Goal: Task Accomplishment & Management: Complete application form

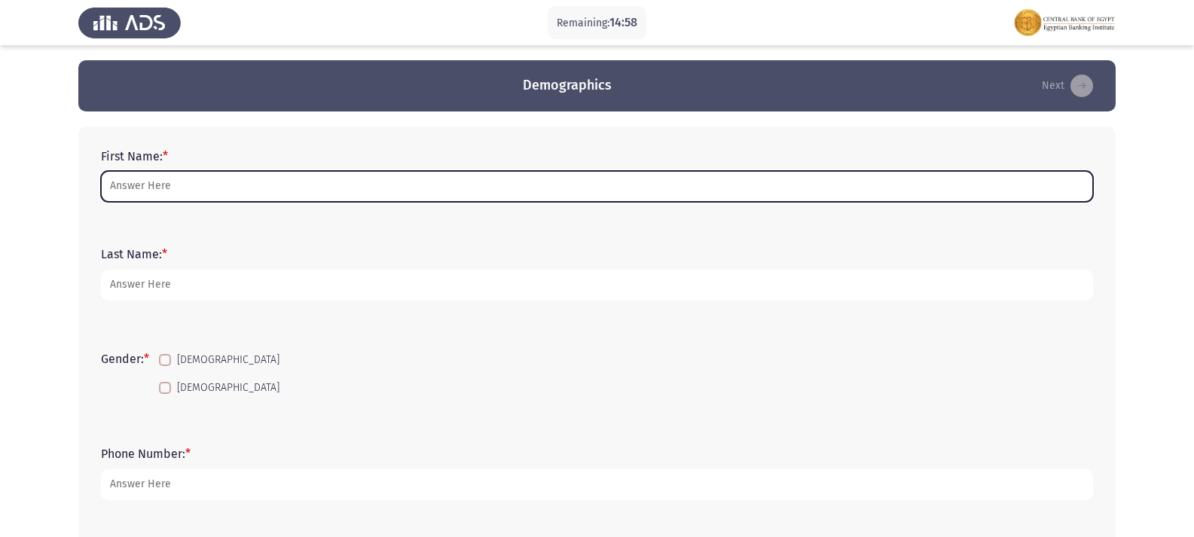
click at [492, 182] on input "First Name: *" at bounding box center [597, 186] width 992 height 31
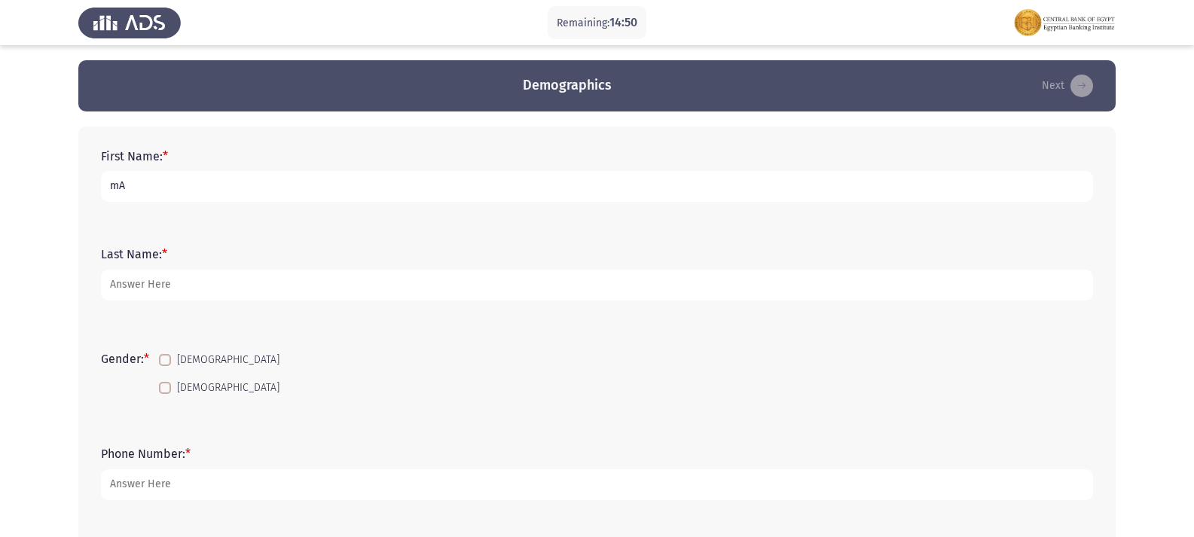
type input "m"
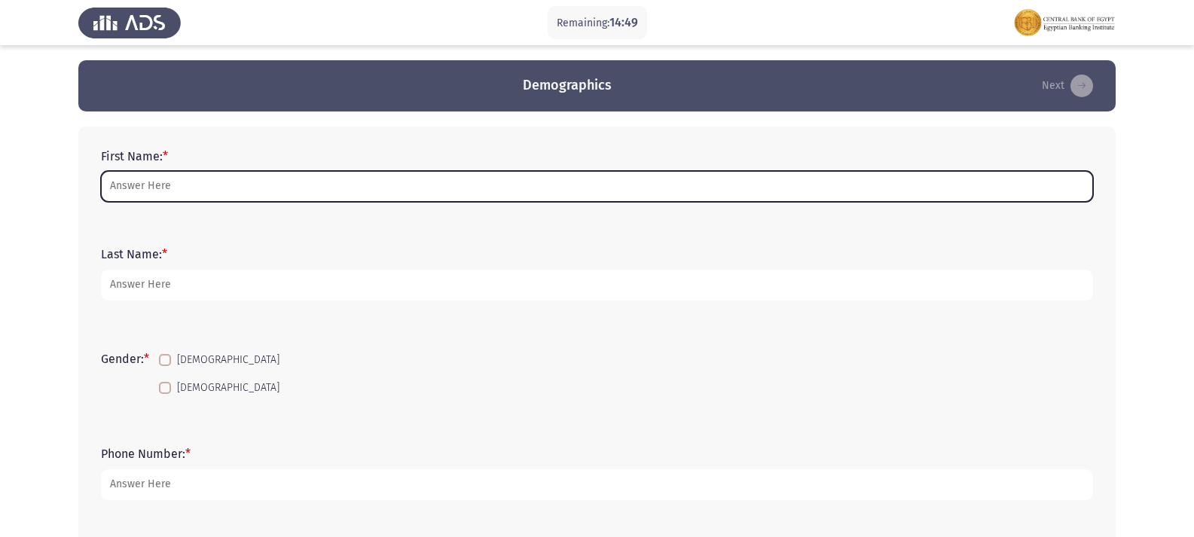
type input "m"
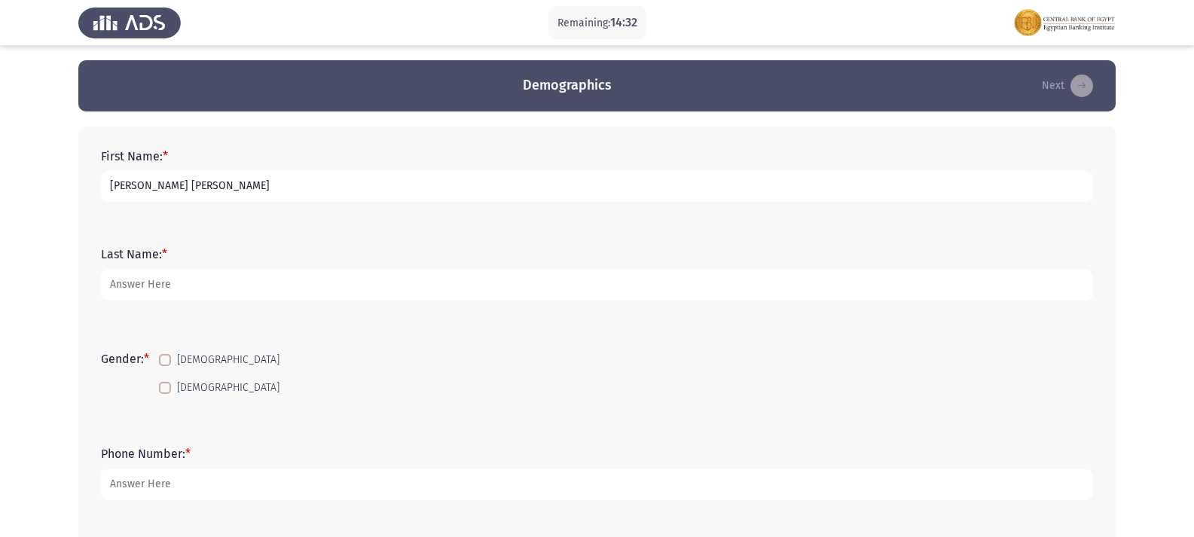
type input "[PERSON_NAME] [PERSON_NAME]"
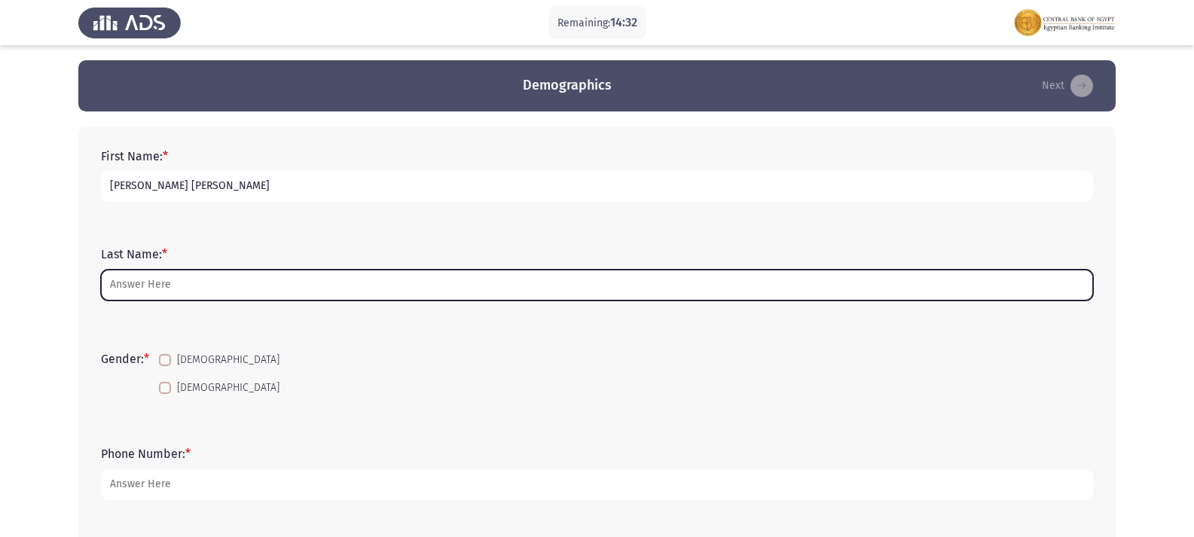
click at [259, 286] on input "Last Name: *" at bounding box center [597, 285] width 992 height 31
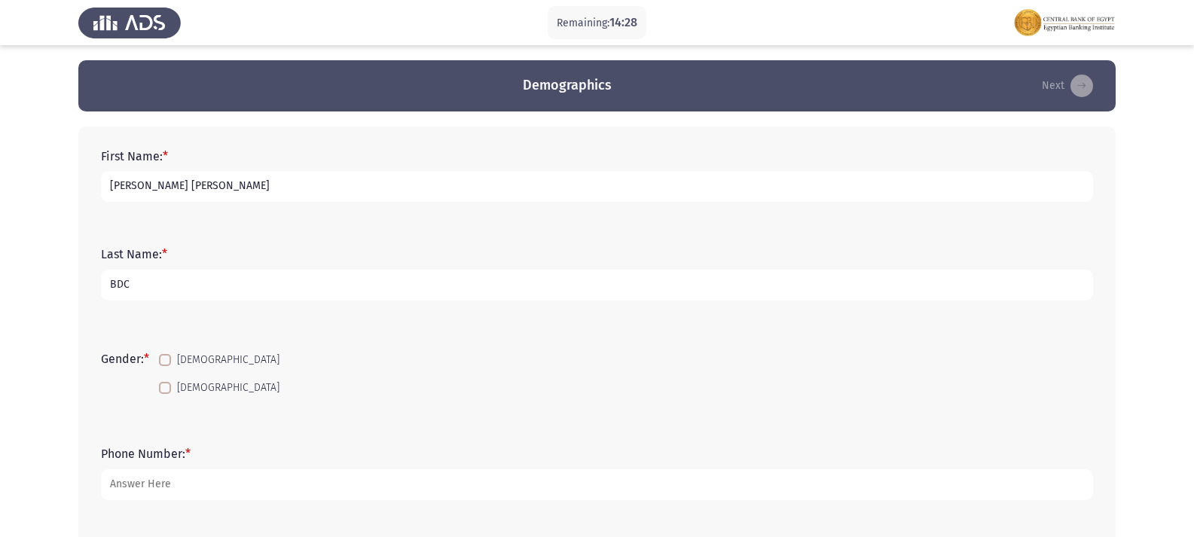
type input "BDC"
click at [176, 391] on label "[DEMOGRAPHIC_DATA]" at bounding box center [219, 388] width 121 height 18
click at [165, 394] on input "[DEMOGRAPHIC_DATA]" at bounding box center [164, 394] width 1 height 1
checkbox input "true"
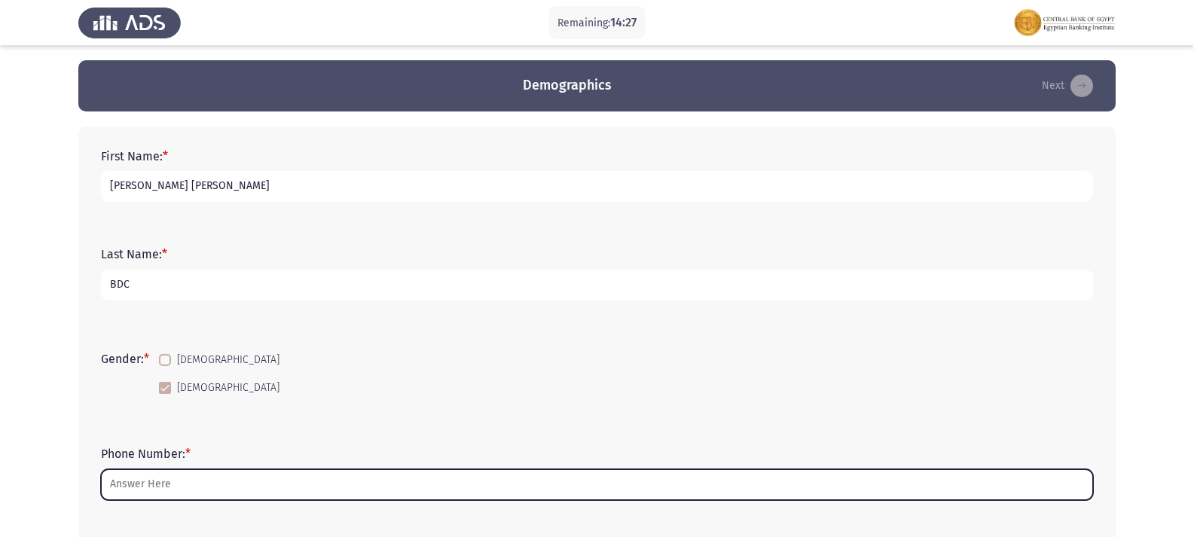
click at [188, 487] on input "Phone Number: *" at bounding box center [597, 484] width 992 height 31
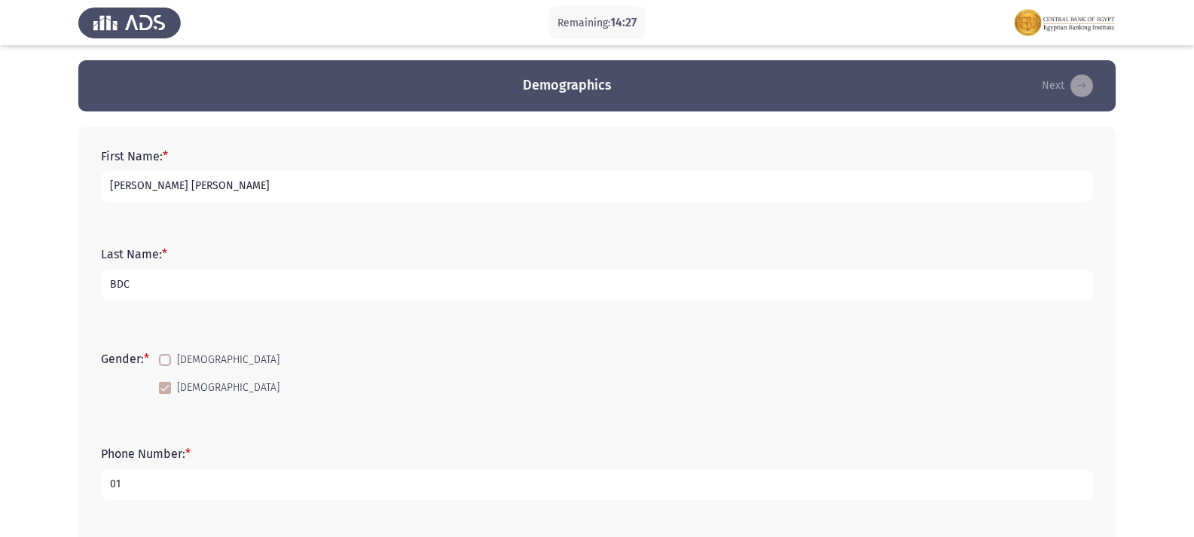
type input "010"
type input "0"
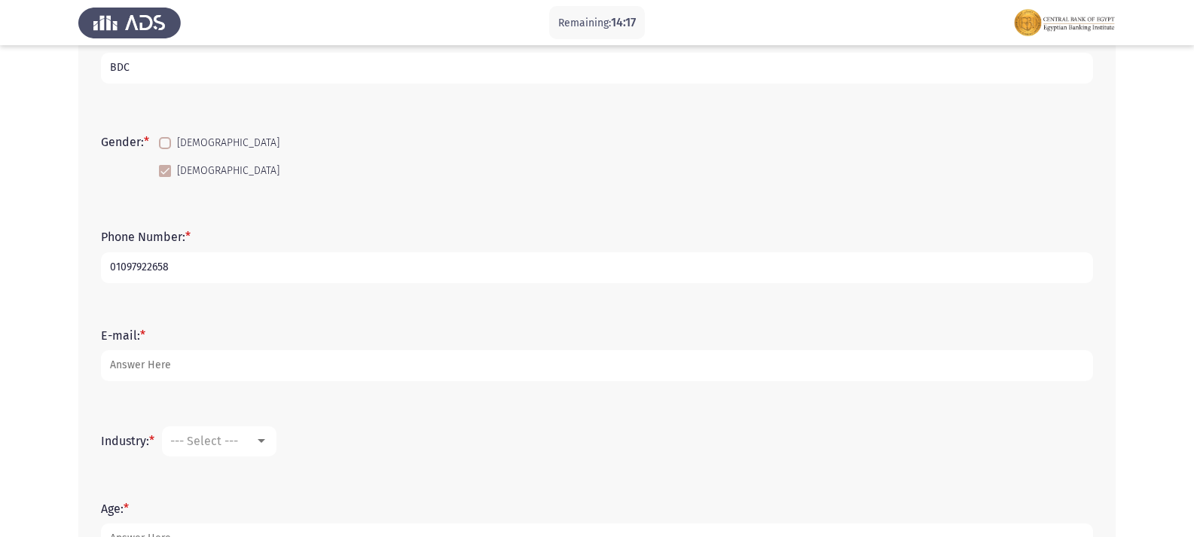
scroll to position [226, 0]
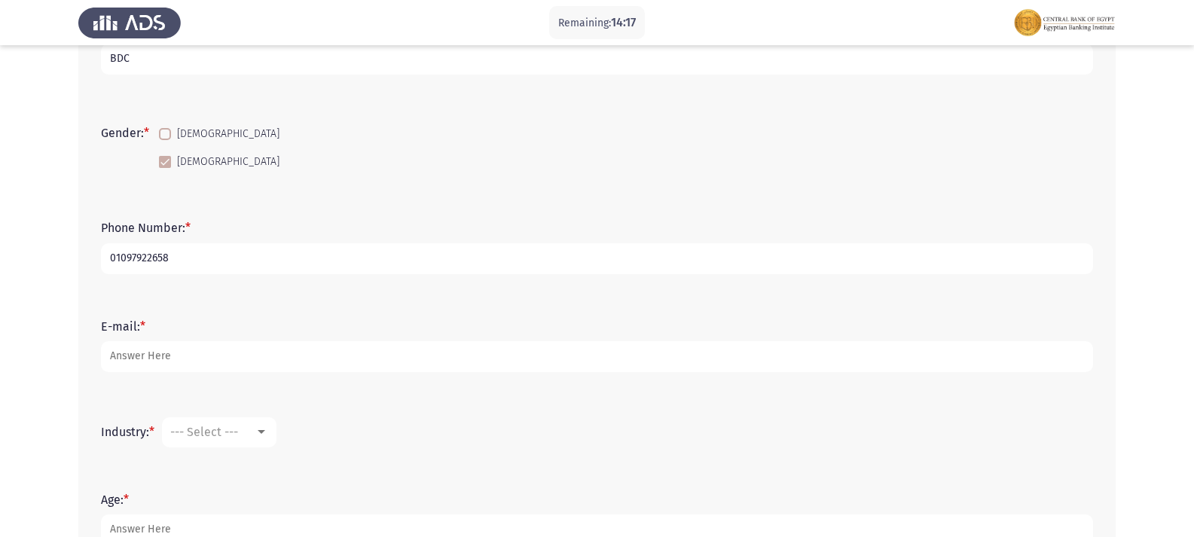
type input "01097922658"
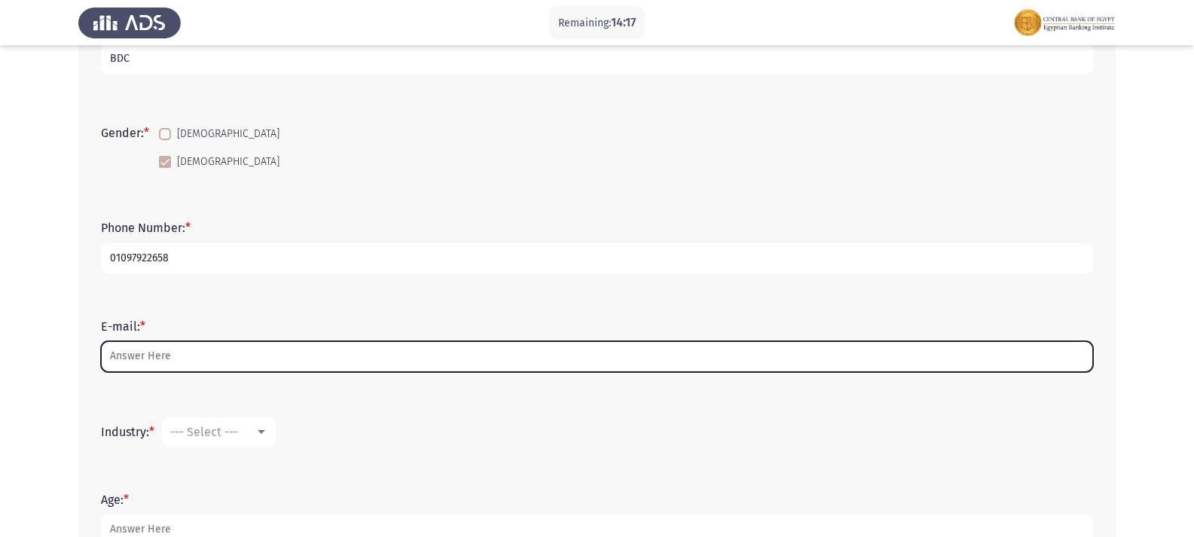
click at [196, 356] on input "E-mail: *" at bounding box center [597, 356] width 992 height 31
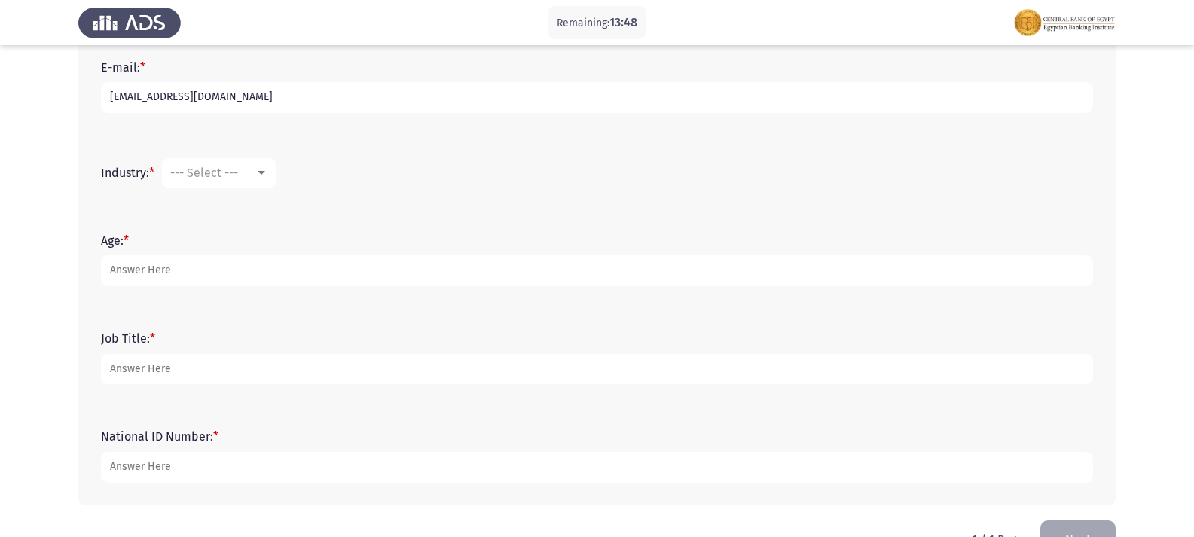
scroll to position [452, 0]
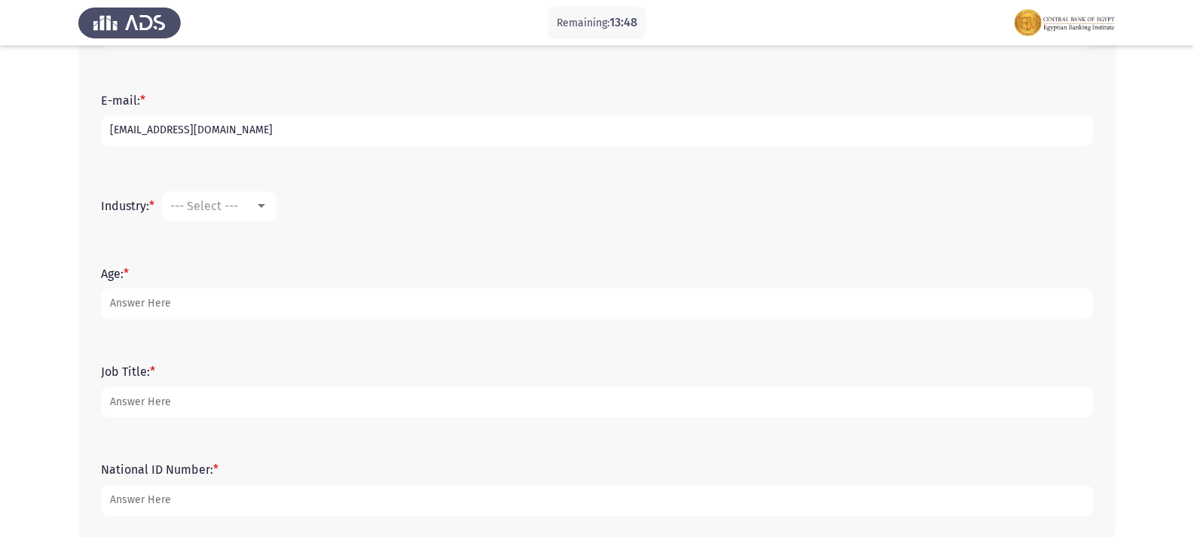
type input "[EMAIL_ADDRESS][DOMAIN_NAME]"
click at [248, 210] on div "--- Select ---" at bounding box center [212, 206] width 84 height 14
click at [504, 234] on div at bounding box center [597, 268] width 1194 height 537
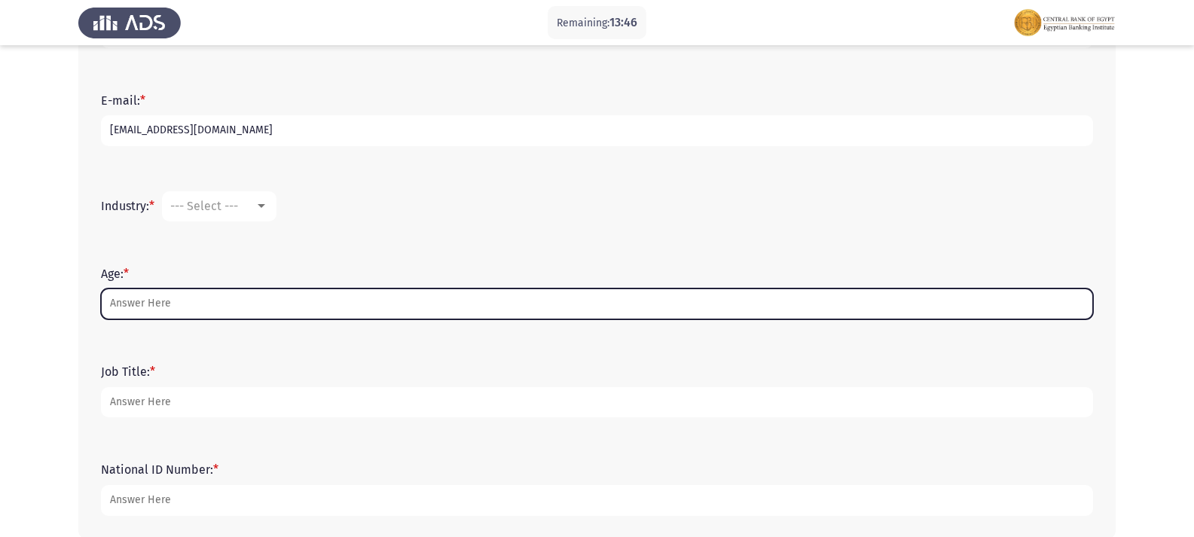
click at [312, 317] on input "Age: *" at bounding box center [597, 304] width 992 height 31
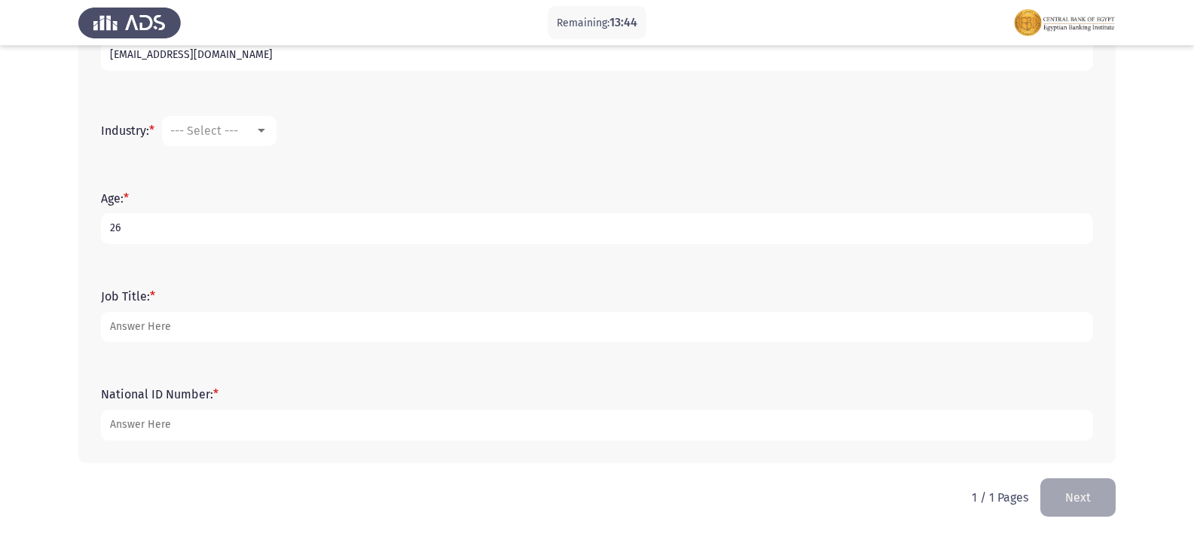
scroll to position [529, 0]
type input "26"
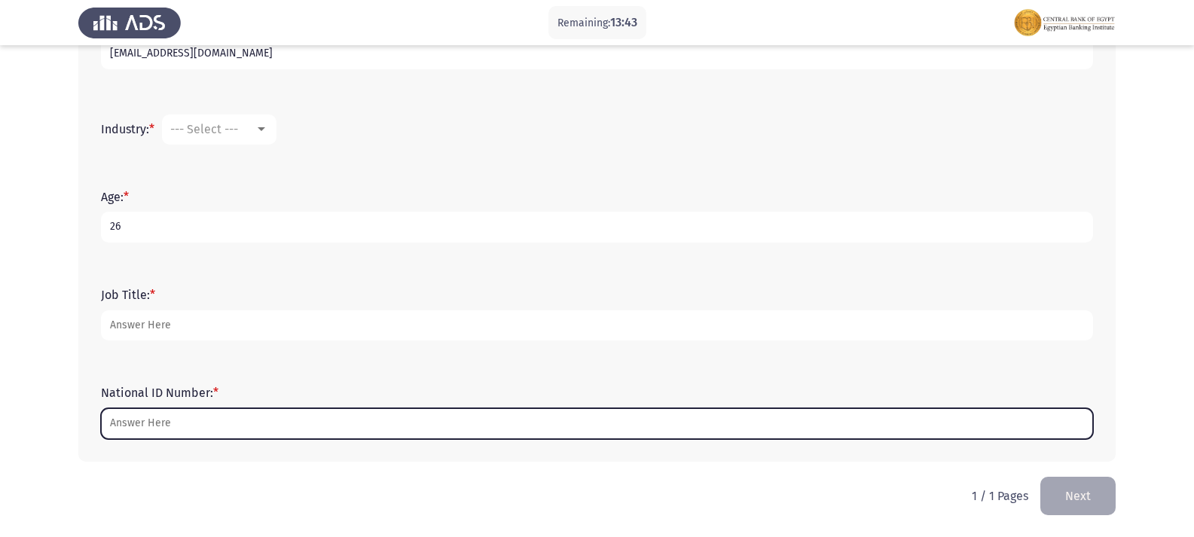
click at [314, 427] on input "National ID Number: *" at bounding box center [597, 423] width 992 height 31
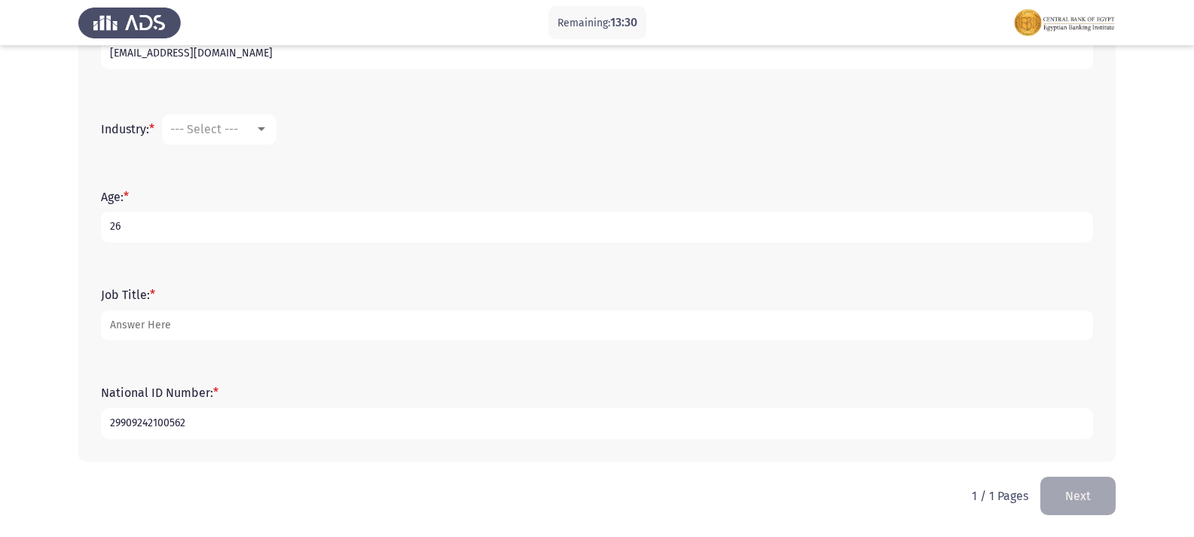
type input "29909242100562"
click at [244, 124] on div "--- Select ---" at bounding box center [212, 129] width 84 height 14
click at [456, 194] on div at bounding box center [597, 268] width 1194 height 537
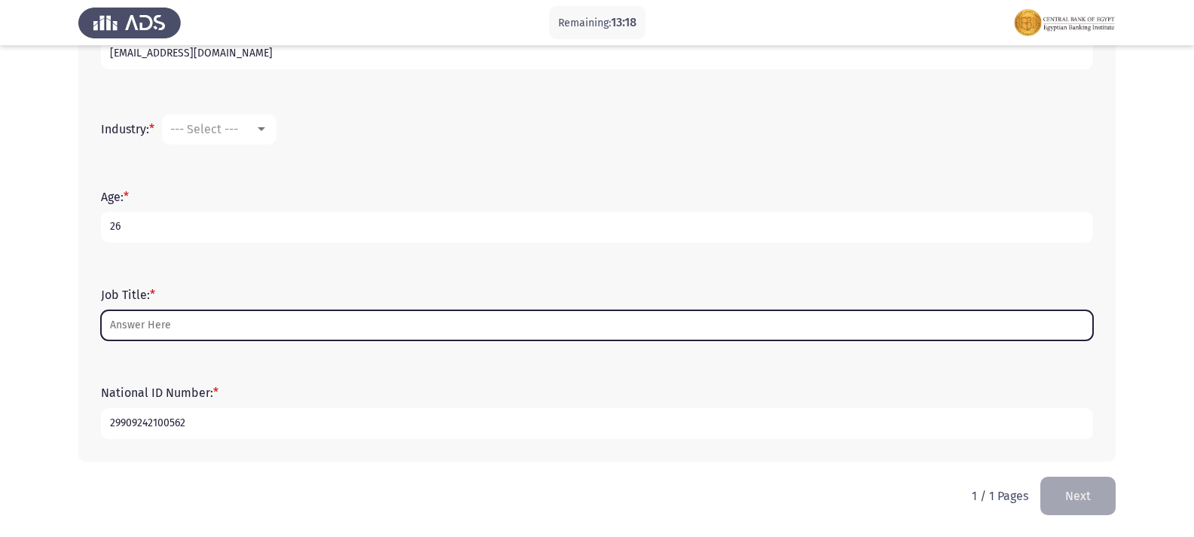
click at [232, 326] on input "Job Title: *" at bounding box center [597, 325] width 992 height 31
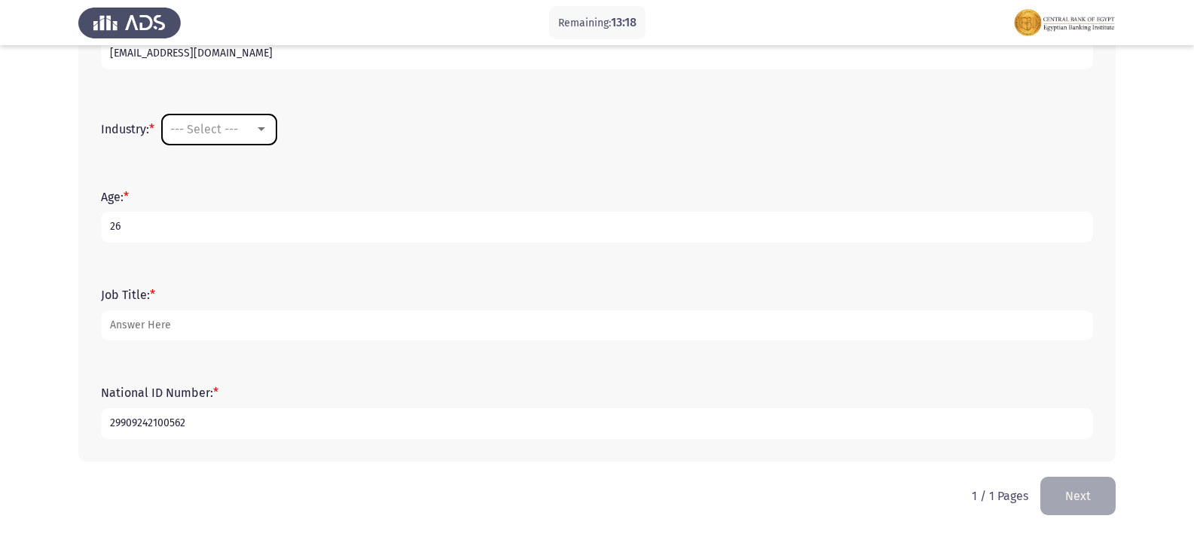
click at [248, 141] on mat-select "--- Select ---" at bounding box center [219, 130] width 115 height 30
click at [275, 130] on mat-select "--- Select ---" at bounding box center [219, 130] width 115 height 30
click at [265, 130] on div at bounding box center [262, 129] width 8 height 4
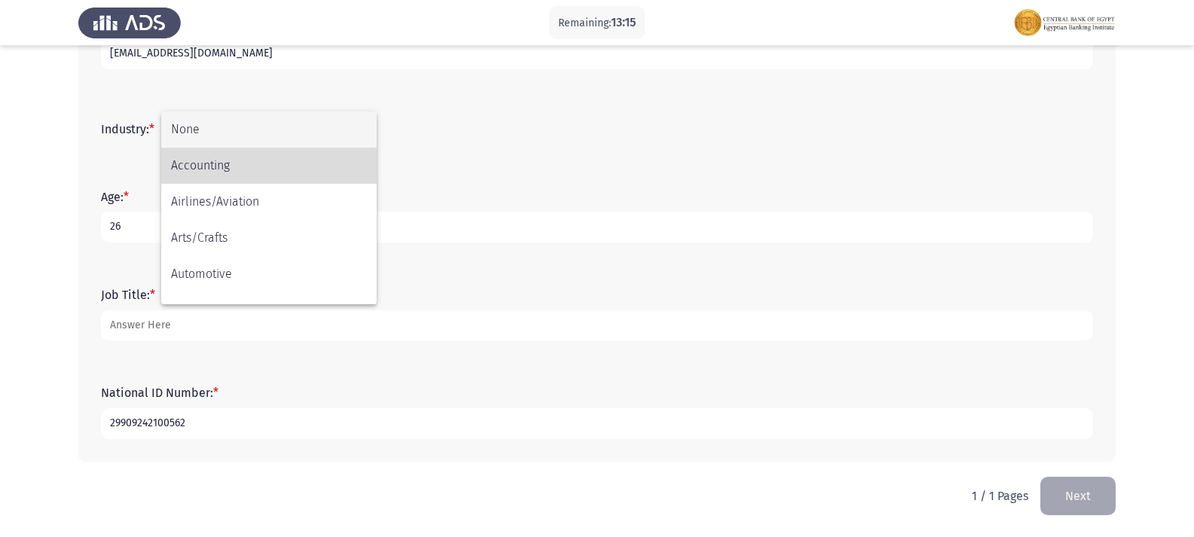
click at [310, 162] on span "Accounting" at bounding box center [269, 166] width 196 height 36
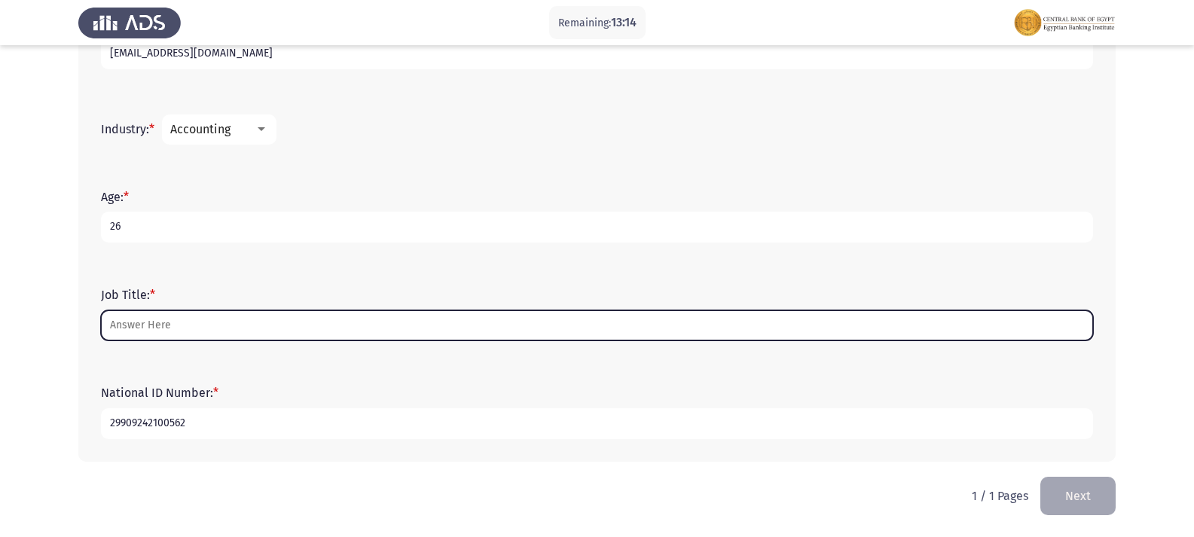
click at [273, 332] on input "Job Title: *" at bounding box center [597, 325] width 992 height 31
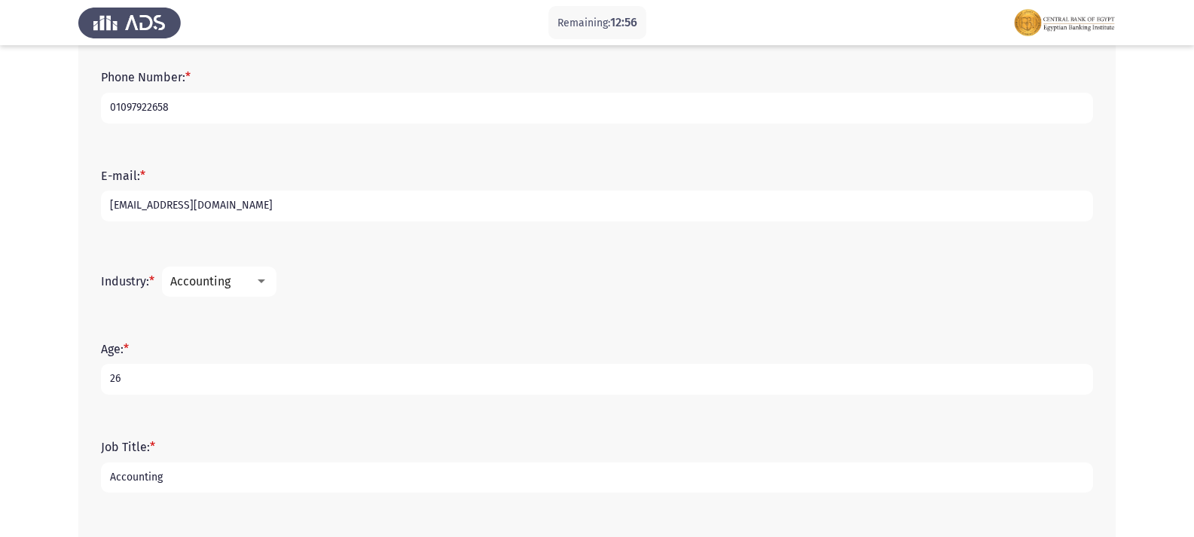
scroll to position [529, 0]
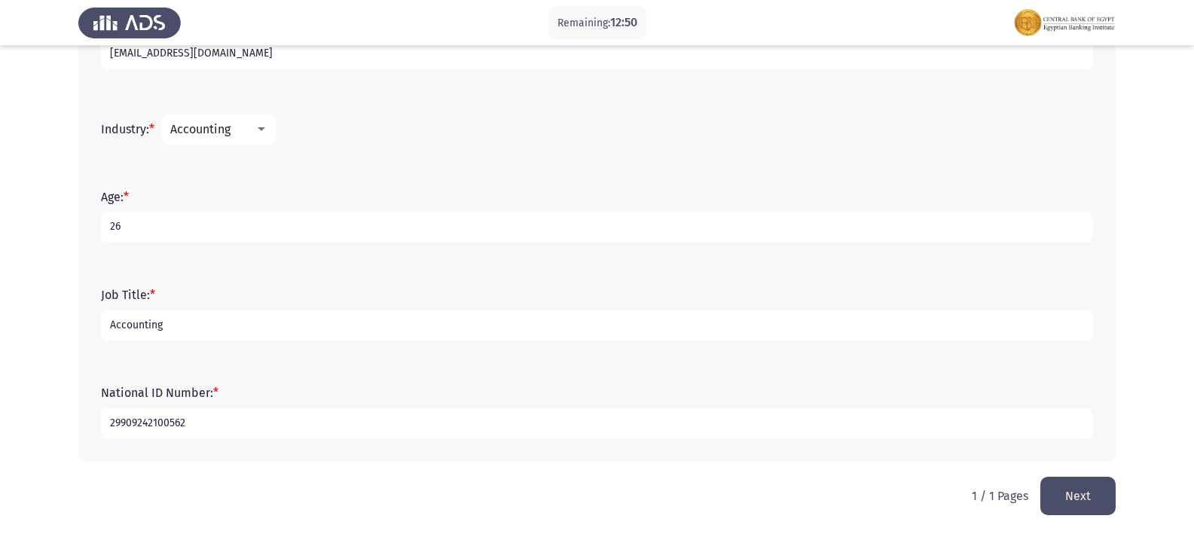
click at [268, 125] on div at bounding box center [262, 130] width 14 height 12
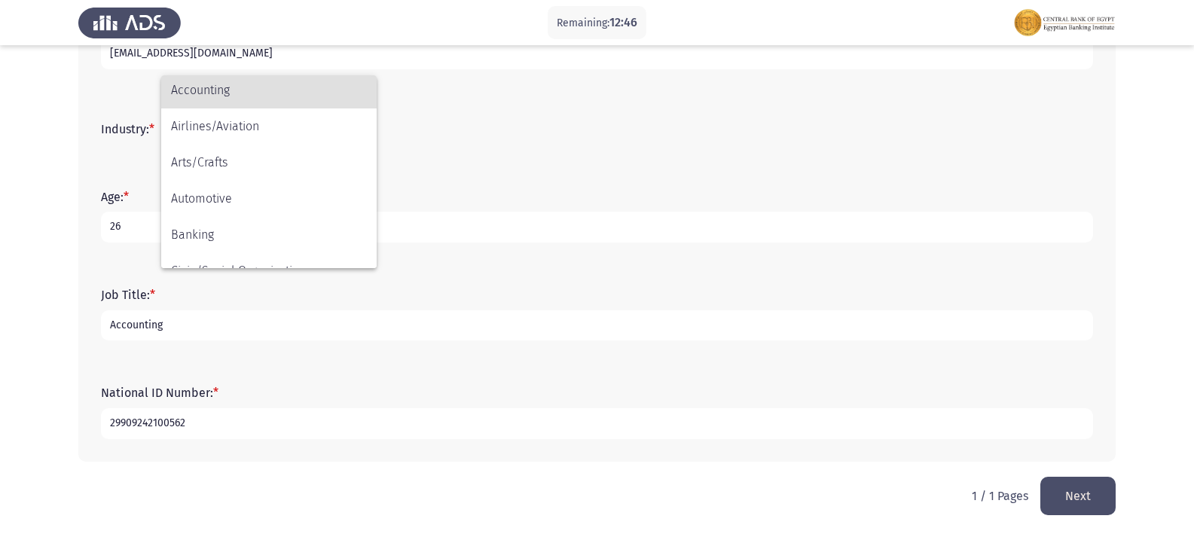
scroll to position [43, 0]
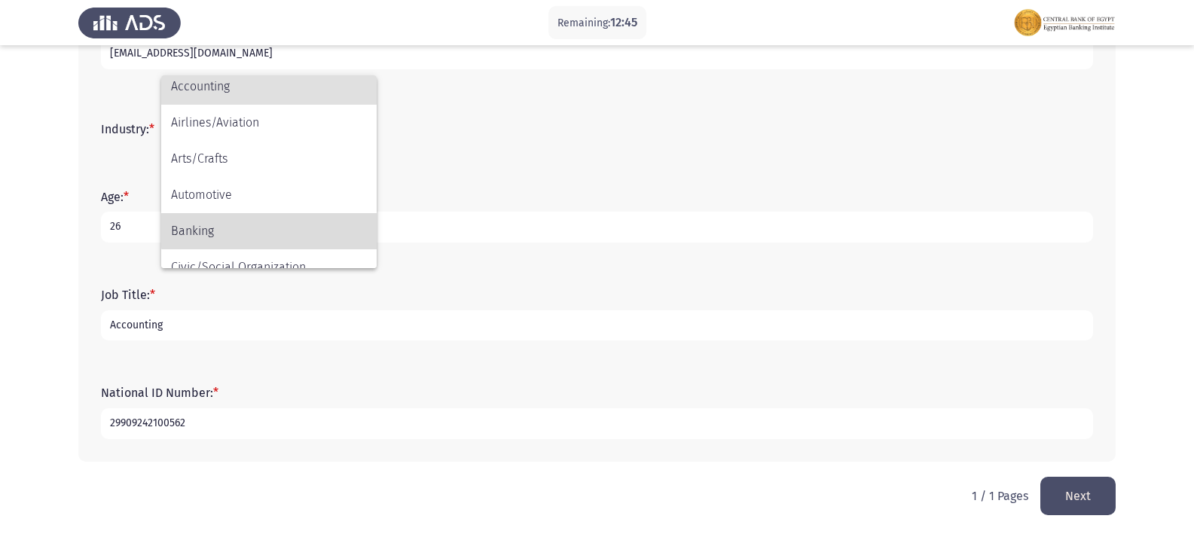
click at [289, 220] on span "Banking" at bounding box center [269, 231] width 196 height 36
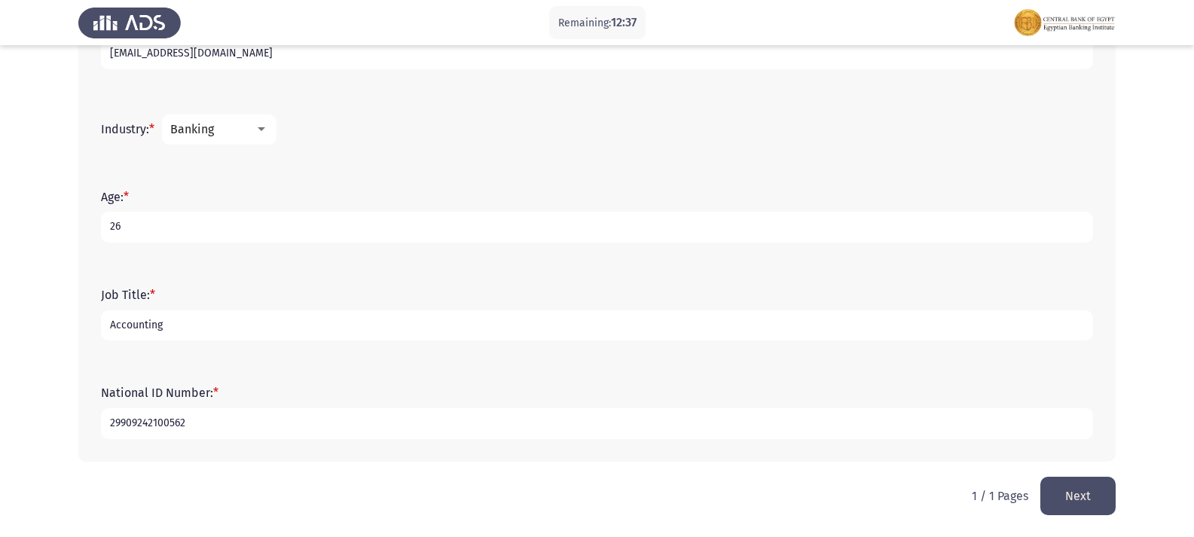
drag, startPoint x: 228, startPoint y: 321, endPoint x: 0, endPoint y: 321, distance: 227.6
click at [0, 321] on app-assessment-container "Remaining: 12:37 Demographics Next First Name: * [PERSON_NAME] [PERSON_NAME] La…" at bounding box center [597, 4] width 1194 height 946
type input "a"
type input "Accountant"
click at [1069, 483] on button "Next" at bounding box center [1078, 496] width 75 height 38
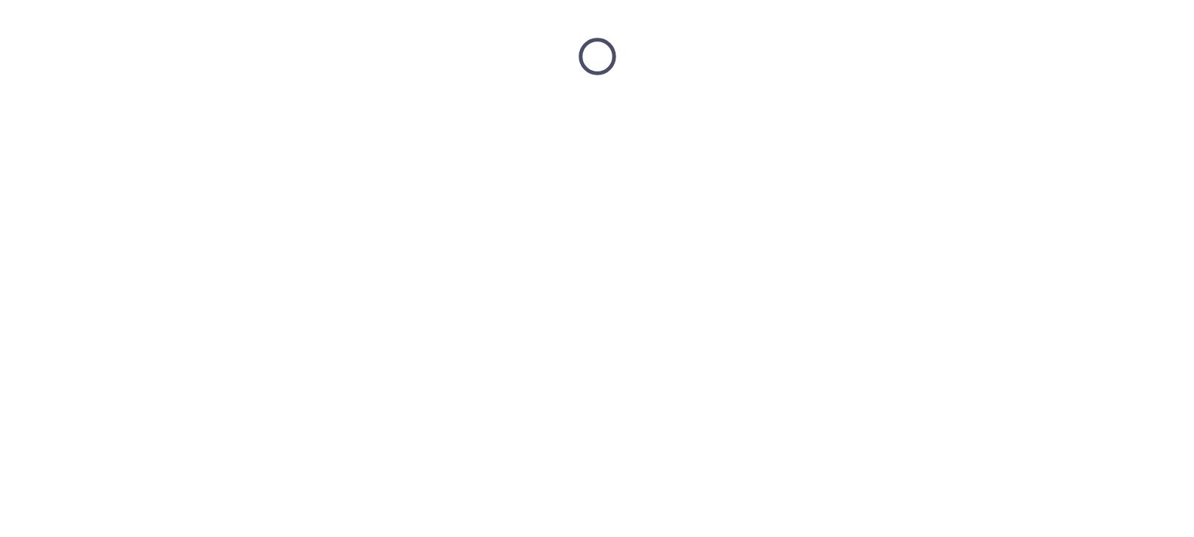
scroll to position [0, 0]
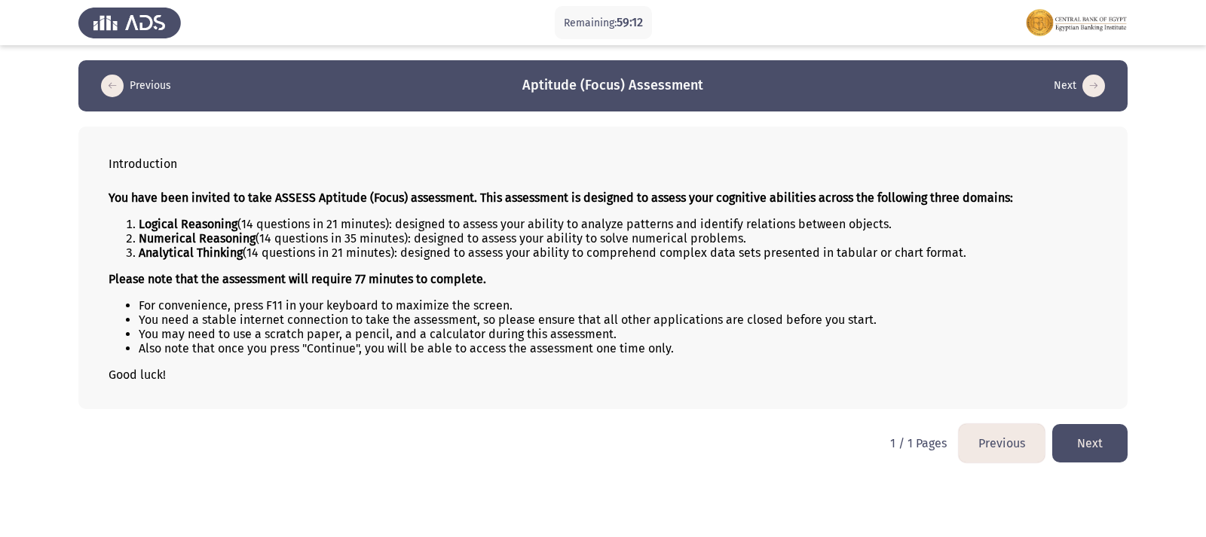
click at [1078, 436] on button "Next" at bounding box center [1089, 443] width 75 height 38
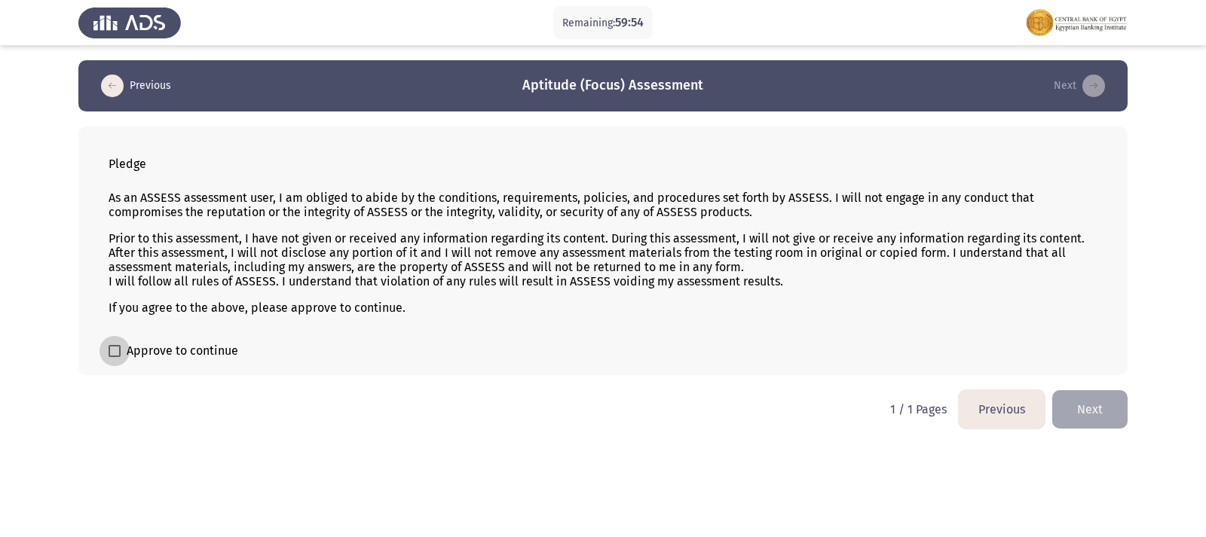
click at [118, 342] on label "Approve to continue" at bounding box center [174, 351] width 130 height 18
click at [115, 357] on input "Approve to continue" at bounding box center [114, 357] width 1 height 1
checkbox input "true"
click at [1114, 399] on button "Next" at bounding box center [1089, 409] width 75 height 38
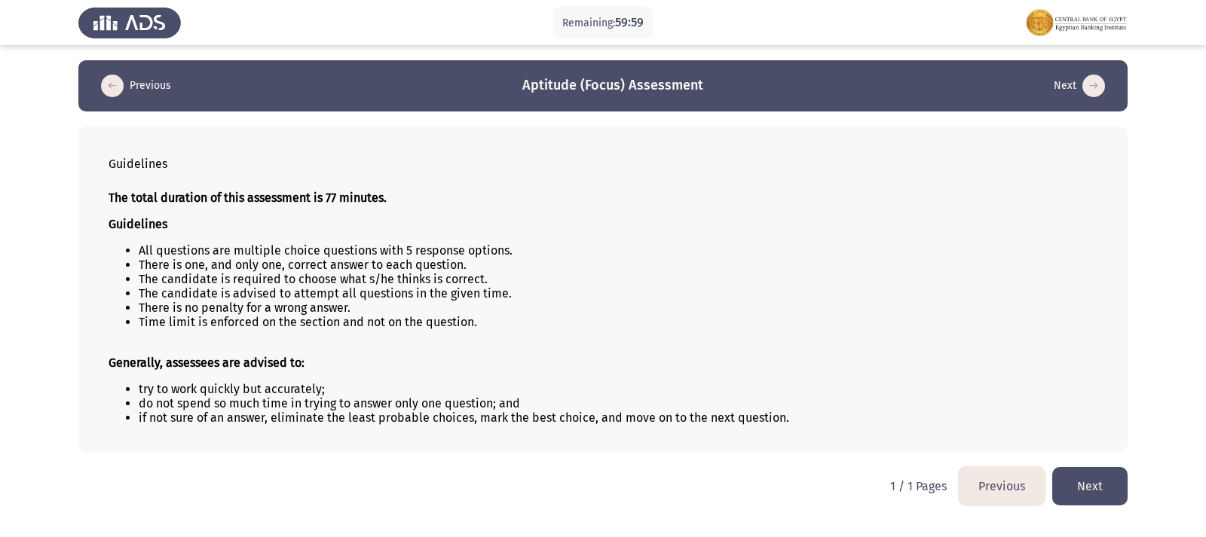
click at [1099, 488] on button "Next" at bounding box center [1089, 486] width 75 height 38
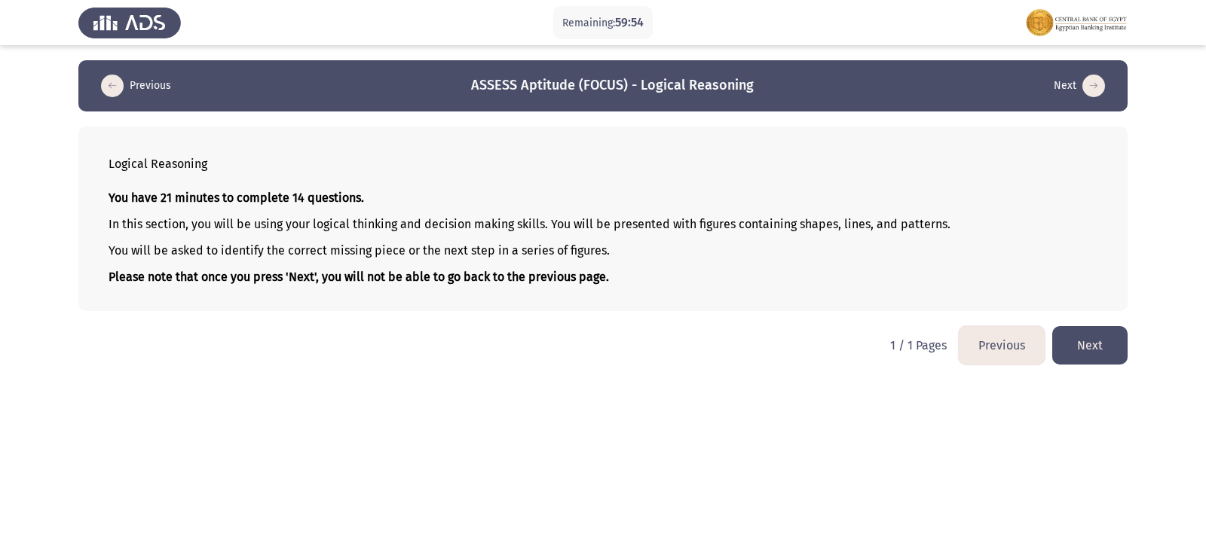
click at [1102, 351] on button "Next" at bounding box center [1089, 345] width 75 height 38
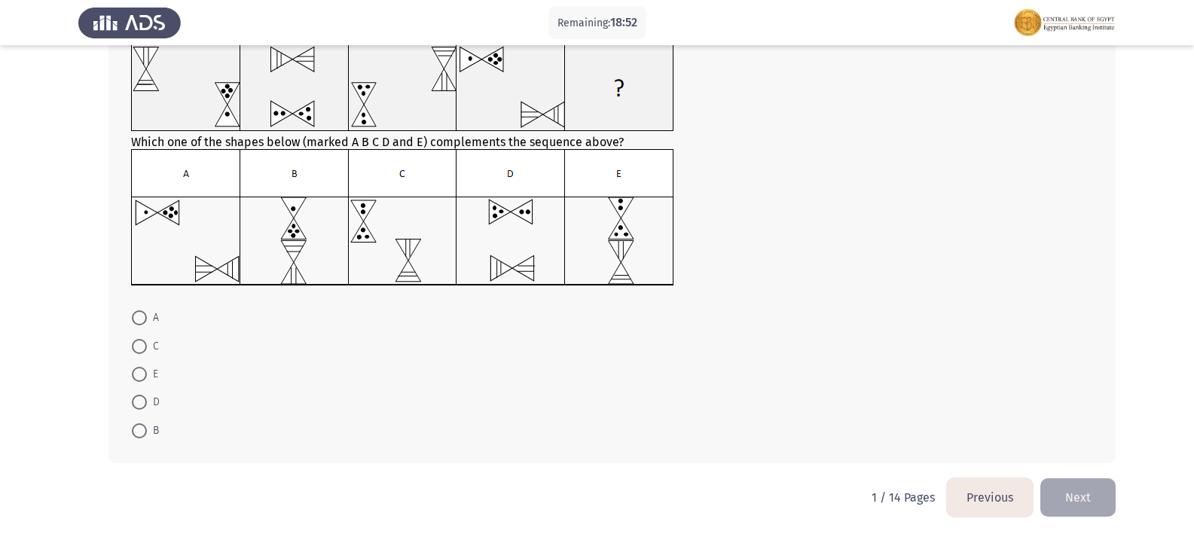
scroll to position [104, 0]
click at [142, 347] on span at bounding box center [139, 345] width 15 height 15
click at [142, 347] on input "C" at bounding box center [139, 345] width 15 height 15
radio input "true"
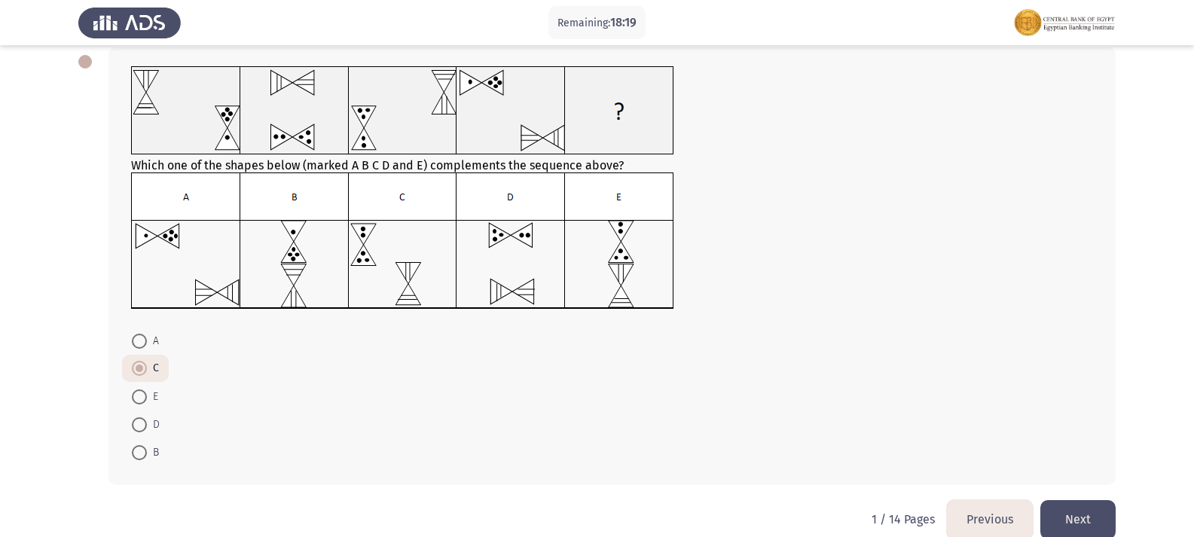
scroll to position [102, 0]
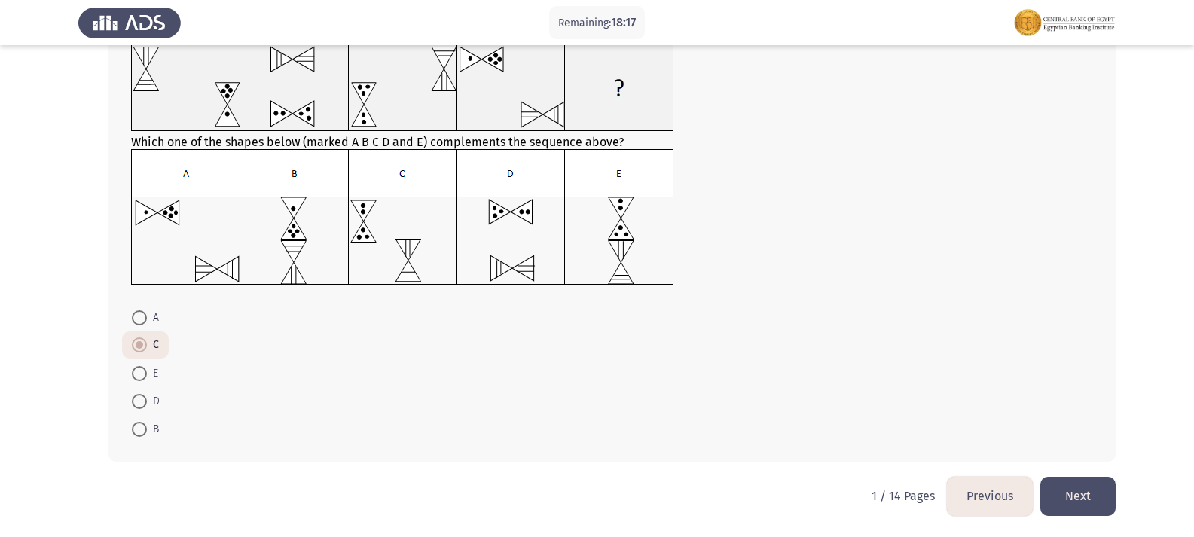
click at [1090, 482] on button "Next" at bounding box center [1078, 496] width 75 height 38
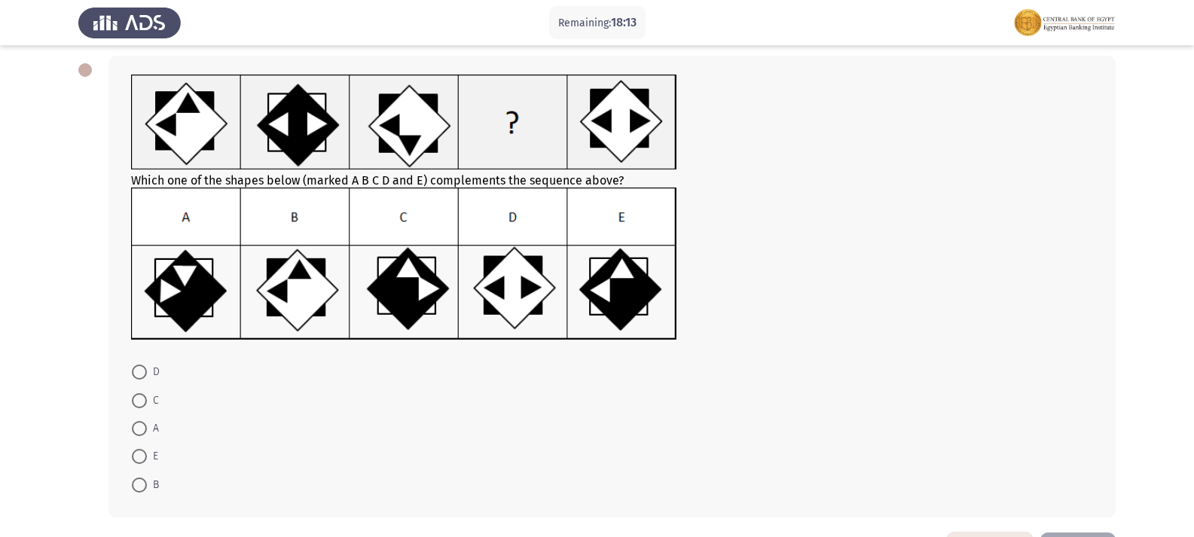
scroll to position [127, 0]
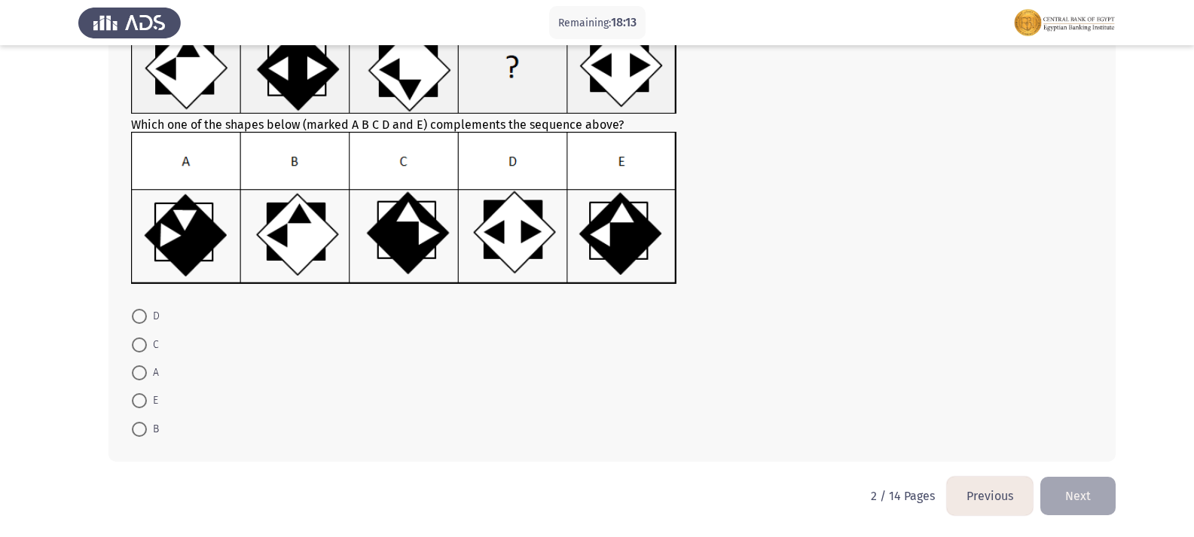
click at [998, 497] on button "Previous" at bounding box center [990, 496] width 86 height 38
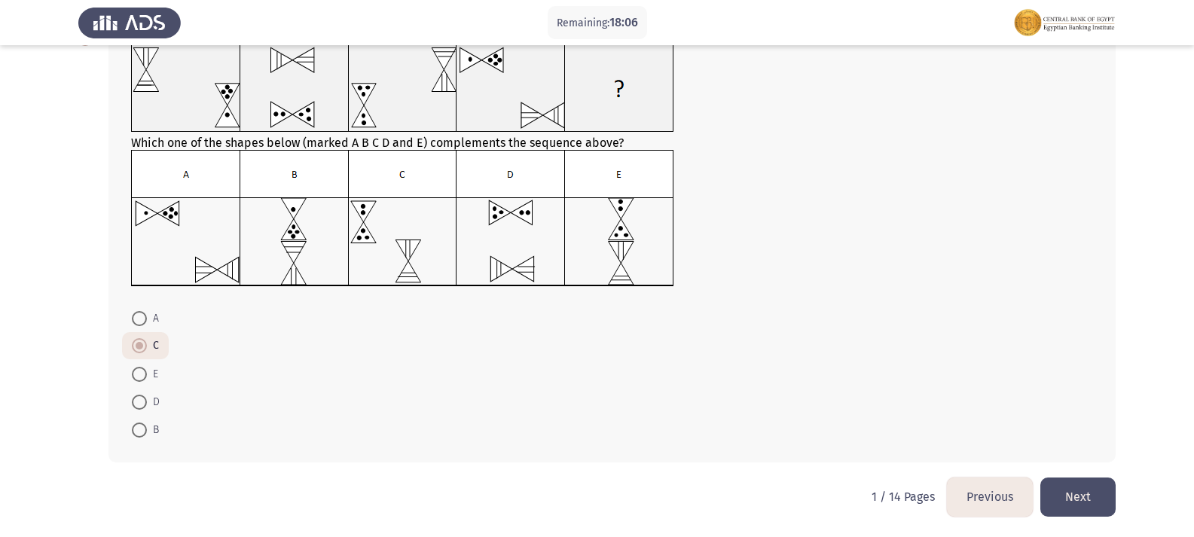
scroll to position [102, 0]
click at [1075, 490] on button "Next" at bounding box center [1078, 496] width 75 height 38
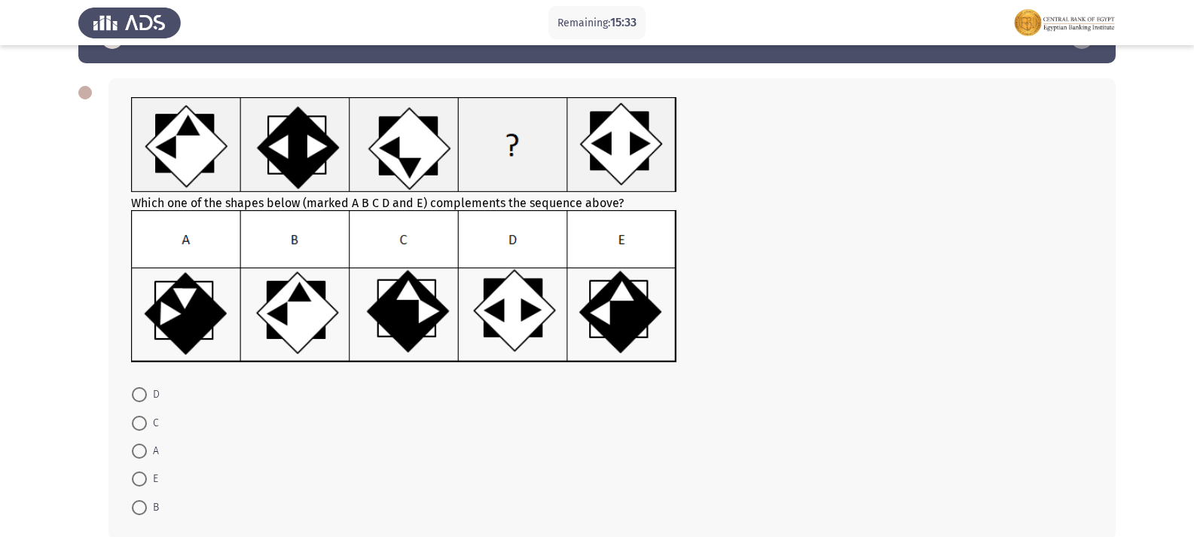
scroll to position [0, 0]
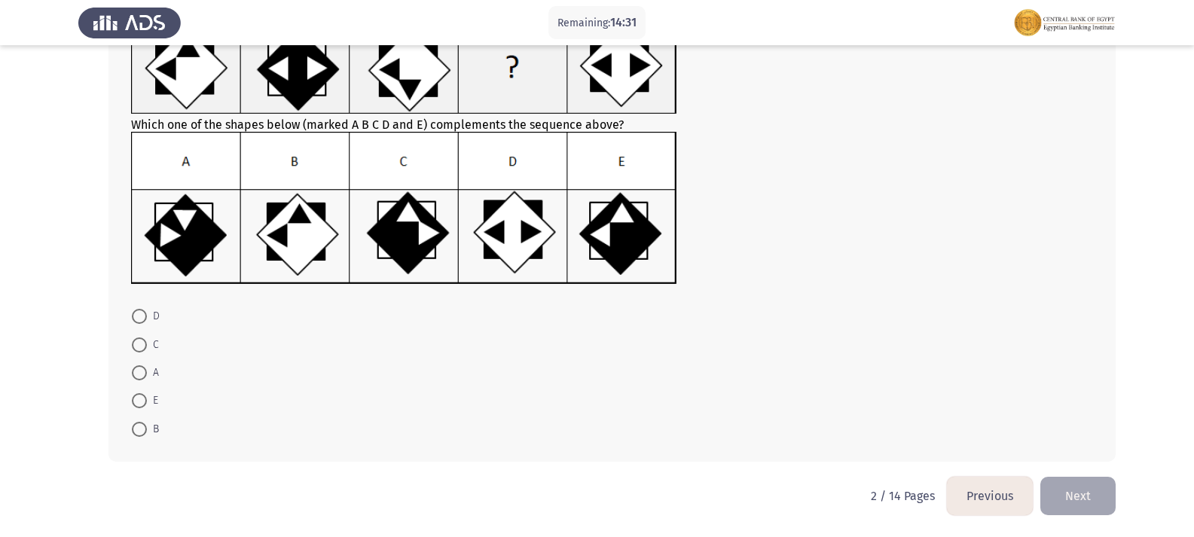
click at [133, 403] on span at bounding box center [139, 400] width 15 height 15
click at [133, 403] on input "E" at bounding box center [139, 400] width 15 height 15
radio input "true"
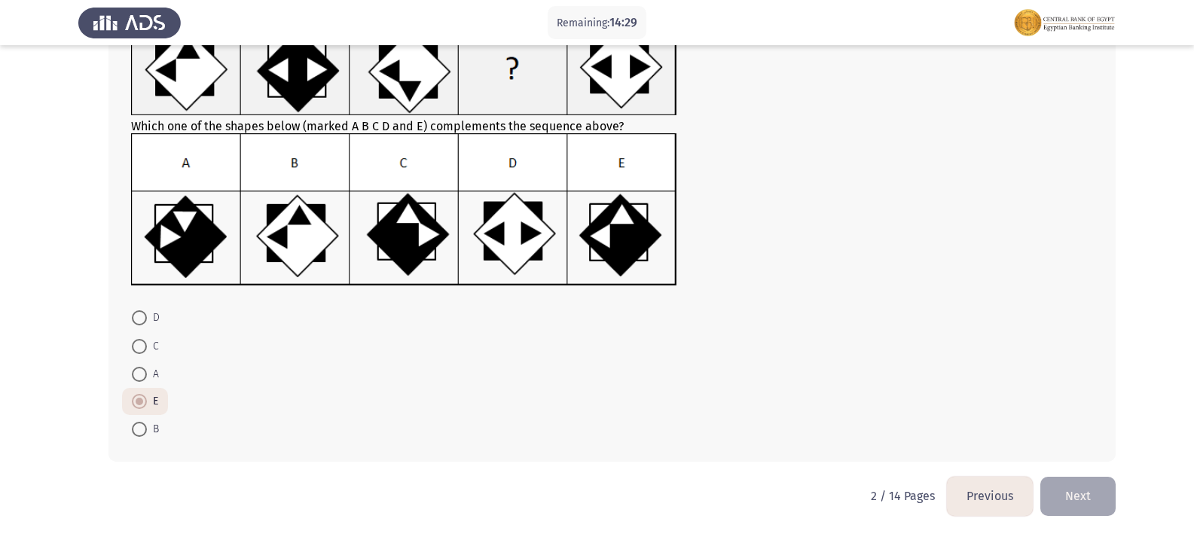
click at [1088, 501] on button "Next" at bounding box center [1078, 496] width 75 height 38
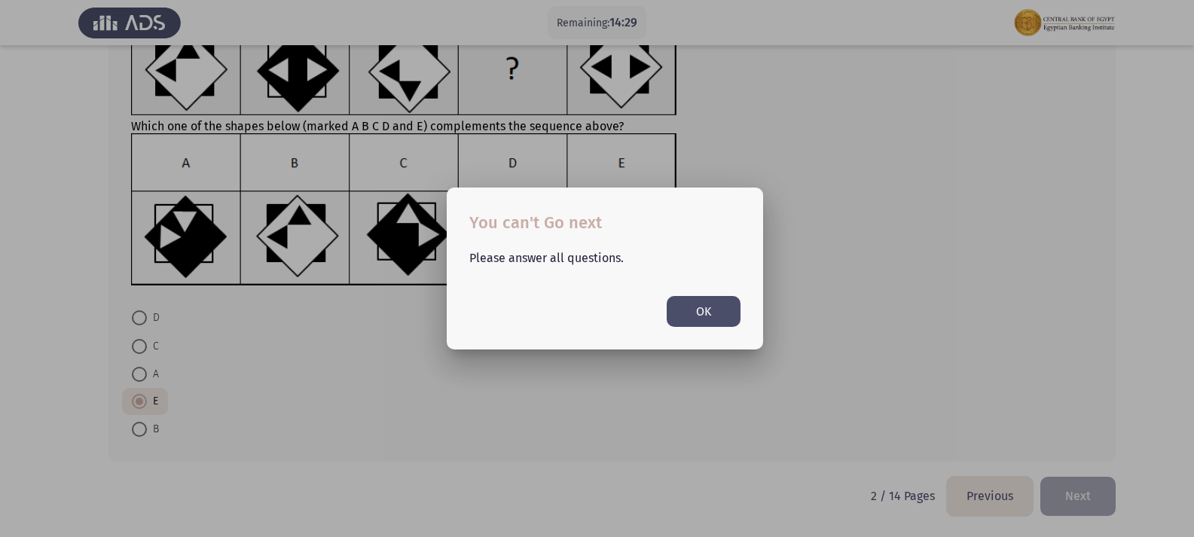
scroll to position [0, 0]
click at [695, 304] on button "OK" at bounding box center [704, 311] width 74 height 31
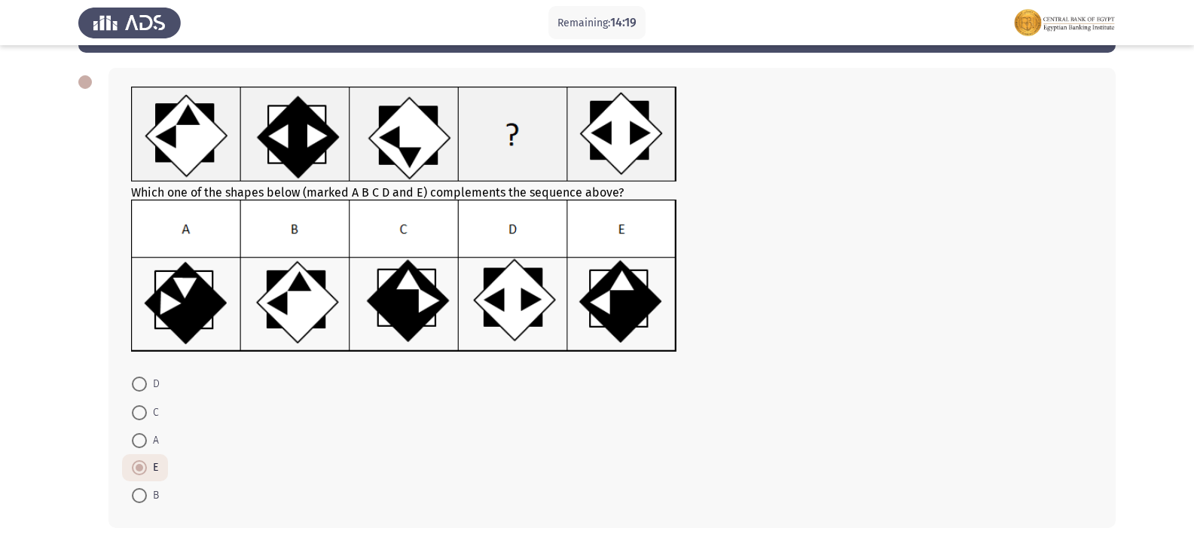
scroll to position [75, 0]
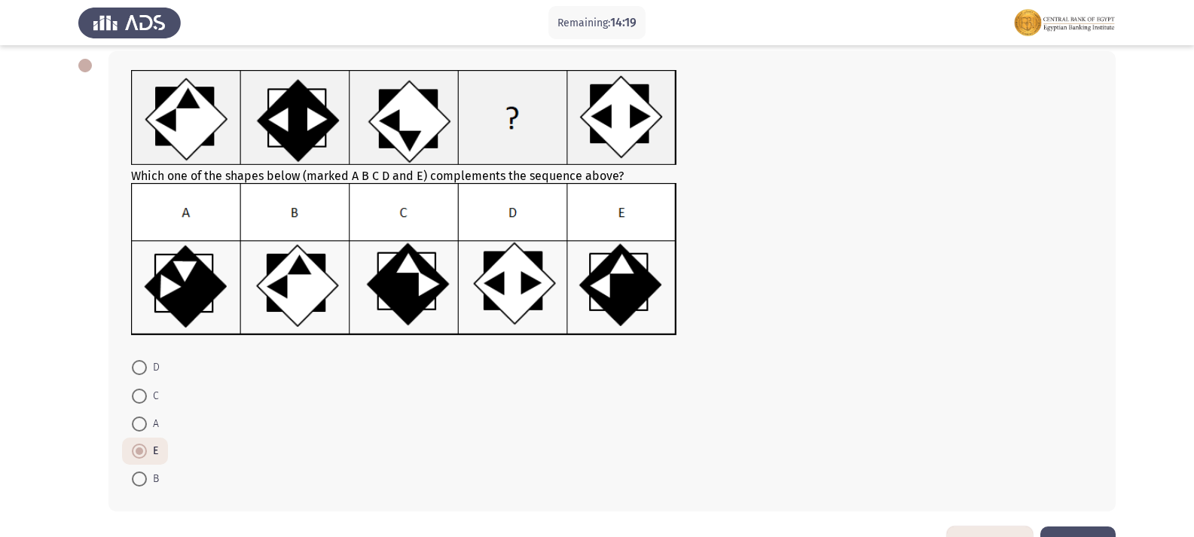
click at [998, 532] on button "Previous" at bounding box center [990, 546] width 86 height 38
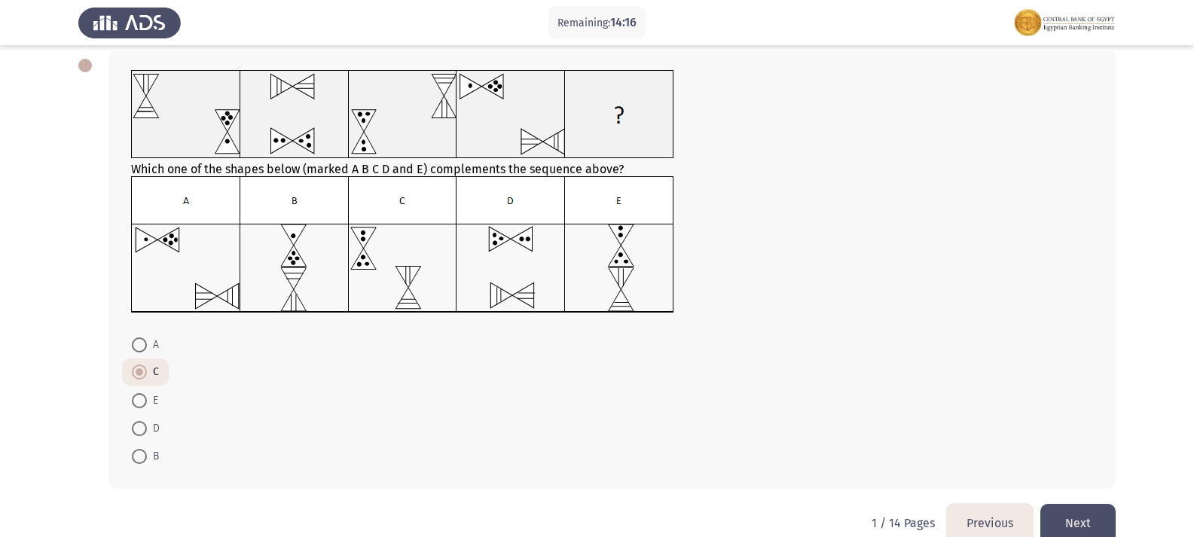
click at [1090, 509] on button "Next" at bounding box center [1078, 523] width 75 height 38
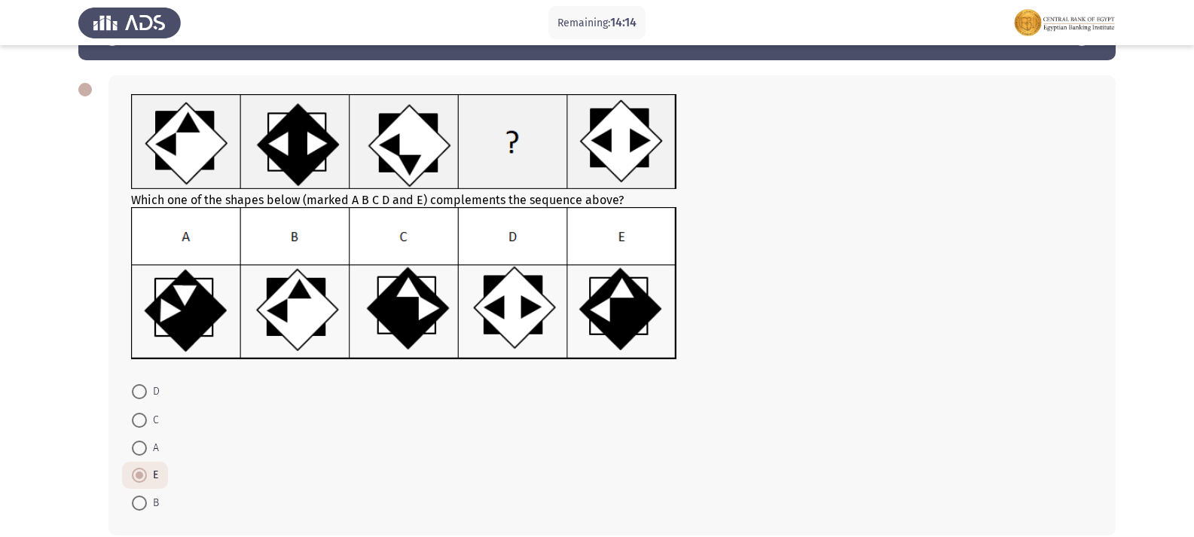
scroll to position [125, 0]
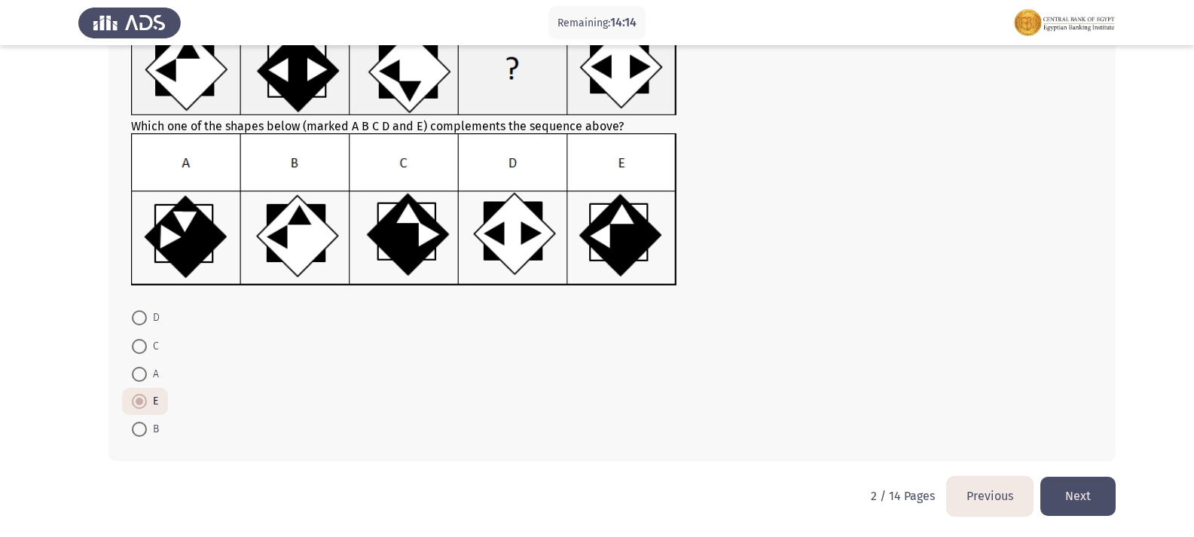
click at [1118, 506] on html "Remaining: 14:14 Previous ASSESS Aptitude (FOCUS) - Logical Reasoning Next Whic…" at bounding box center [597, 206] width 1194 height 662
click at [1059, 496] on button "Next" at bounding box center [1078, 496] width 75 height 38
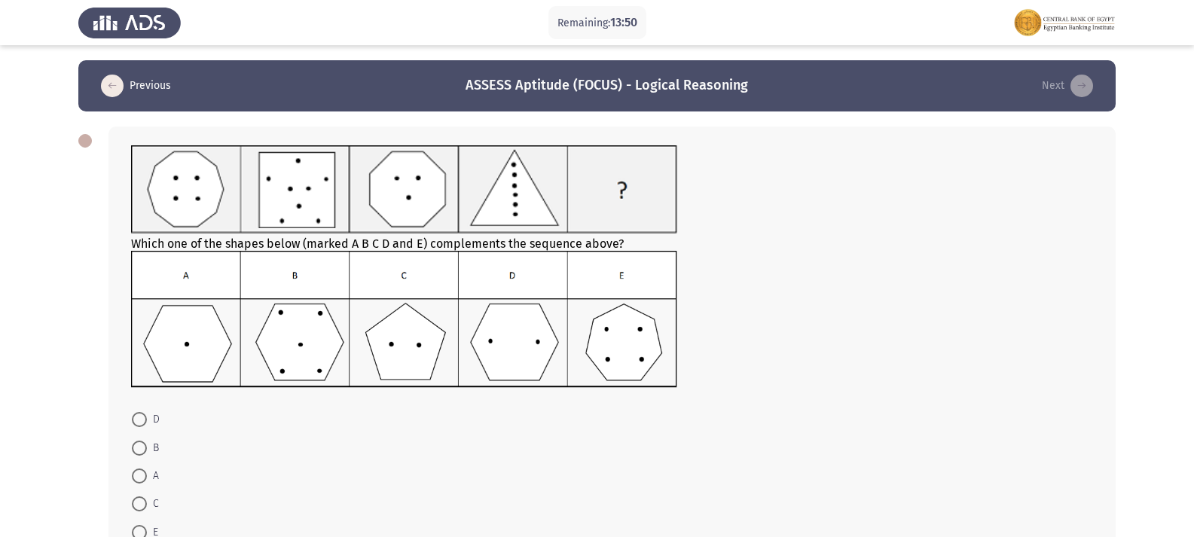
click at [516, 216] on img at bounding box center [404, 189] width 546 height 88
click at [516, 203] on img at bounding box center [404, 189] width 546 height 88
click at [512, 194] on img at bounding box center [404, 189] width 546 height 88
click at [514, 188] on img at bounding box center [404, 189] width 546 height 88
click at [515, 178] on img at bounding box center [404, 189] width 546 height 88
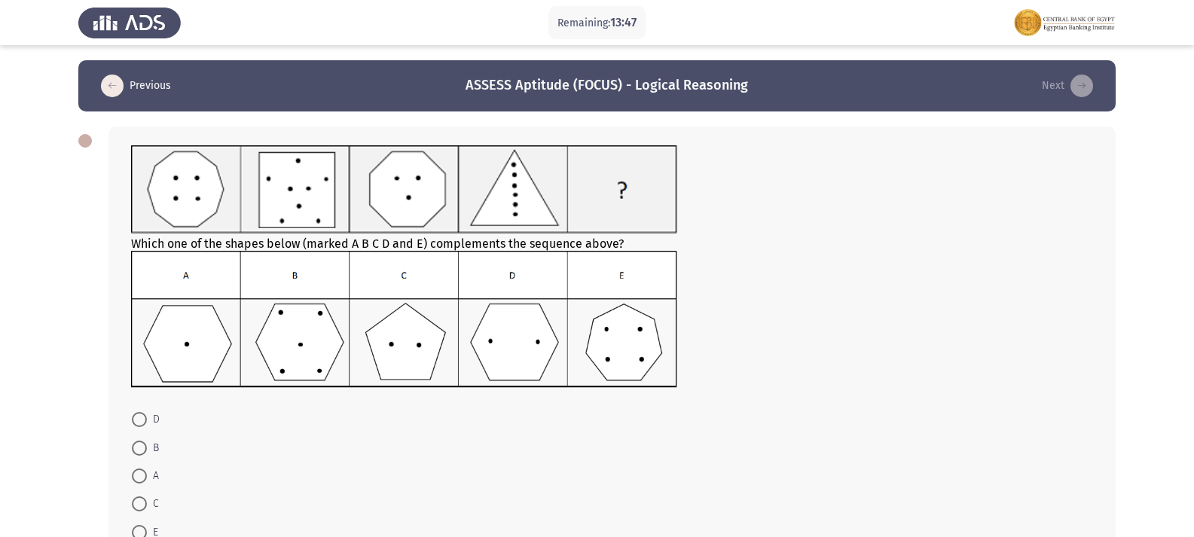
click at [517, 161] on img at bounding box center [404, 189] width 546 height 88
click at [628, 348] on img at bounding box center [404, 319] width 546 height 136
click at [422, 208] on img at bounding box center [404, 189] width 546 height 88
click at [423, 189] on img at bounding box center [404, 189] width 546 height 88
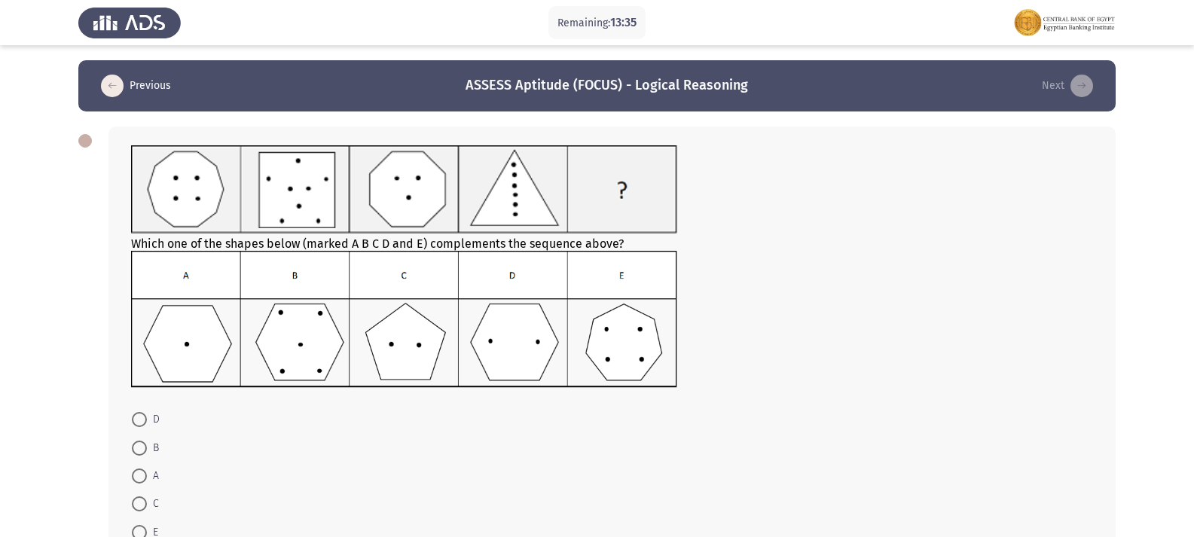
click at [423, 189] on img at bounding box center [404, 189] width 546 height 88
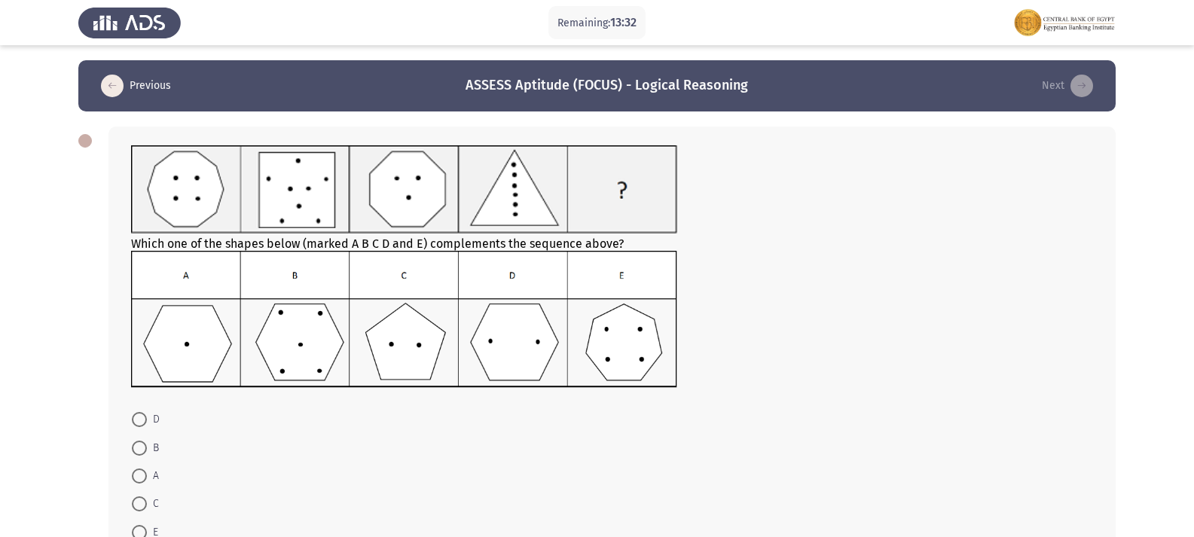
click at [423, 189] on img at bounding box center [404, 189] width 546 height 88
click at [515, 213] on img at bounding box center [404, 189] width 546 height 88
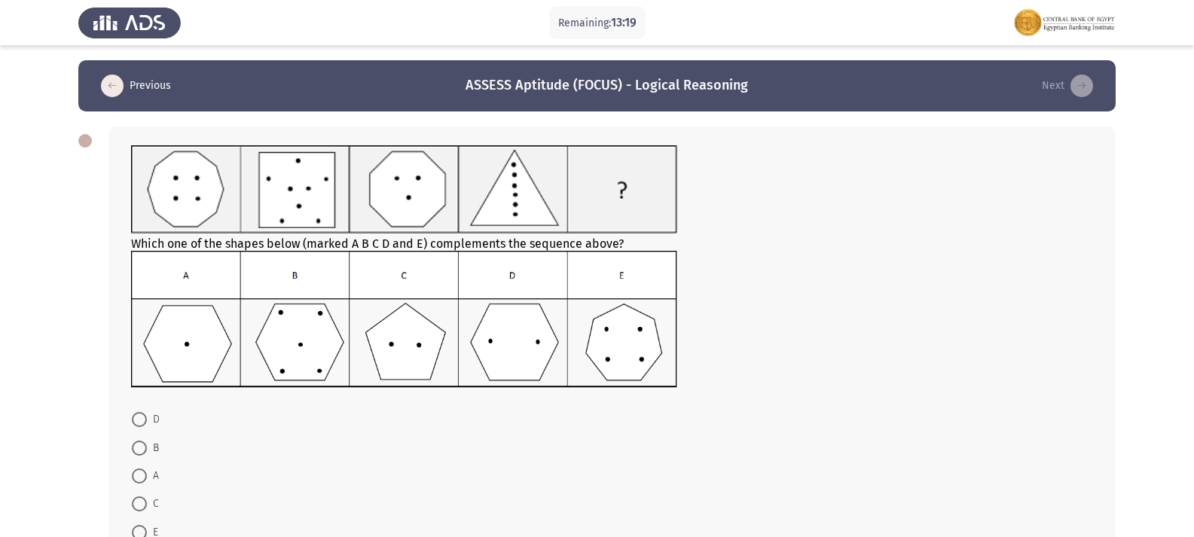
click at [515, 203] on img at bounding box center [404, 189] width 546 height 88
click at [516, 196] on img at bounding box center [404, 189] width 546 height 88
click at [513, 189] on img at bounding box center [404, 189] width 546 height 88
click at [514, 179] on img at bounding box center [404, 189] width 546 height 88
click at [518, 167] on img at bounding box center [404, 189] width 546 height 88
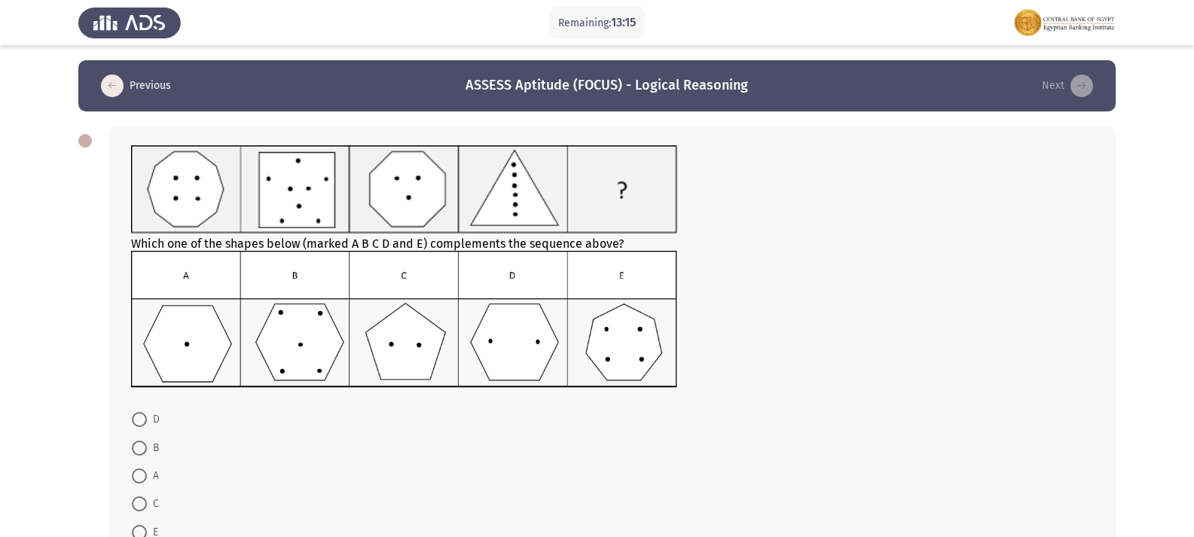
click at [622, 203] on img at bounding box center [404, 189] width 546 height 88
click at [513, 205] on img at bounding box center [404, 189] width 546 height 88
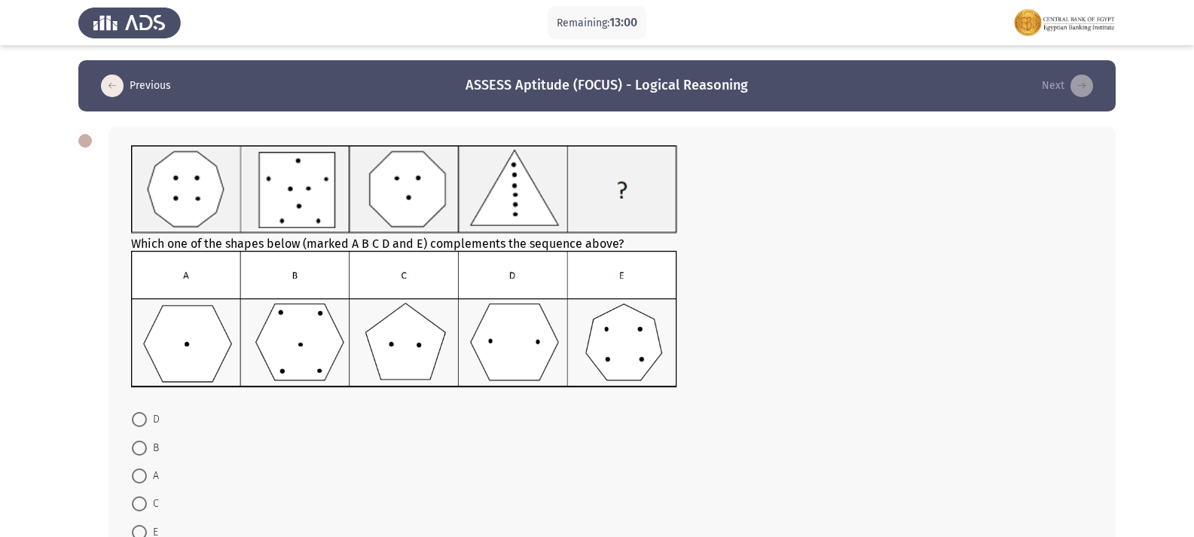
click at [513, 205] on img at bounding box center [404, 189] width 546 height 88
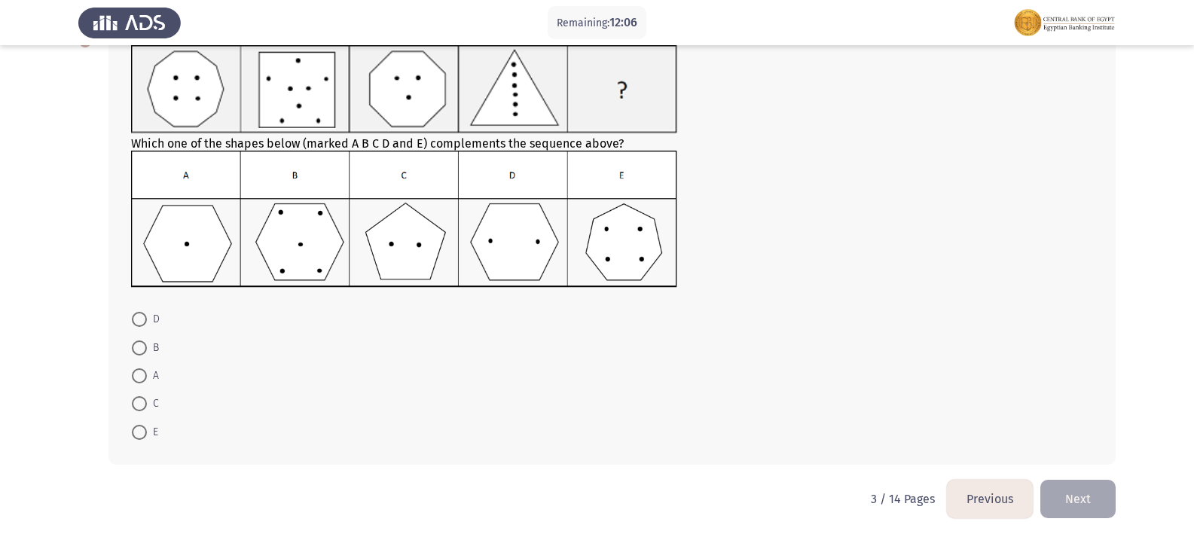
scroll to position [103, 0]
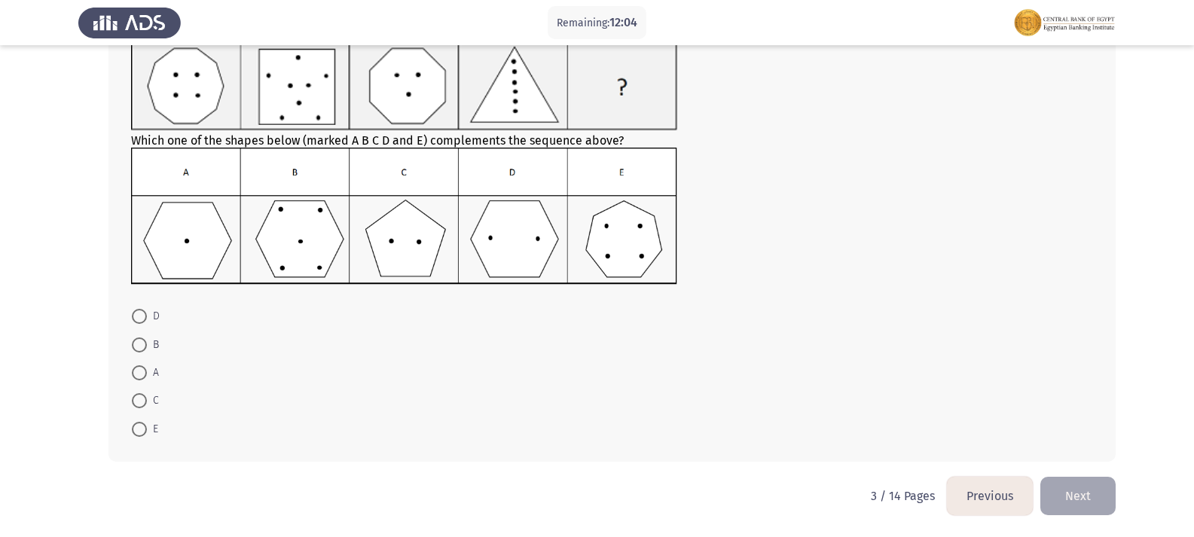
click at [139, 401] on span at bounding box center [139, 401] width 0 height 0
click at [139, 401] on input "C" at bounding box center [139, 400] width 15 height 15
radio input "true"
click at [1073, 500] on button "Next" at bounding box center [1078, 496] width 75 height 38
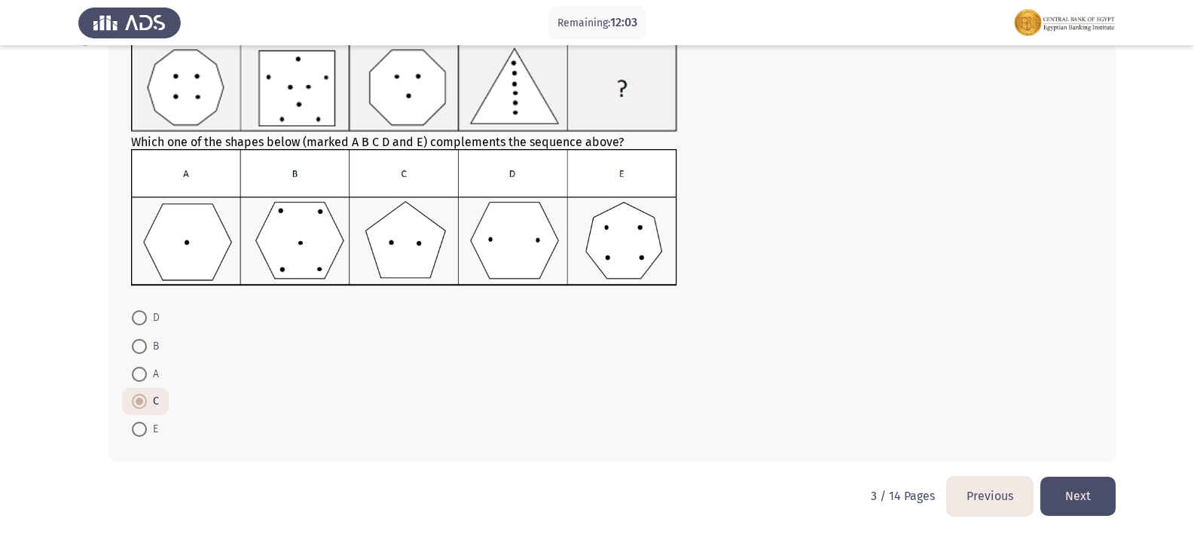
scroll to position [0, 0]
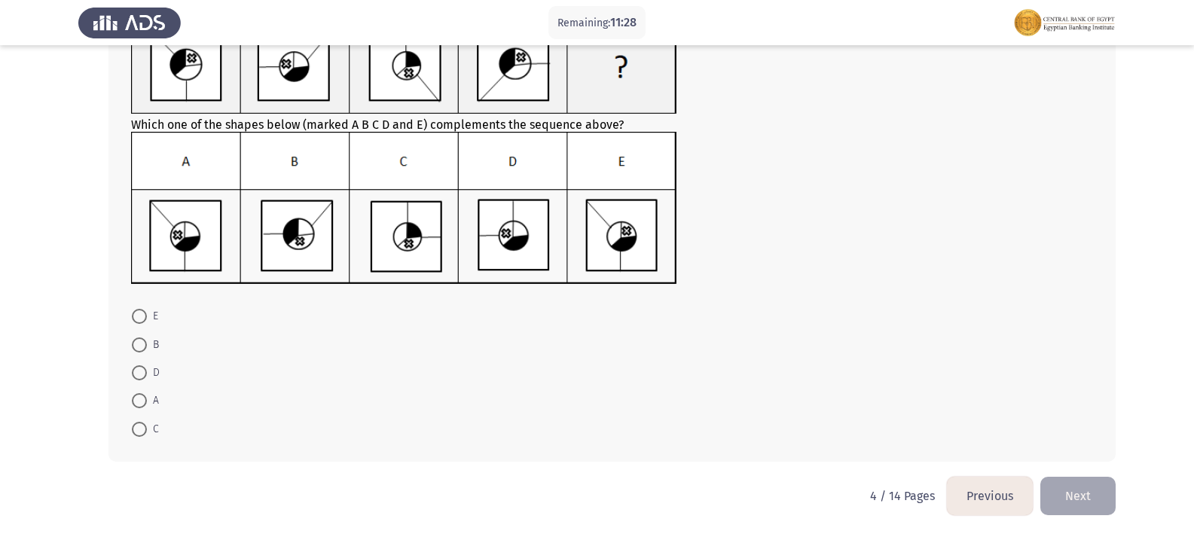
click at [143, 399] on span at bounding box center [139, 400] width 15 height 15
click at [143, 399] on input "A" at bounding box center [139, 400] width 15 height 15
radio input "true"
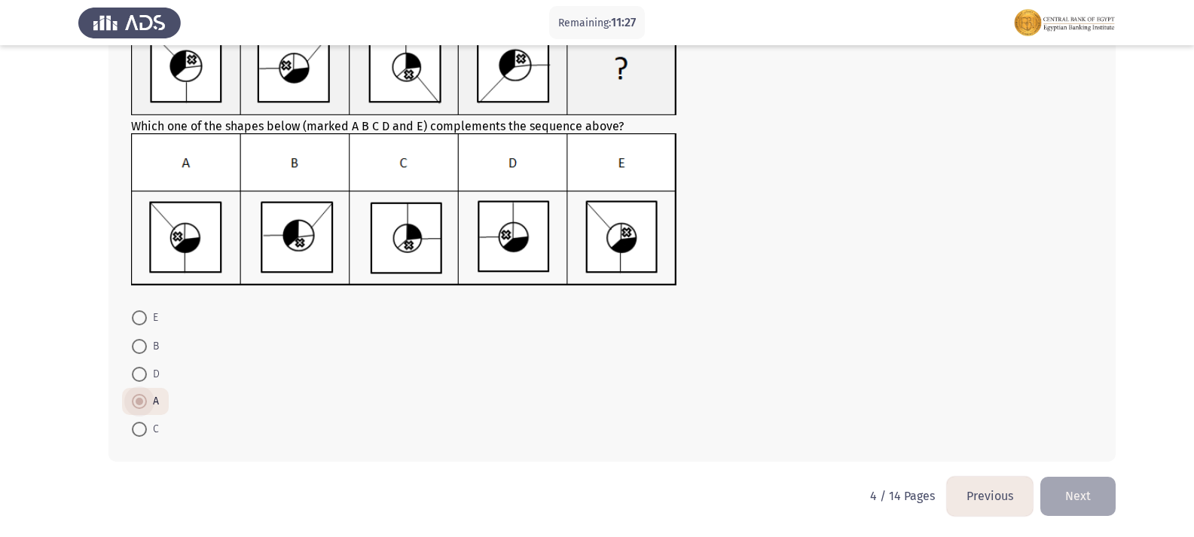
scroll to position [125, 0]
click at [1099, 500] on button "Next" at bounding box center [1078, 496] width 75 height 38
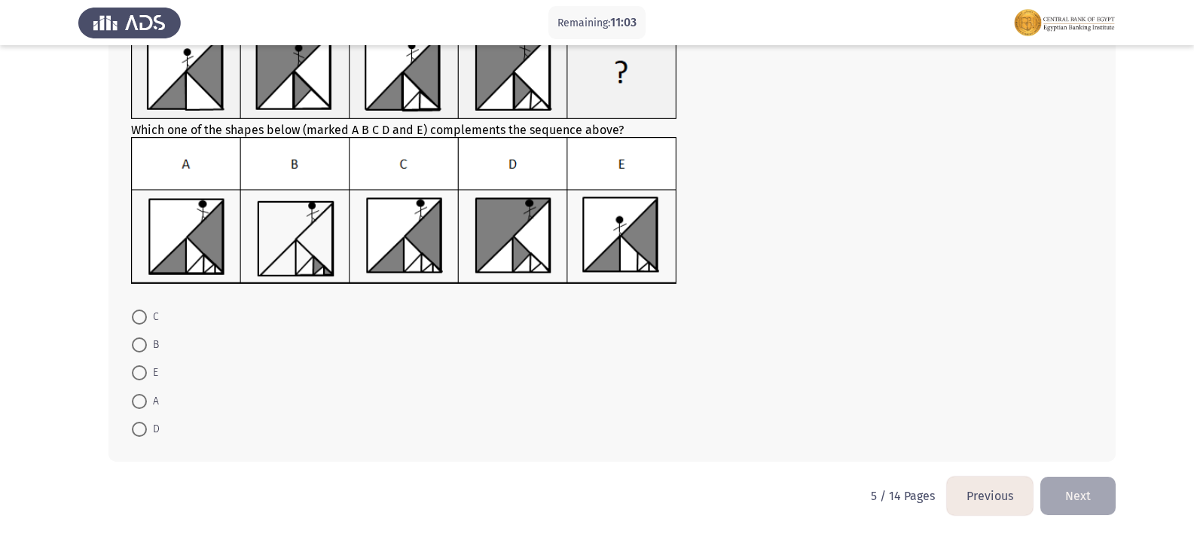
scroll to position [0, 0]
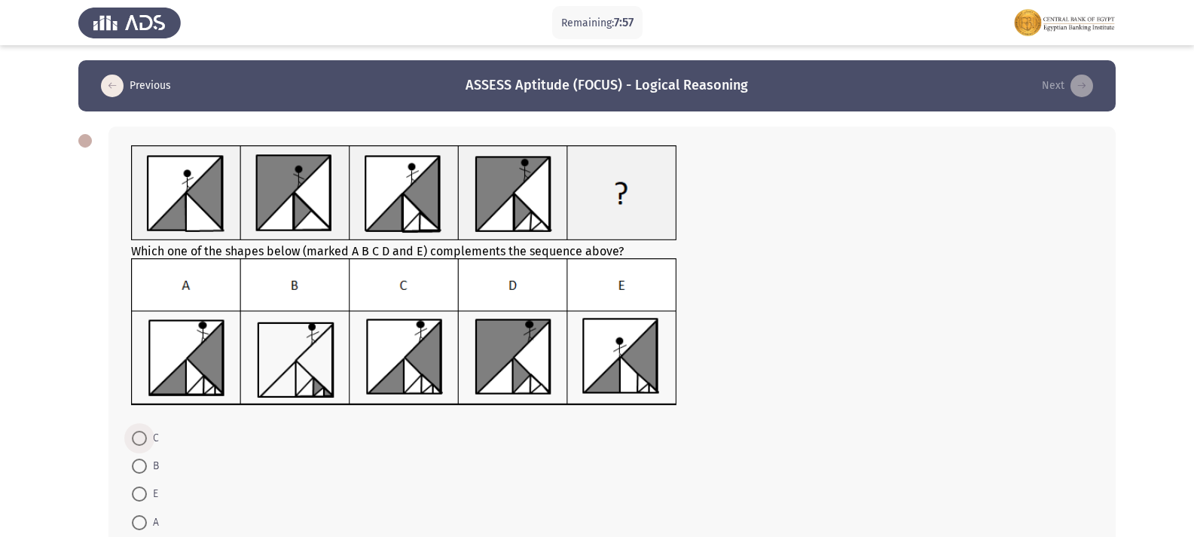
click at [146, 434] on span at bounding box center [139, 438] width 15 height 15
click at [146, 434] on input "C" at bounding box center [139, 438] width 15 height 15
radio input "true"
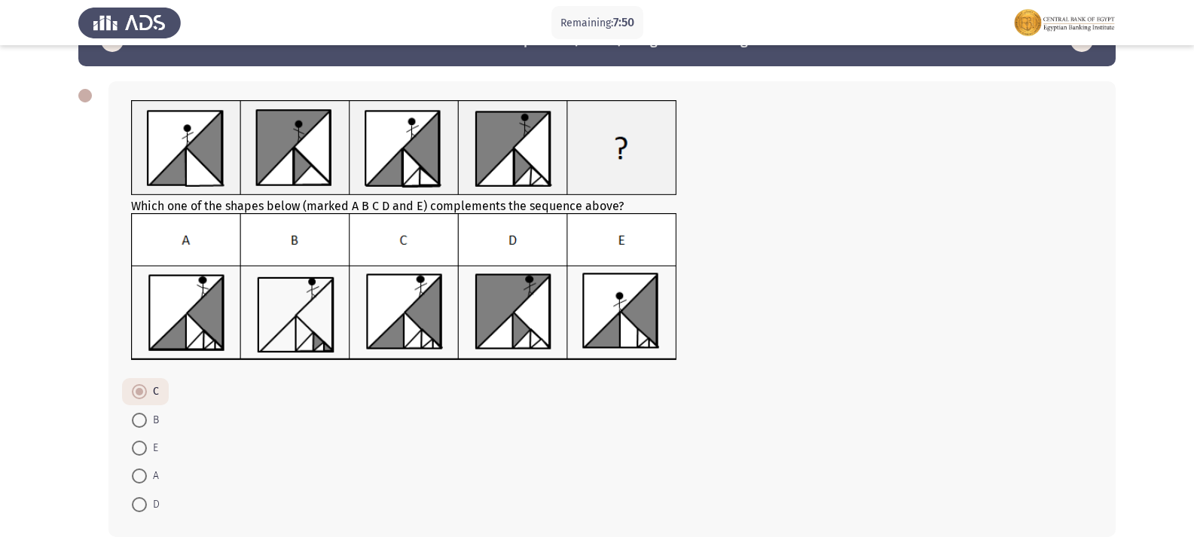
scroll to position [121, 0]
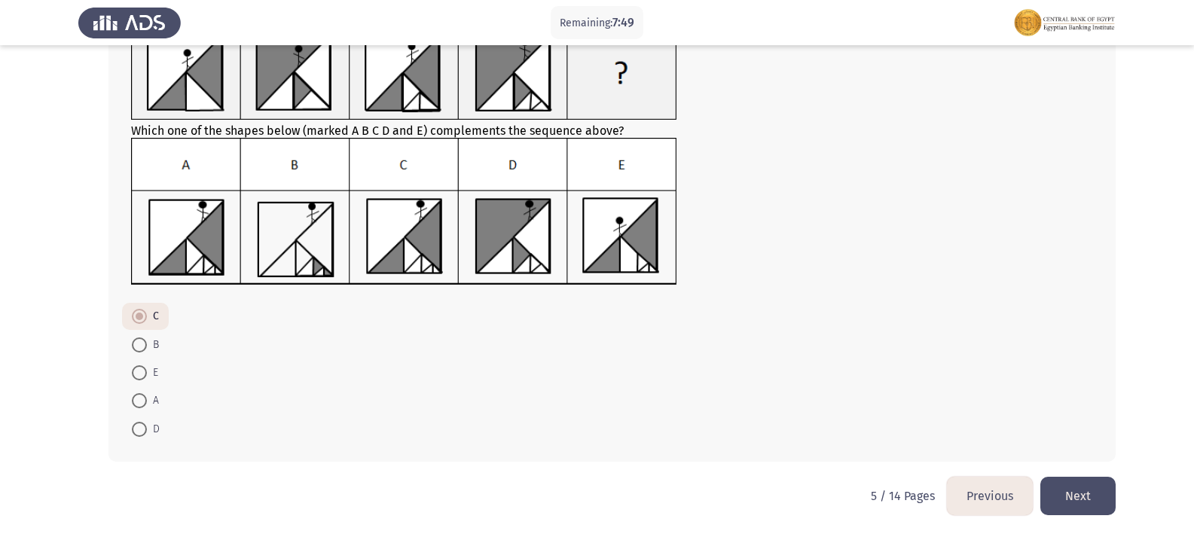
click at [1094, 502] on button "Next" at bounding box center [1078, 496] width 75 height 38
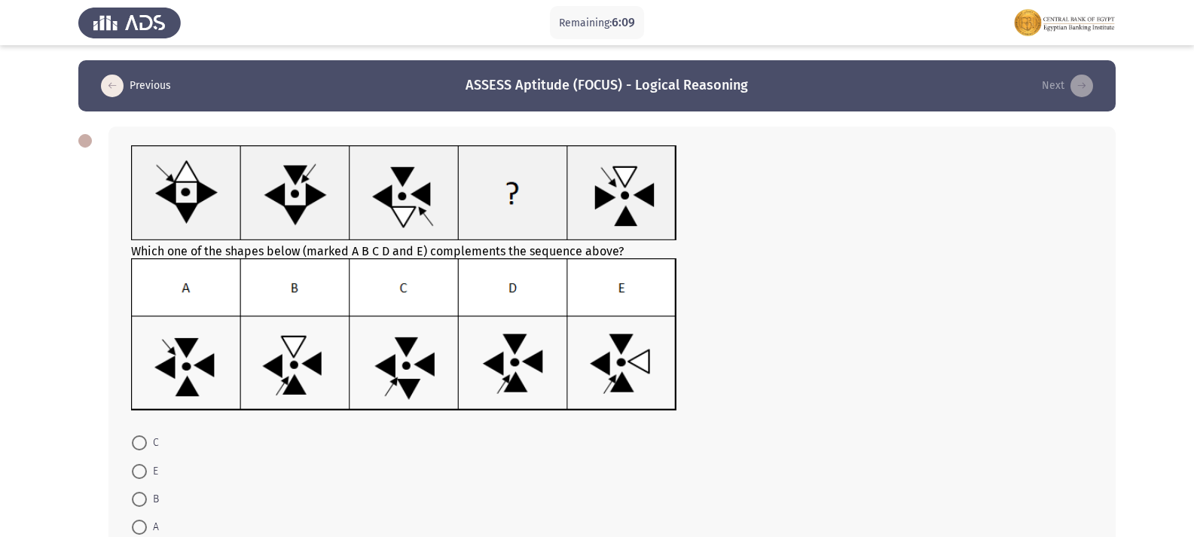
scroll to position [127, 0]
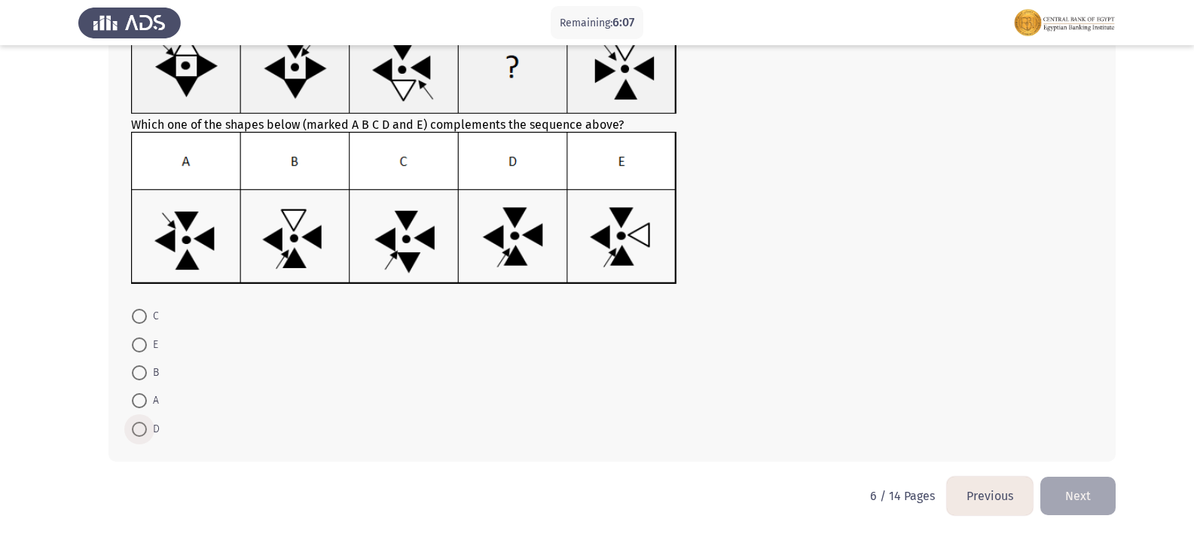
click at [134, 432] on span at bounding box center [139, 429] width 15 height 15
click at [134, 432] on input "D" at bounding box center [139, 429] width 15 height 15
radio input "true"
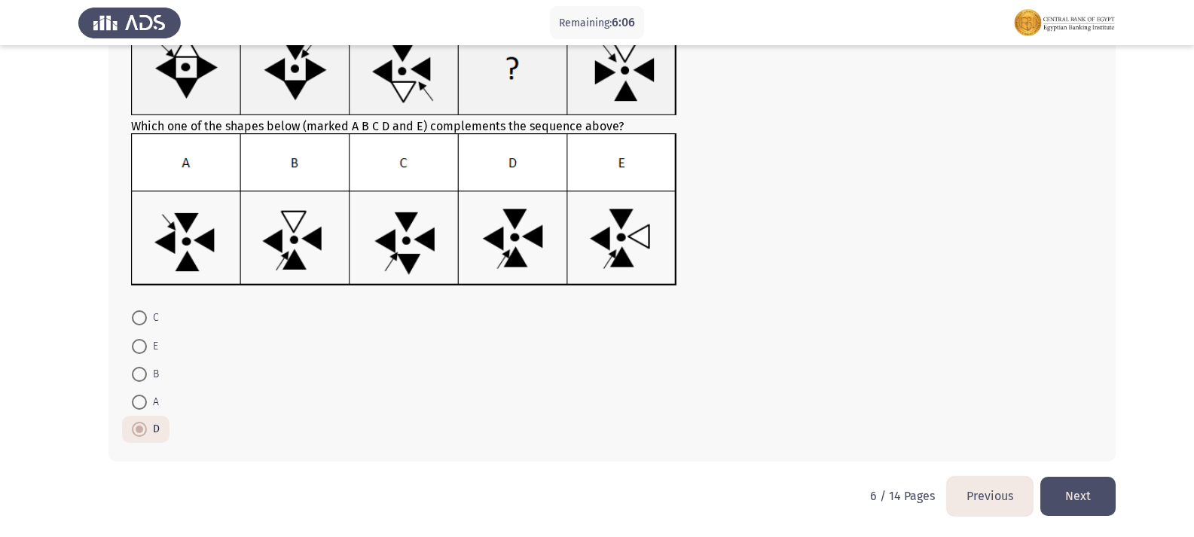
click at [1078, 491] on button "Next" at bounding box center [1078, 496] width 75 height 38
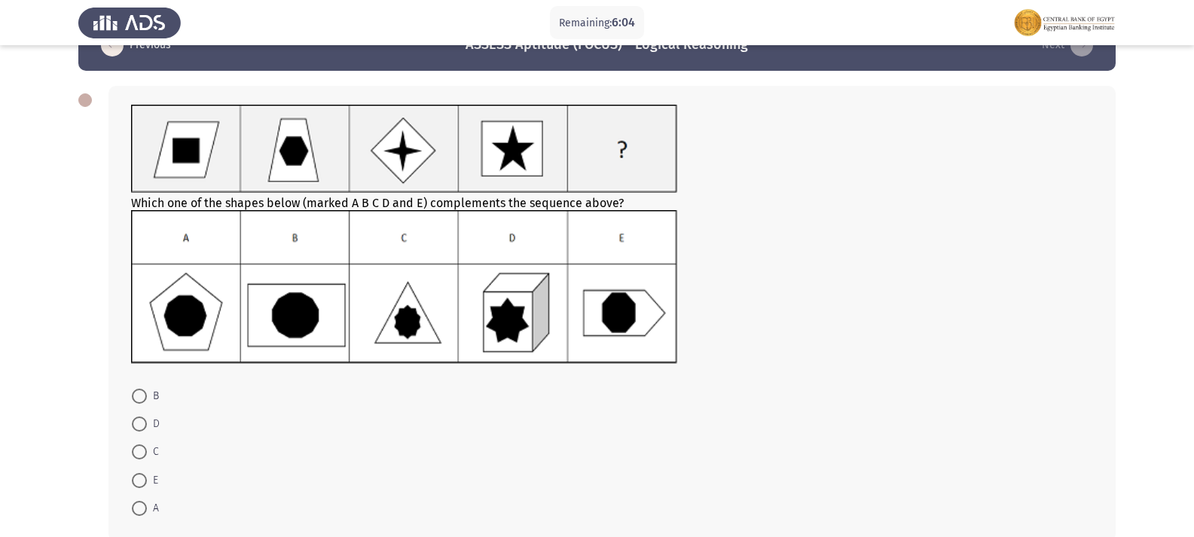
scroll to position [75, 0]
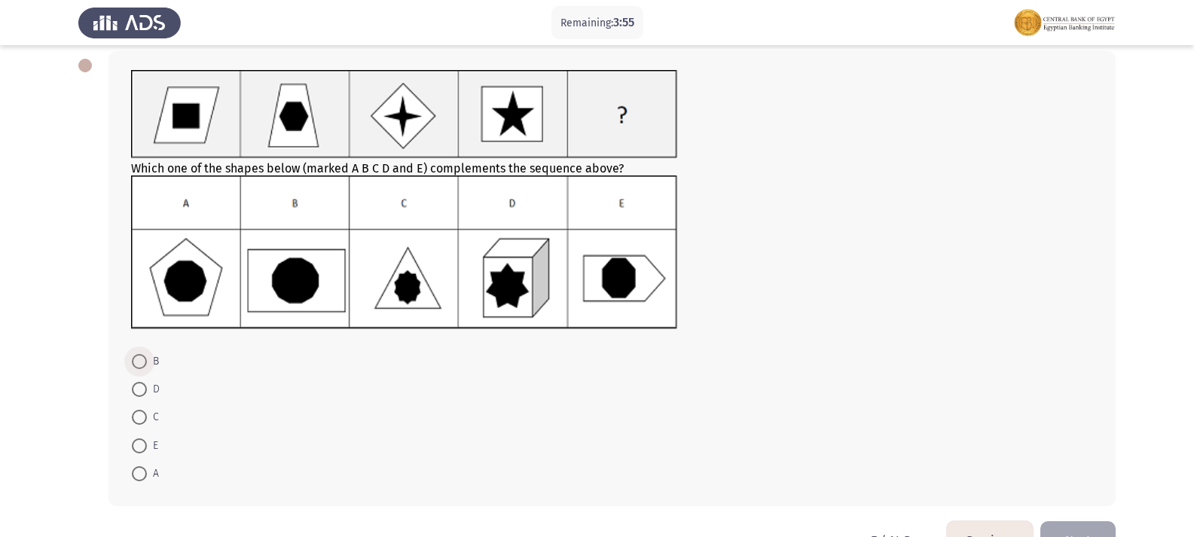
click at [142, 362] on span at bounding box center [139, 361] width 15 height 15
click at [142, 362] on input "B" at bounding box center [139, 361] width 15 height 15
radio input "true"
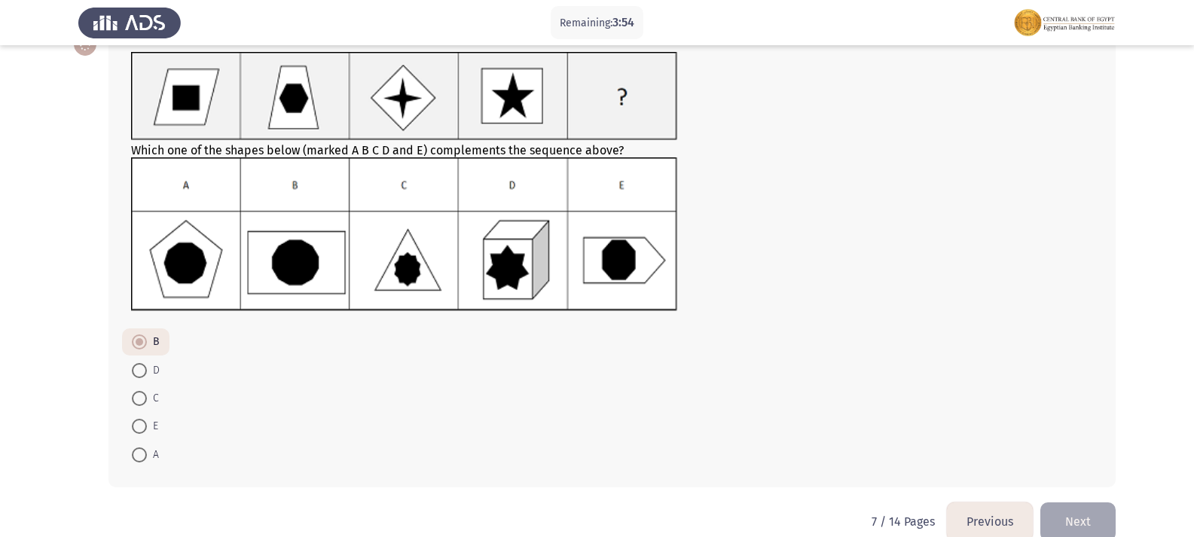
scroll to position [119, 0]
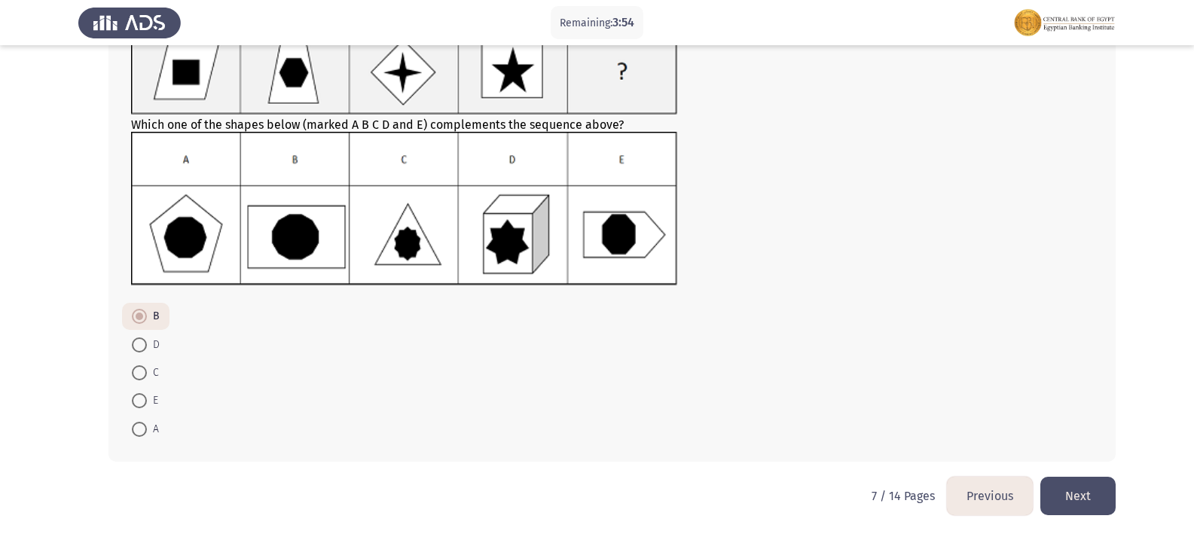
click at [1092, 503] on button "Next" at bounding box center [1078, 496] width 75 height 38
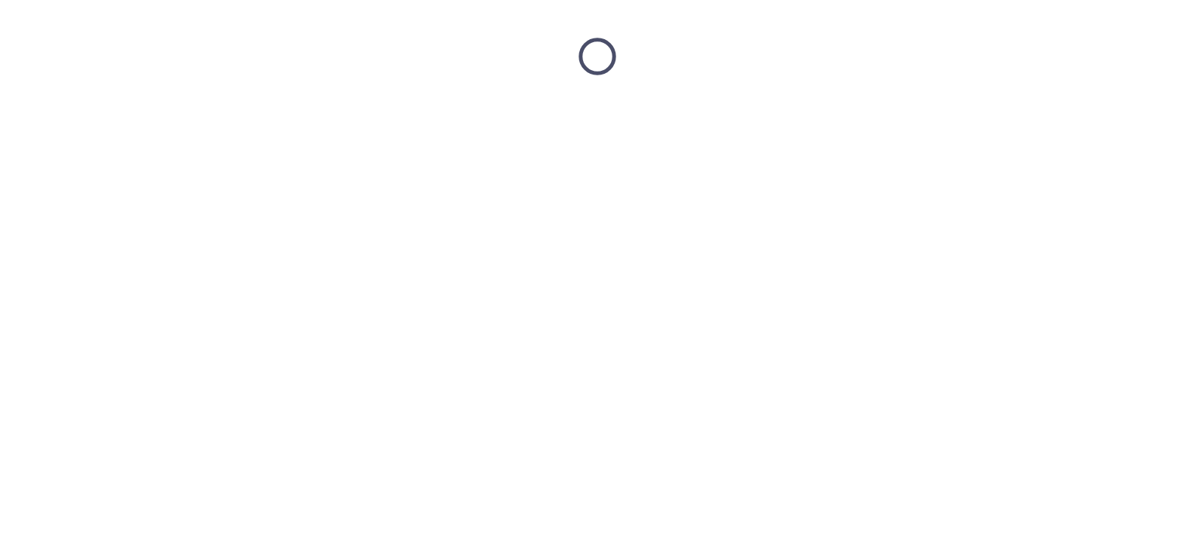
scroll to position [0, 0]
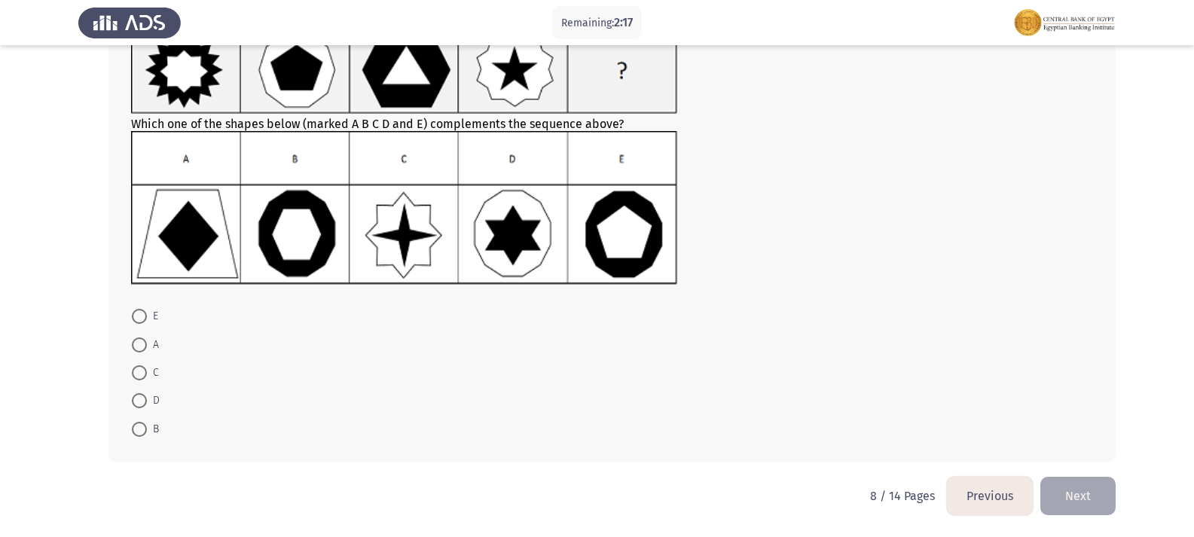
click at [139, 431] on span at bounding box center [139, 429] width 15 height 15
click at [139, 431] on input "B" at bounding box center [139, 429] width 15 height 15
radio input "true"
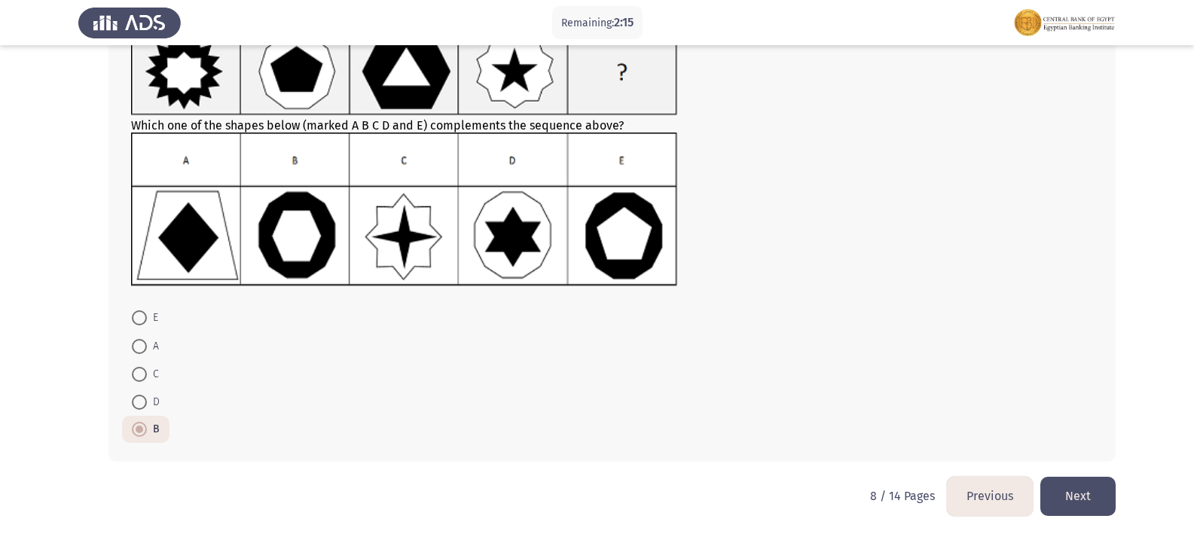
click at [1082, 495] on button "Next" at bounding box center [1078, 496] width 75 height 38
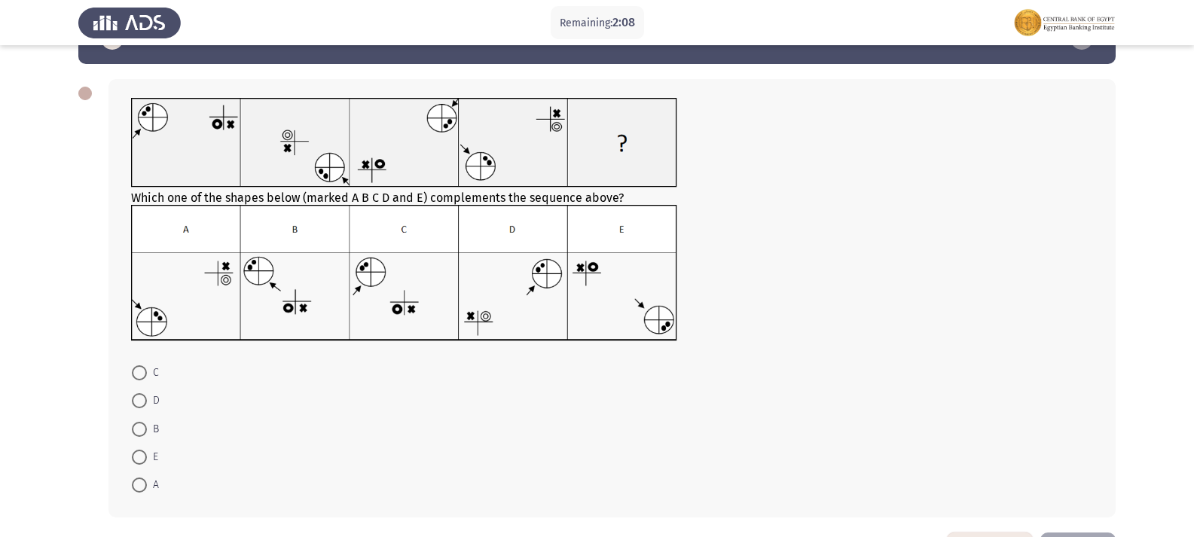
scroll to position [103, 0]
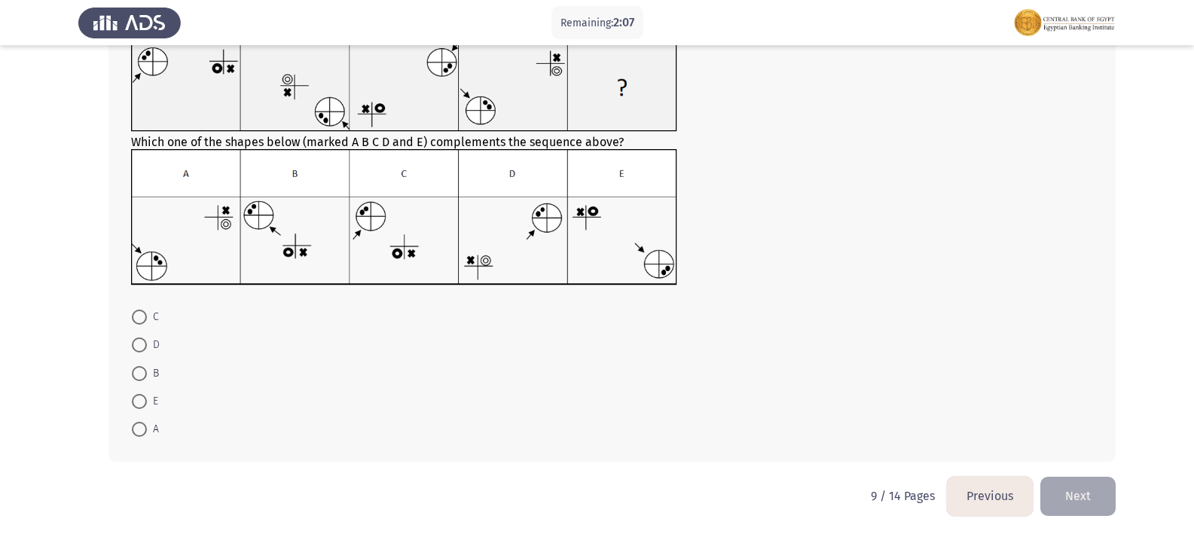
click at [959, 485] on button "Previous" at bounding box center [990, 496] width 86 height 38
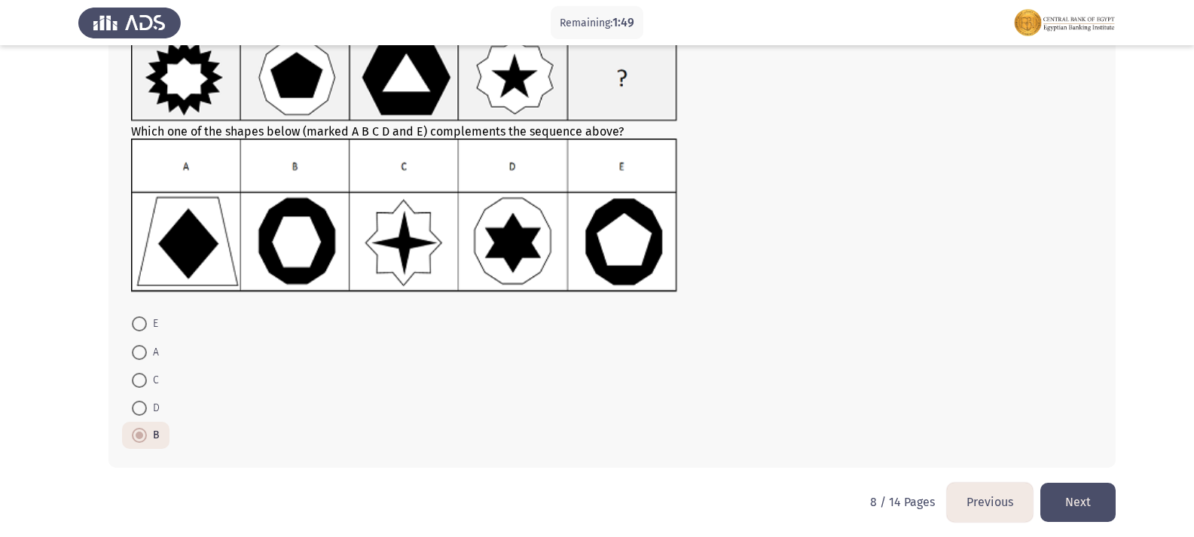
scroll to position [118, 0]
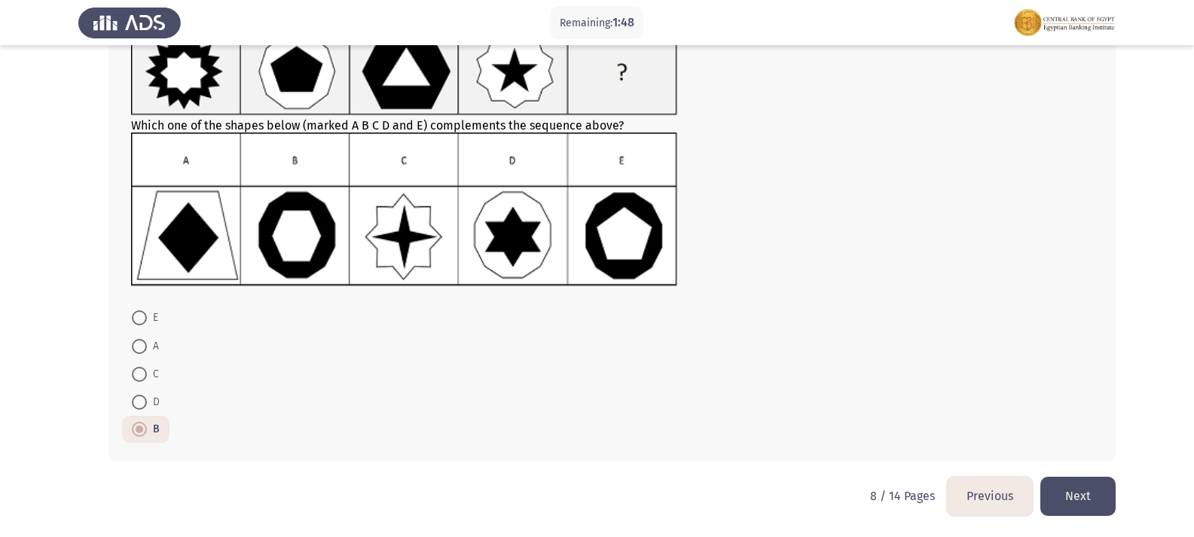
click at [1065, 492] on button "Next" at bounding box center [1078, 496] width 75 height 38
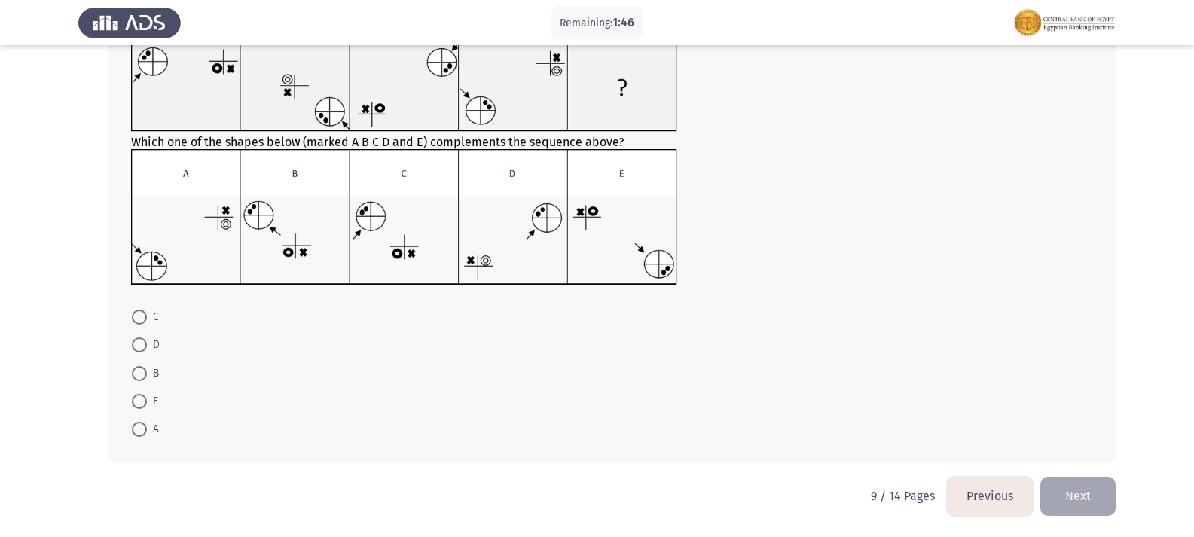
scroll to position [28, 0]
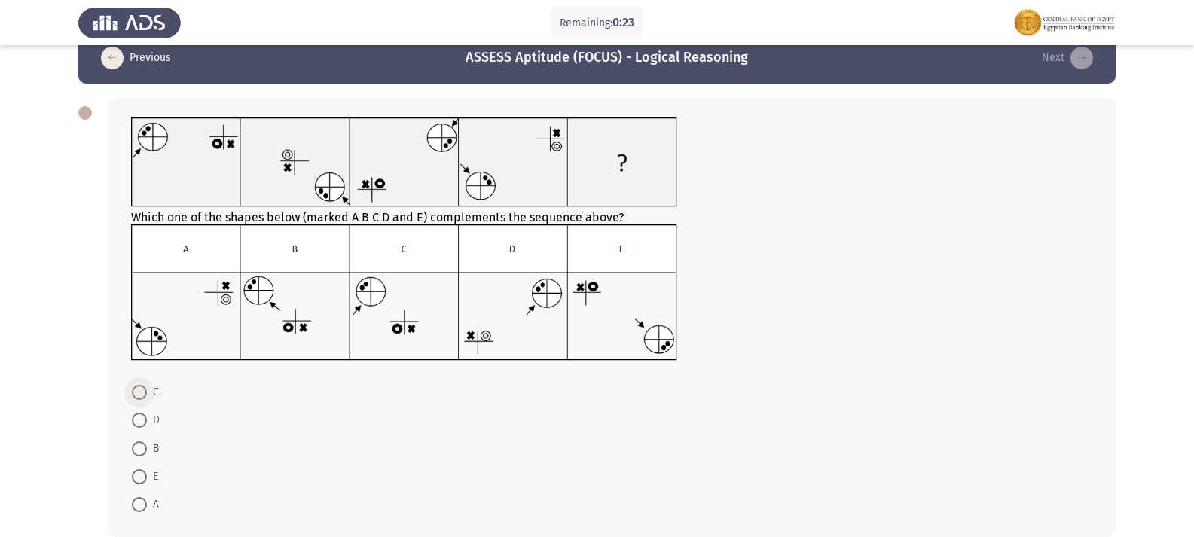
click at [137, 394] on span at bounding box center [139, 392] width 15 height 15
click at [137, 394] on input "C" at bounding box center [139, 392] width 15 height 15
radio input "true"
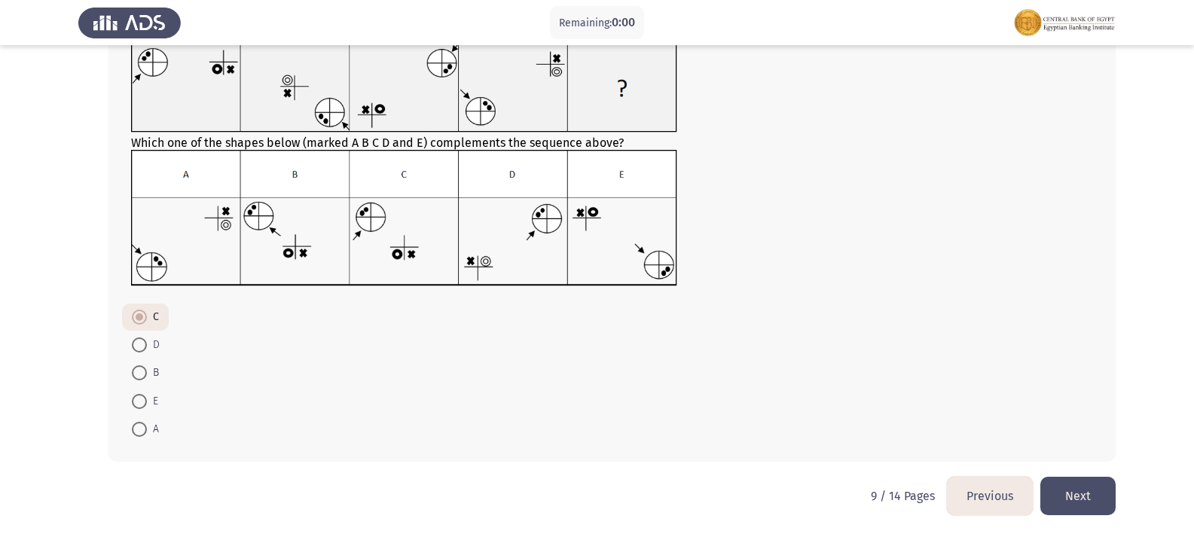
scroll to position [0, 0]
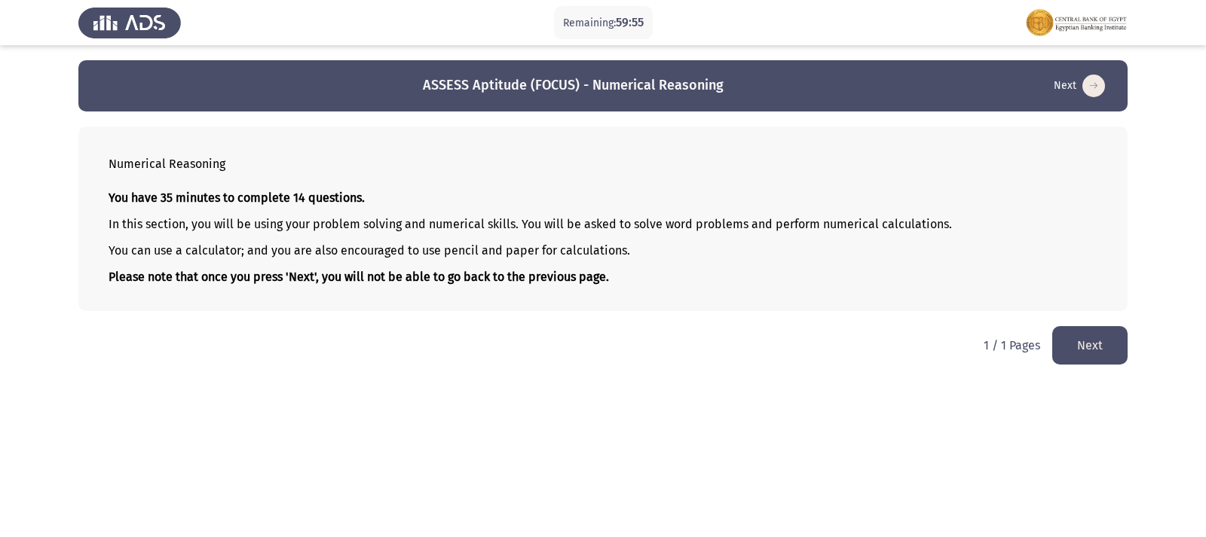
click at [1087, 344] on button "Next" at bounding box center [1089, 345] width 75 height 38
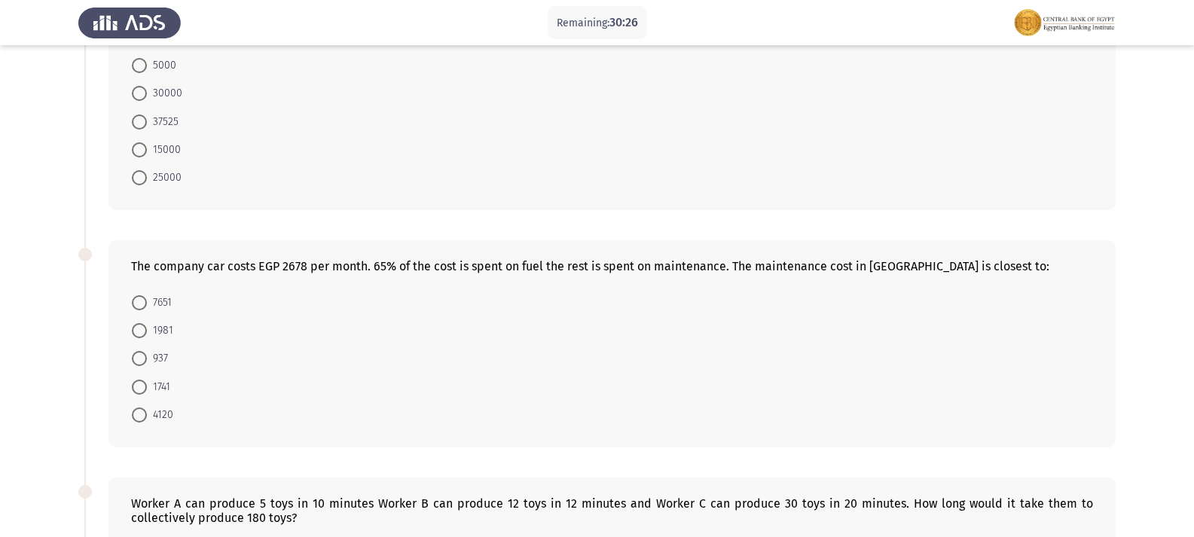
scroll to position [452, 0]
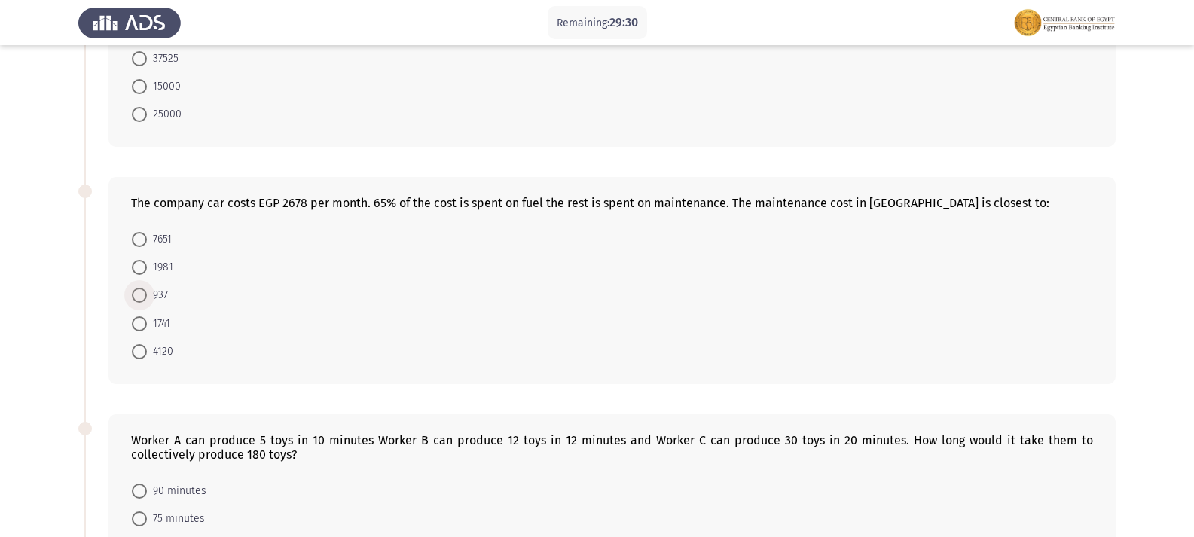
click at [147, 286] on span "937" at bounding box center [157, 295] width 21 height 18
click at [147, 288] on input "937" at bounding box center [139, 295] width 15 height 15
radio input "true"
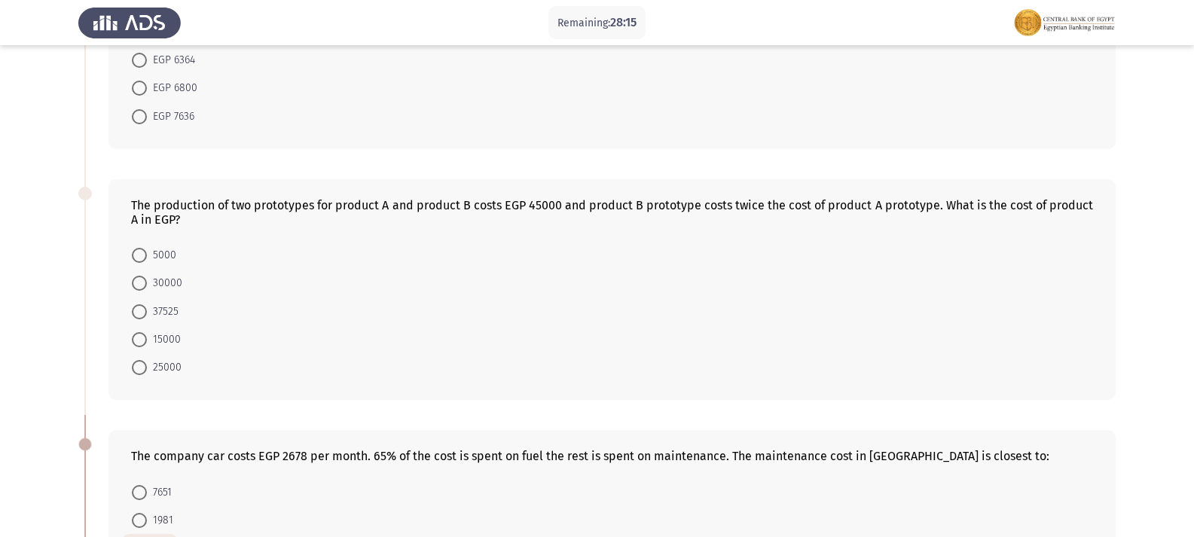
scroll to position [0, 0]
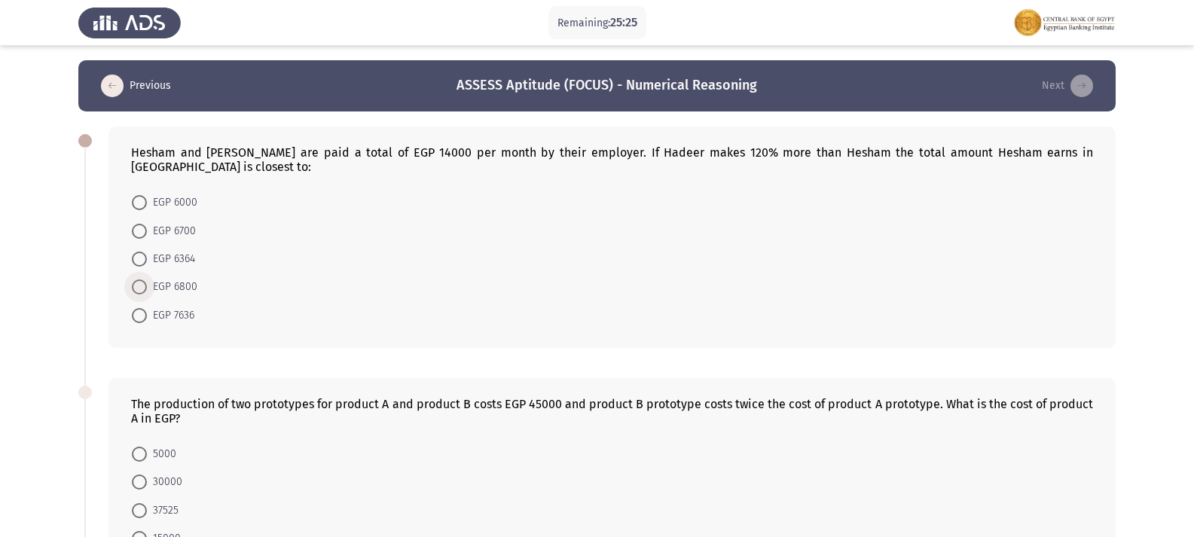
click at [135, 280] on span at bounding box center [139, 287] width 15 height 15
click at [135, 280] on input "EGP 6800" at bounding box center [139, 287] width 15 height 15
radio input "true"
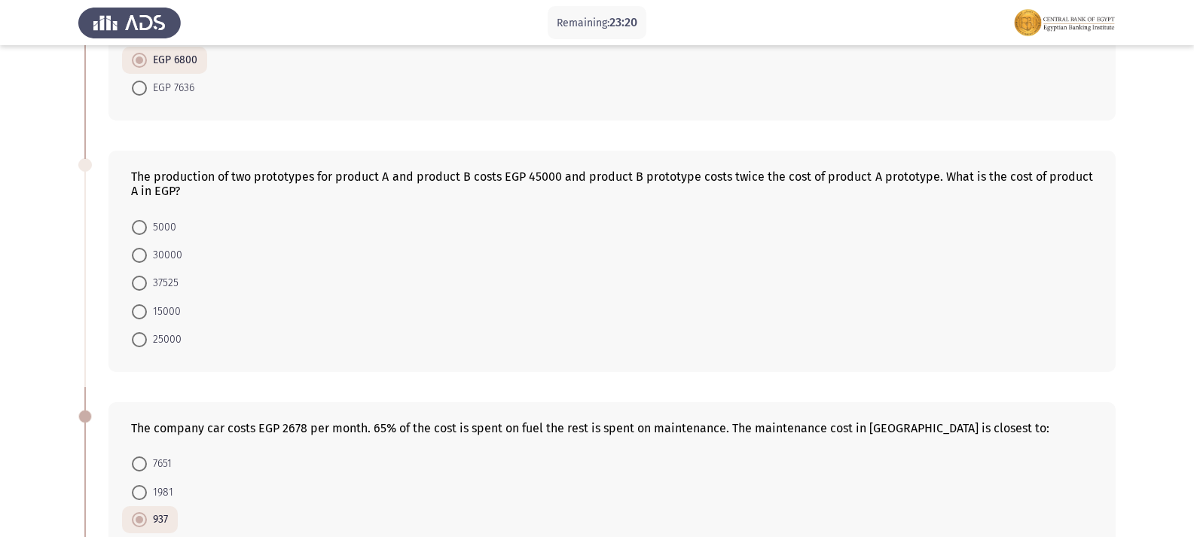
drag, startPoint x: 545, startPoint y: 180, endPoint x: 579, endPoint y: 149, distance: 45.9
click at [579, 151] on div "The production of two prototypes for product A and product B costs EGP 45000 an…" at bounding box center [613, 262] width 1008 height 222
click at [145, 304] on span at bounding box center [139, 311] width 15 height 15
click at [145, 304] on input "15000" at bounding box center [139, 311] width 15 height 15
radio input "true"
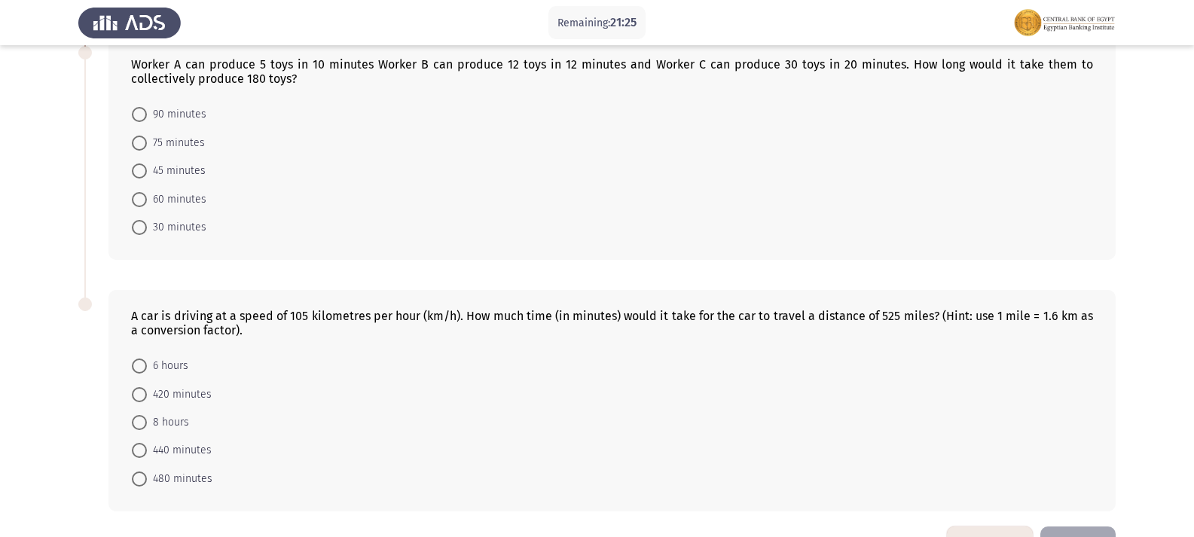
scroll to position [861, 0]
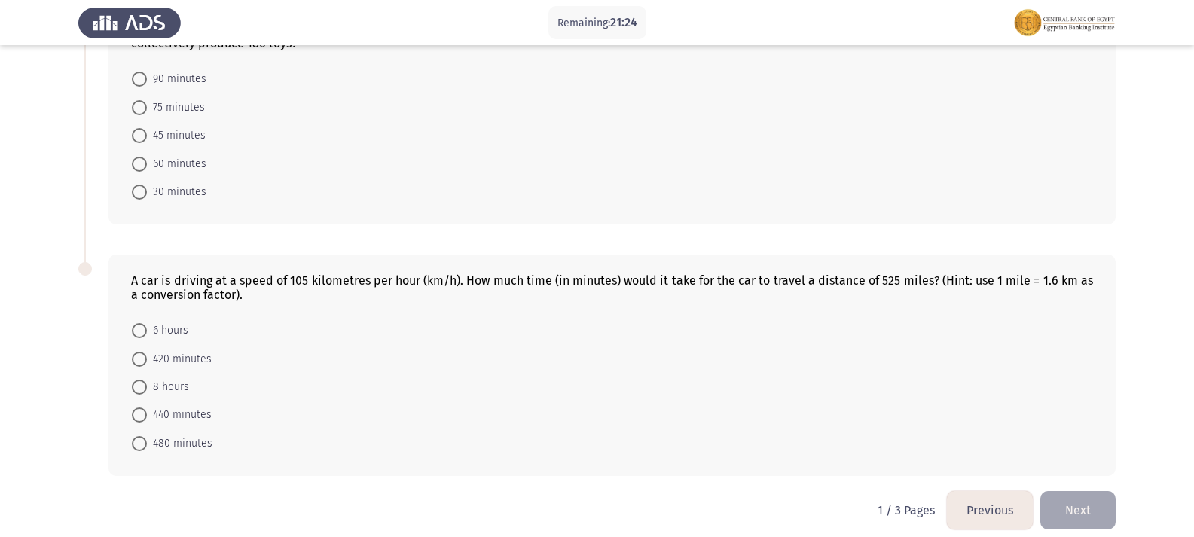
click at [142, 352] on span at bounding box center [139, 359] width 15 height 15
click at [142, 352] on input "420 minutes" at bounding box center [139, 359] width 15 height 15
radio input "true"
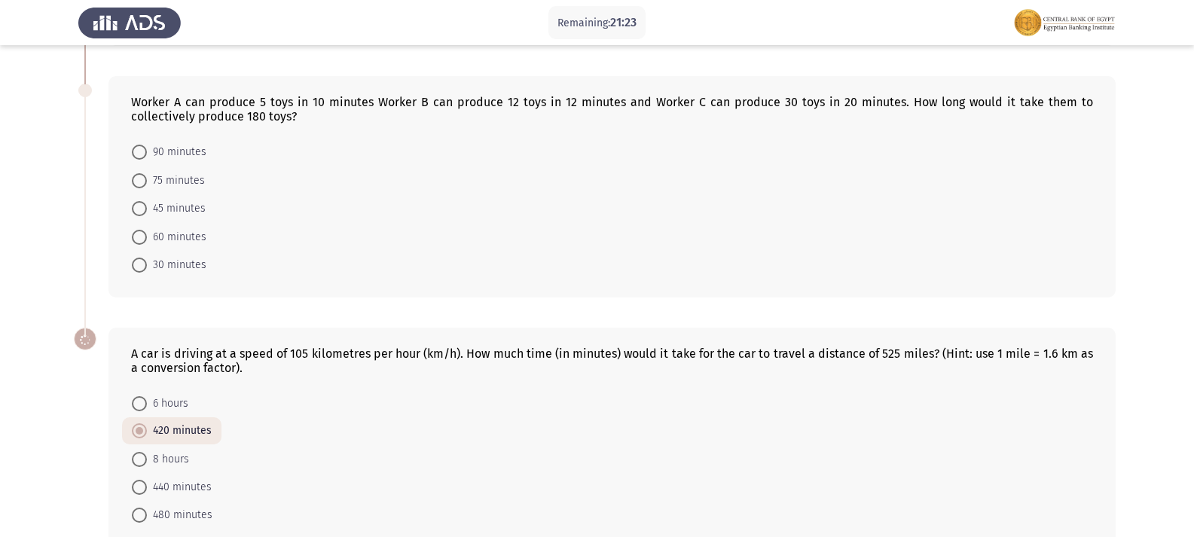
scroll to position [708, 0]
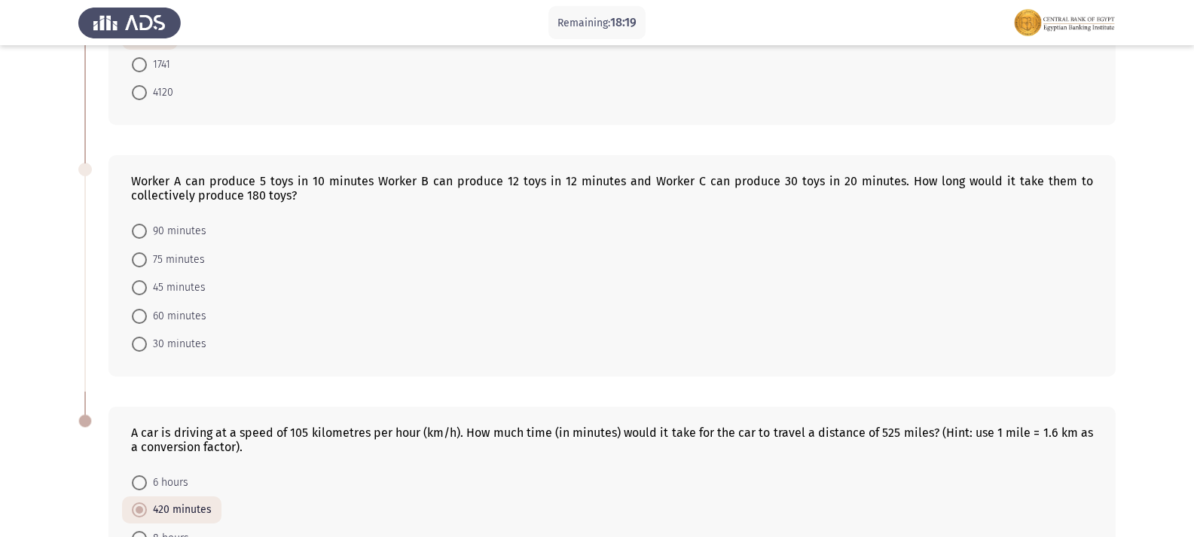
click at [137, 280] on span at bounding box center [139, 287] width 15 height 15
click at [137, 280] on input "45 minutes" at bounding box center [139, 287] width 15 height 15
radio input "true"
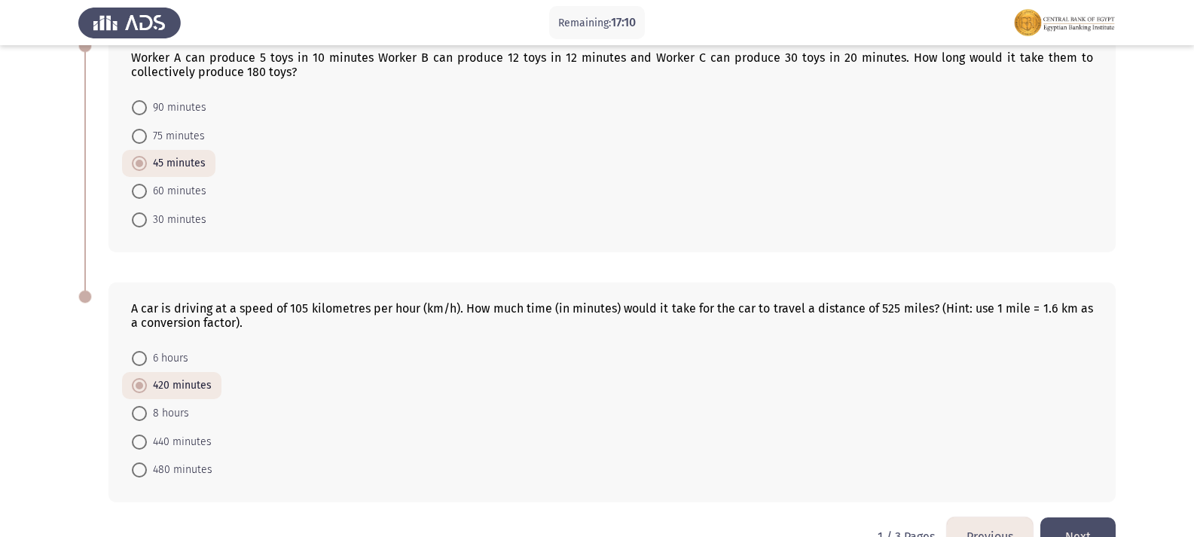
scroll to position [858, 0]
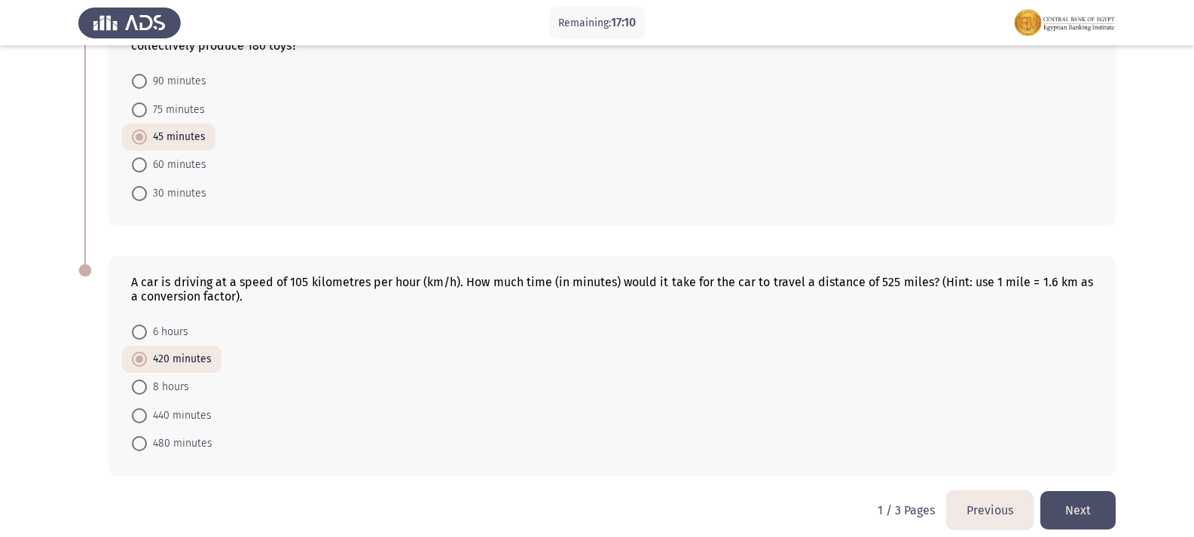
click at [1075, 491] on button "Next" at bounding box center [1078, 510] width 75 height 38
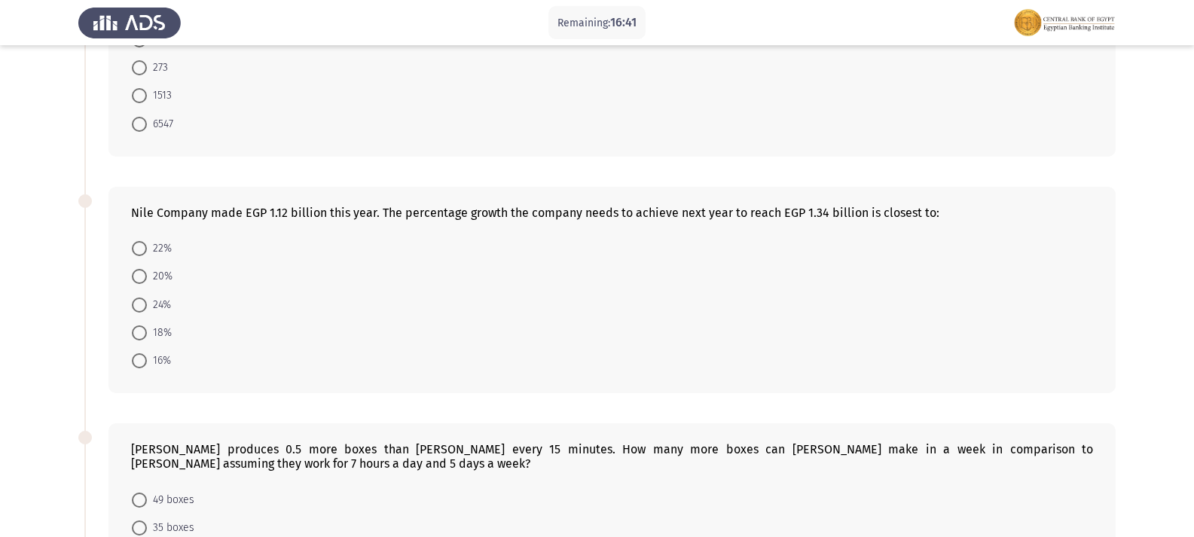
scroll to position [151, 0]
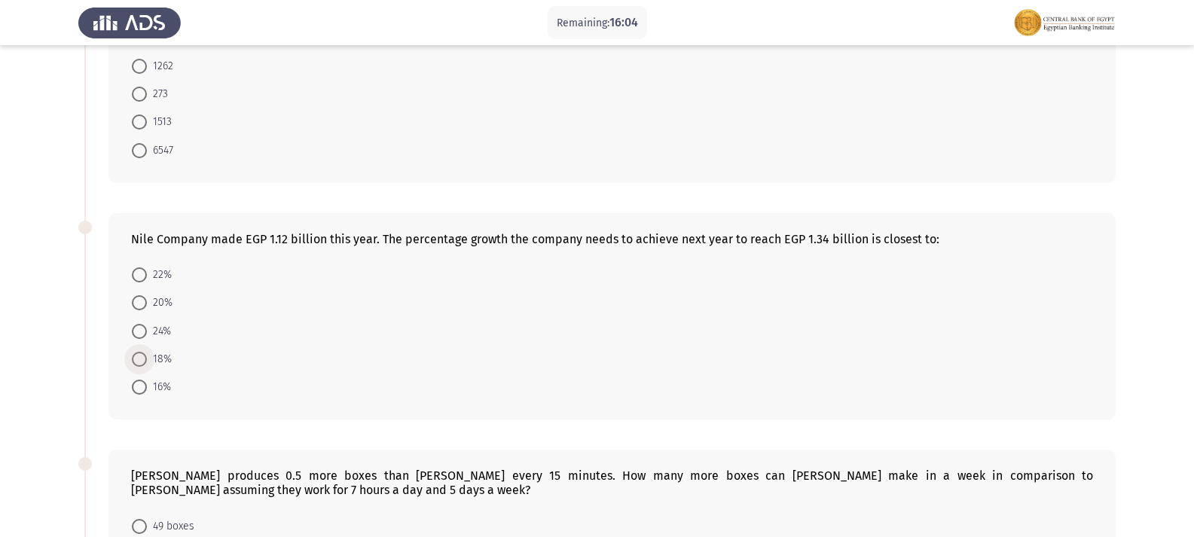
click at [142, 361] on span at bounding box center [139, 359] width 15 height 15
click at [142, 361] on input "18%" at bounding box center [139, 359] width 15 height 15
radio input "true"
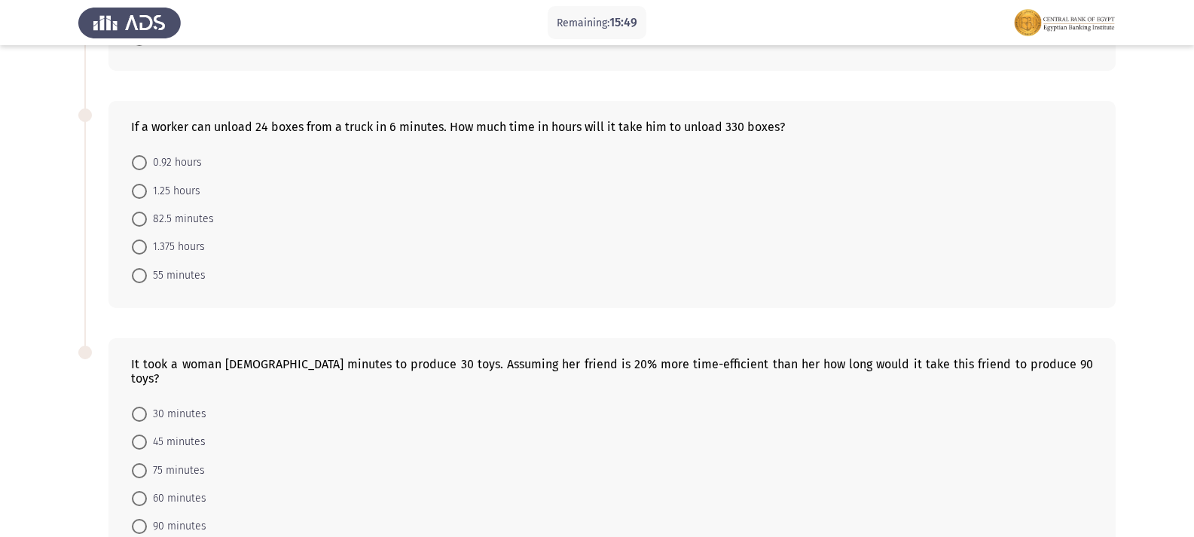
scroll to position [833, 0]
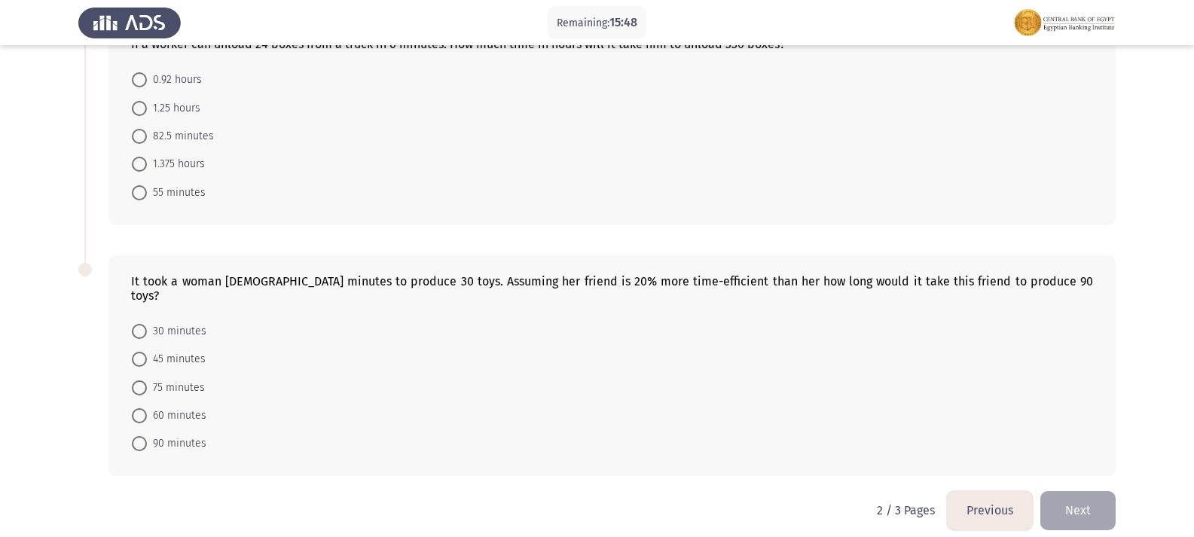
click at [1064, 491] on button "Next" at bounding box center [1078, 510] width 75 height 38
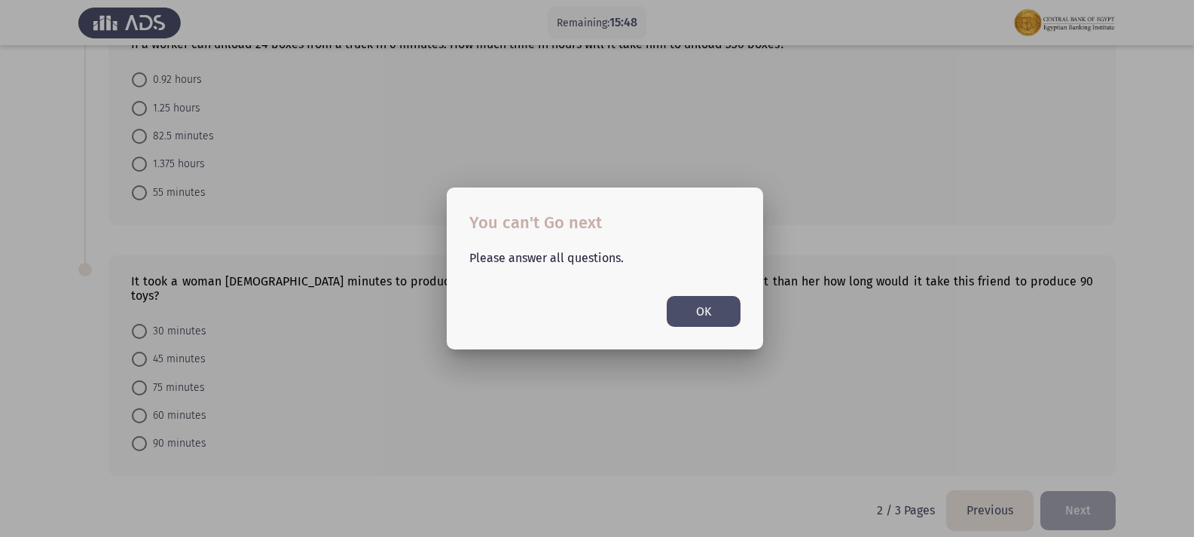
scroll to position [0, 0]
click at [703, 310] on button "OK" at bounding box center [704, 311] width 74 height 31
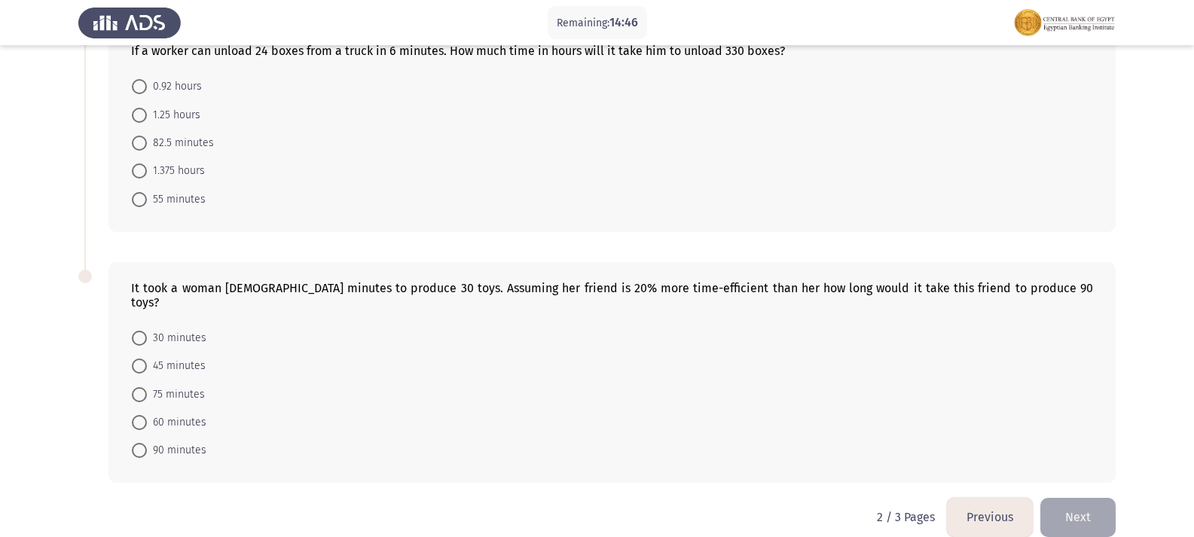
scroll to position [833, 0]
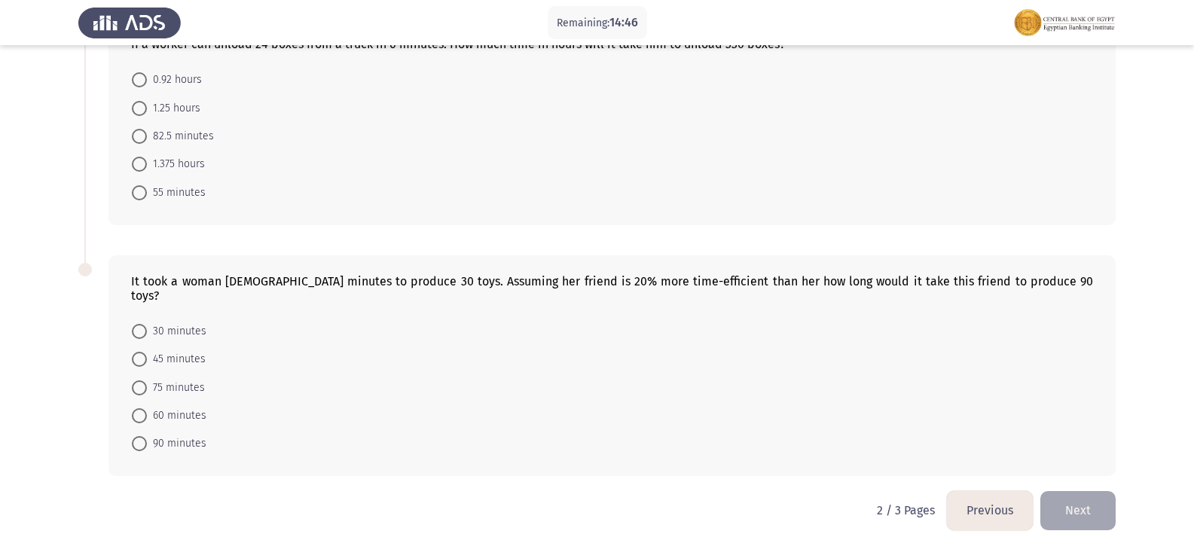
click at [969, 506] on button "Previous" at bounding box center [990, 510] width 86 height 38
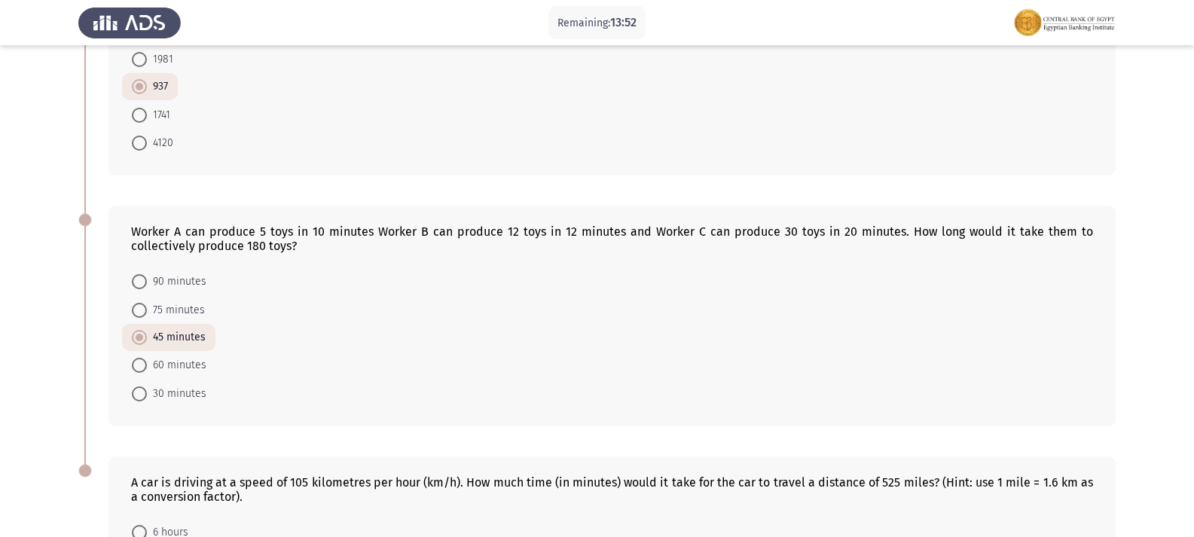
scroll to position [858, 0]
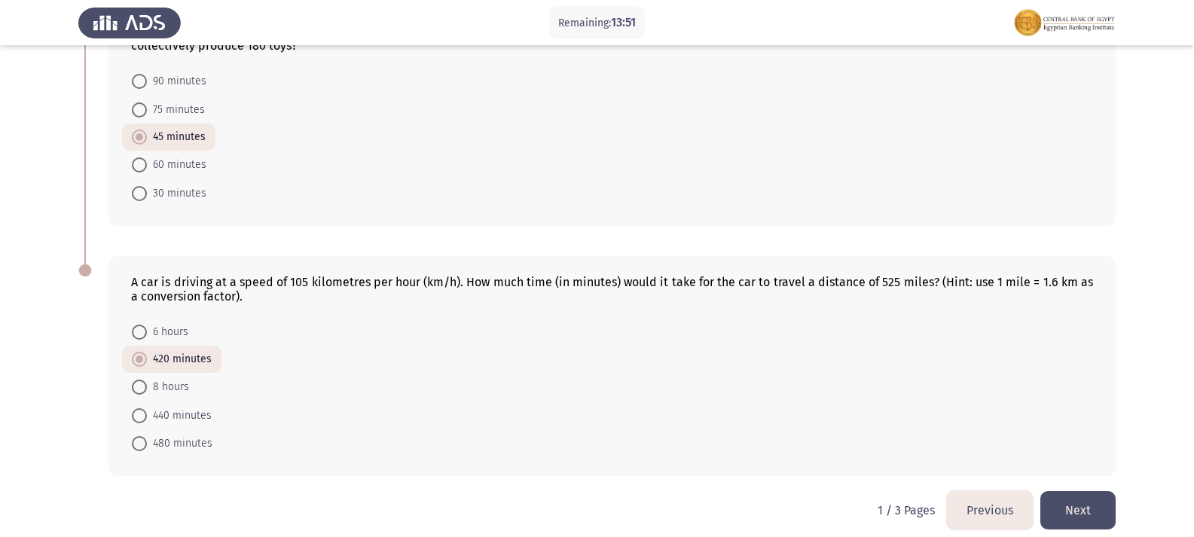
click at [1085, 491] on button "Next" at bounding box center [1078, 510] width 75 height 38
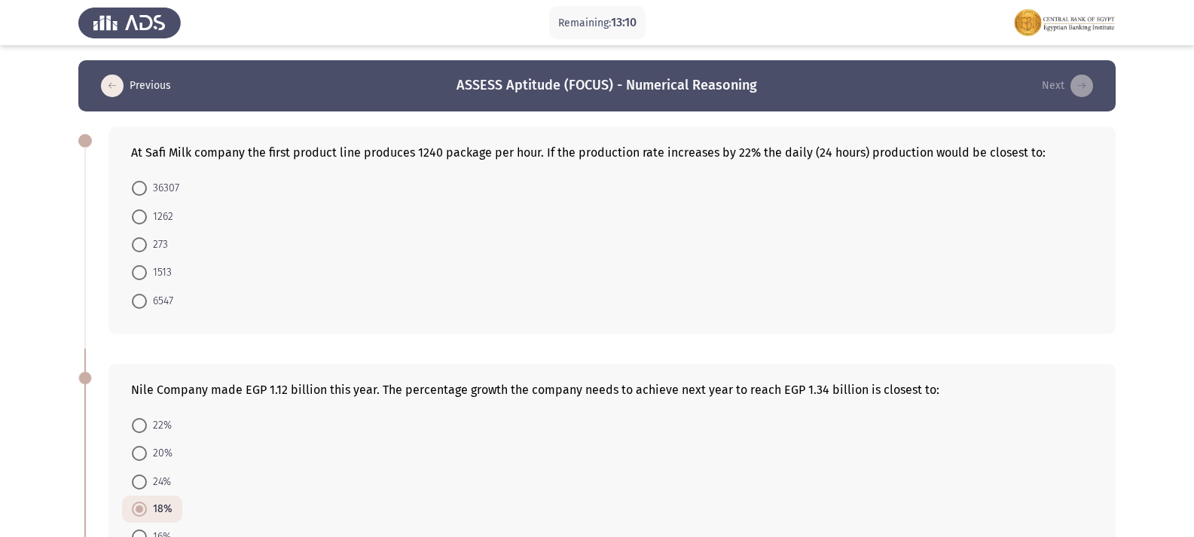
click at [139, 276] on span at bounding box center [139, 272] width 15 height 15
click at [139, 276] on input "1513" at bounding box center [139, 272] width 15 height 15
radio input "true"
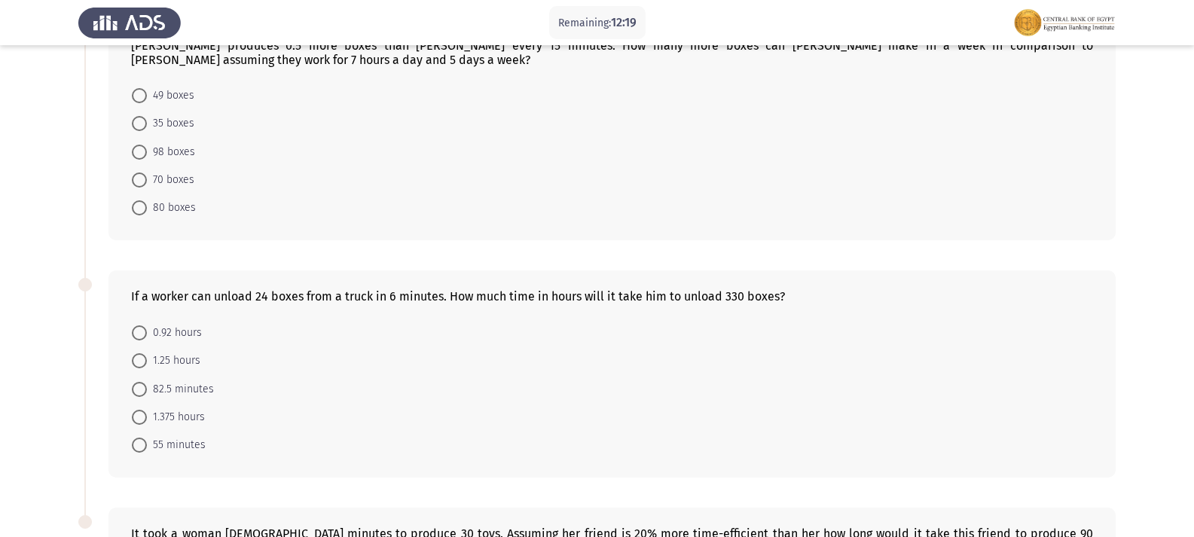
scroll to position [603, 0]
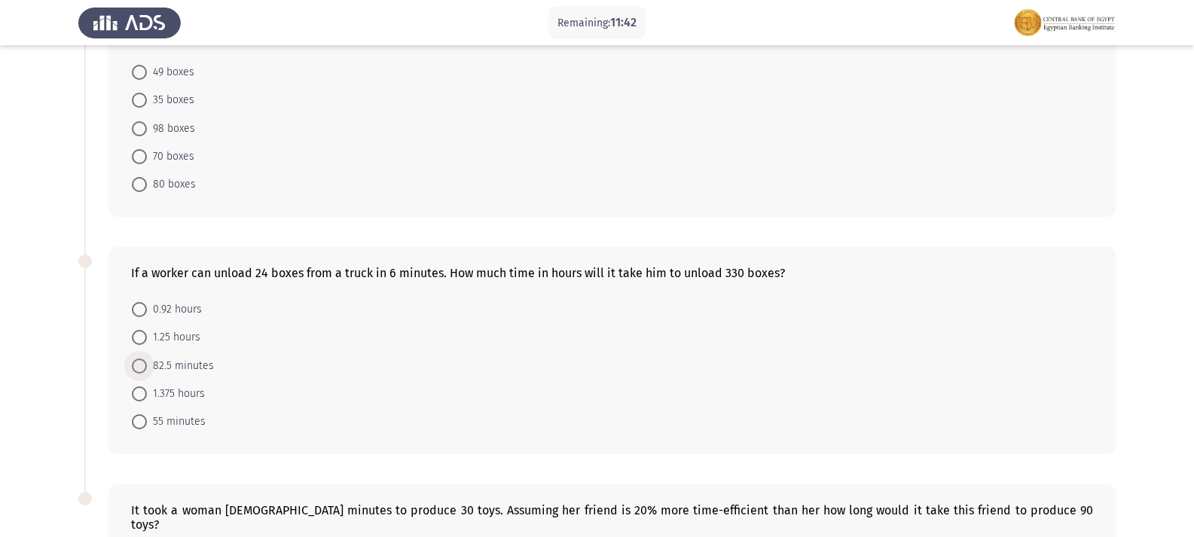
click at [140, 364] on span at bounding box center [139, 366] width 15 height 15
click at [140, 364] on input "82.5 minutes" at bounding box center [139, 366] width 15 height 15
radio input "true"
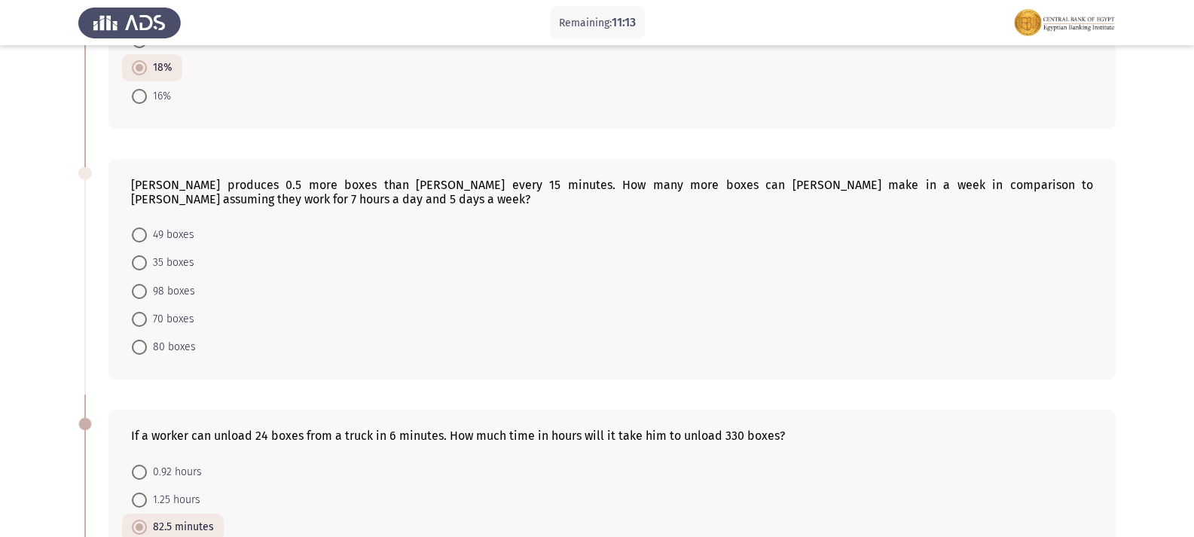
scroll to position [531, 0]
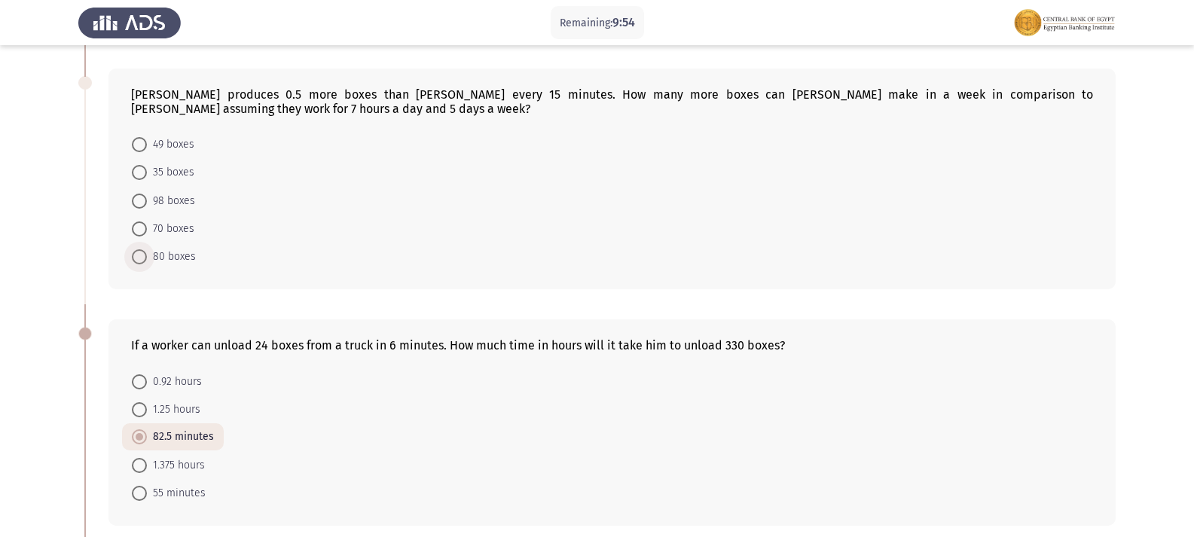
click at [134, 256] on span at bounding box center [139, 256] width 15 height 15
click at [134, 256] on input "80 boxes" at bounding box center [139, 256] width 15 height 15
radio input "true"
click at [323, 247] on form "49 boxes 35 boxes 98 boxes 70 boxes 80 boxes" at bounding box center [612, 199] width 962 height 139
click at [83, 208] on div "[PERSON_NAME] produces 0.5 more boxes than [PERSON_NAME] every 15 minutes. How …" at bounding box center [597, 179] width 1038 height 250
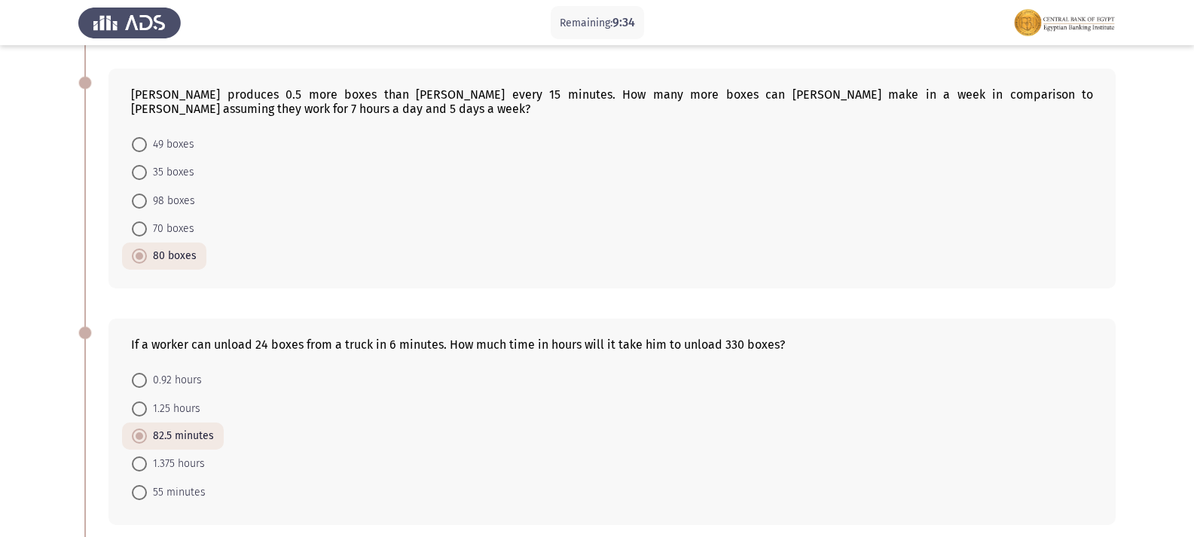
click at [139, 148] on span at bounding box center [139, 144] width 15 height 15
click at [139, 148] on input "49 boxes" at bounding box center [139, 144] width 15 height 15
radio input "true"
click at [139, 249] on span at bounding box center [139, 256] width 15 height 15
click at [139, 249] on input "80 boxes" at bounding box center [139, 256] width 15 height 15
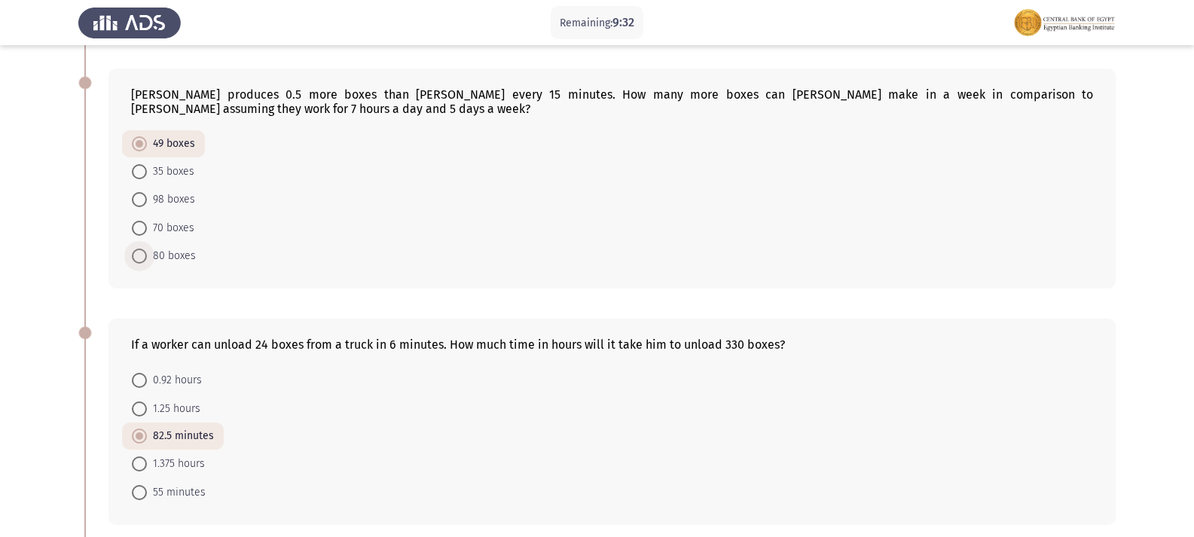
radio input "true"
click at [137, 200] on span at bounding box center [139, 201] width 15 height 15
click at [137, 200] on input "98 boxes" at bounding box center [139, 201] width 15 height 15
radio input "true"
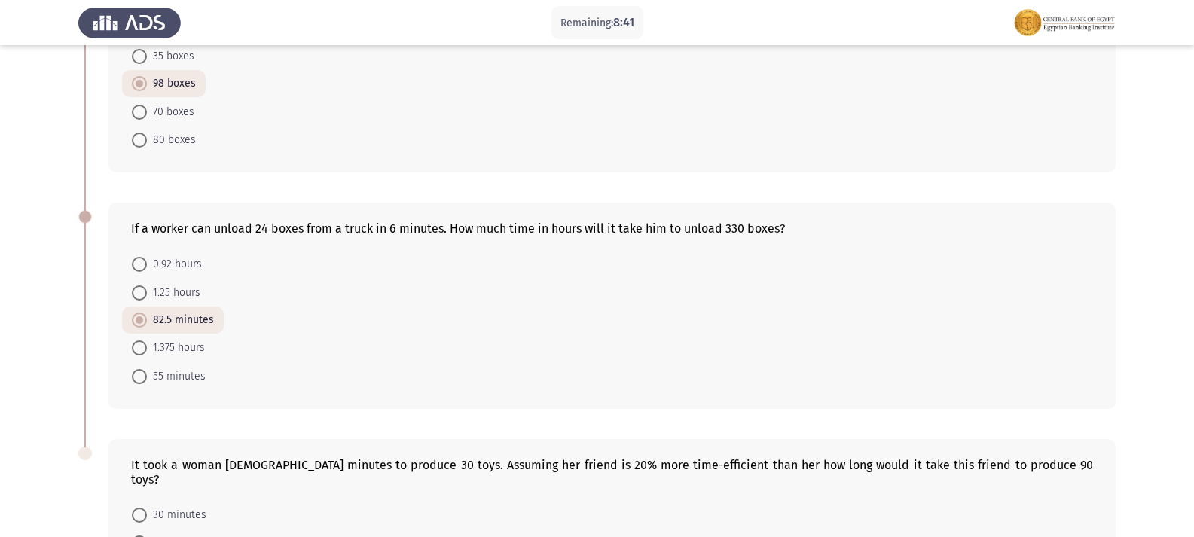
scroll to position [830, 0]
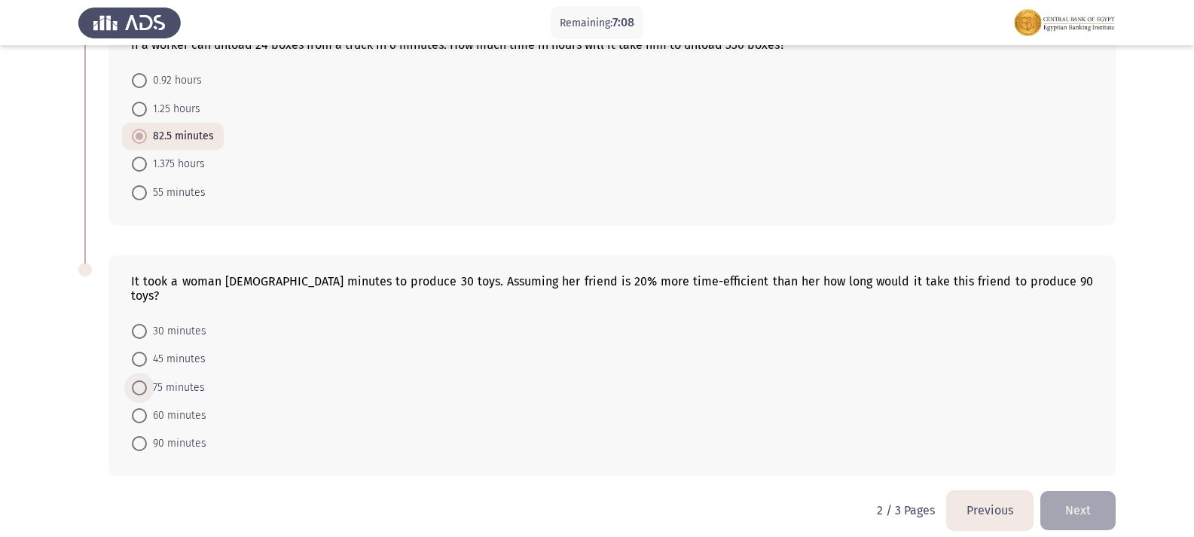
click at [134, 381] on span at bounding box center [139, 388] width 15 height 15
click at [134, 381] on input "75 minutes" at bounding box center [139, 388] width 15 height 15
radio input "true"
click at [1090, 499] on button "Next" at bounding box center [1078, 510] width 75 height 38
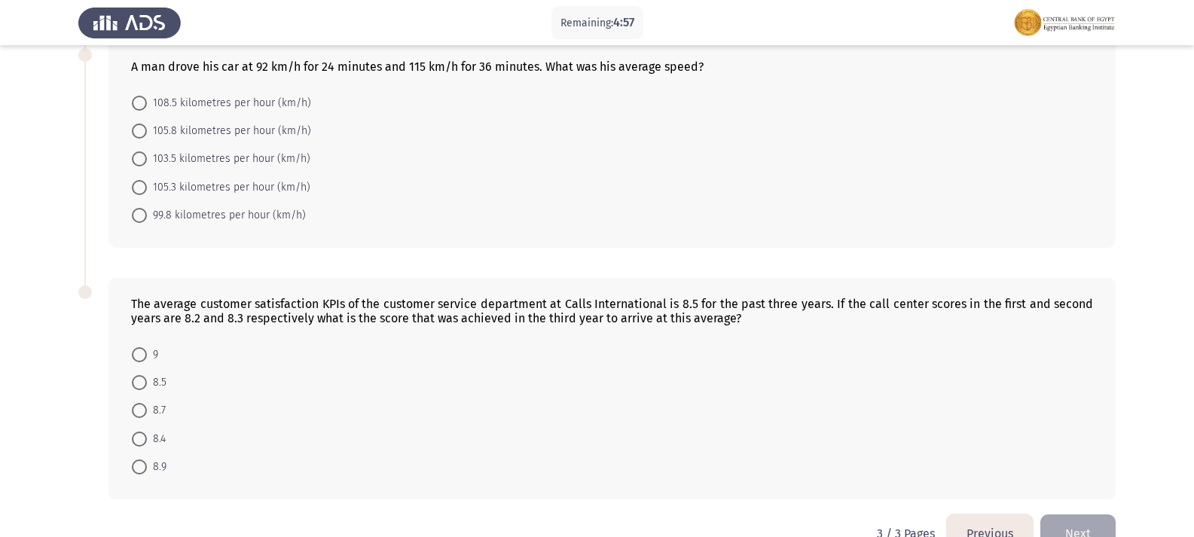
scroll to position [612, 0]
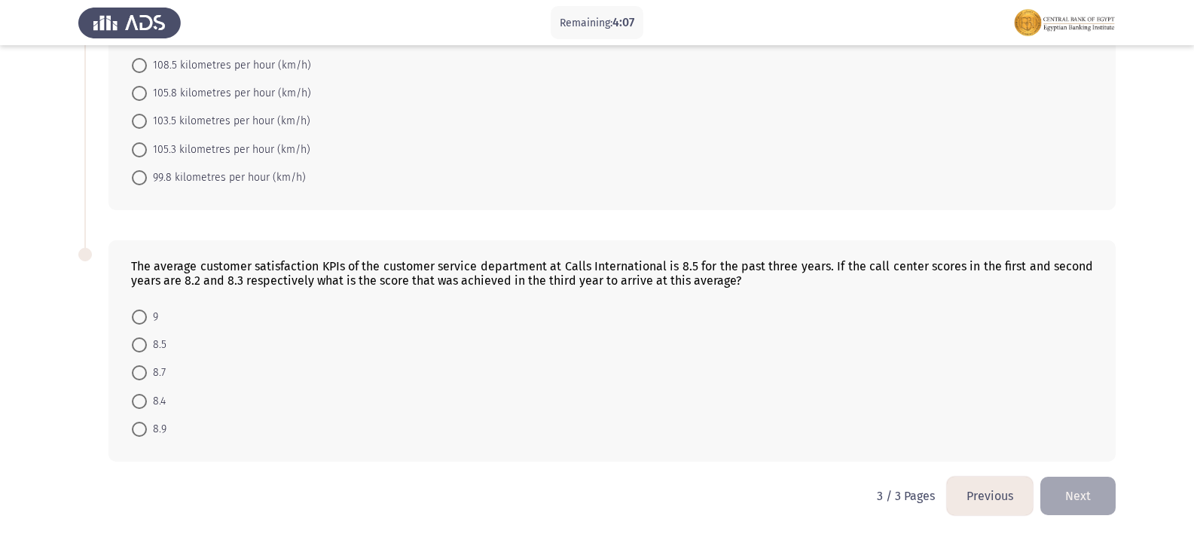
click at [139, 378] on span at bounding box center [139, 372] width 15 height 15
click at [139, 378] on input "8.7" at bounding box center [139, 372] width 15 height 15
radio input "true"
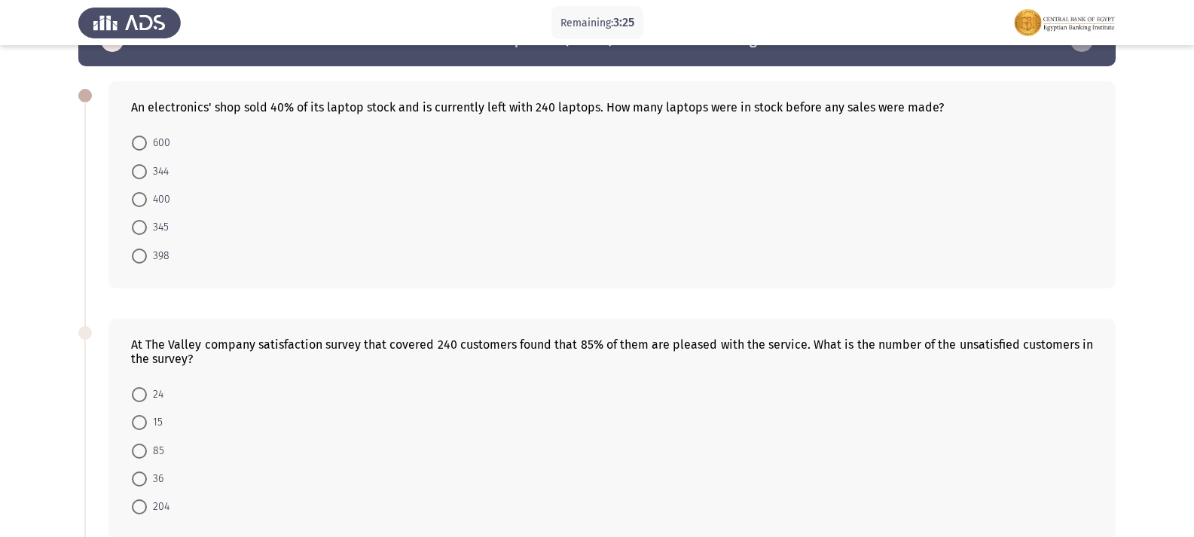
scroll to position [8, 0]
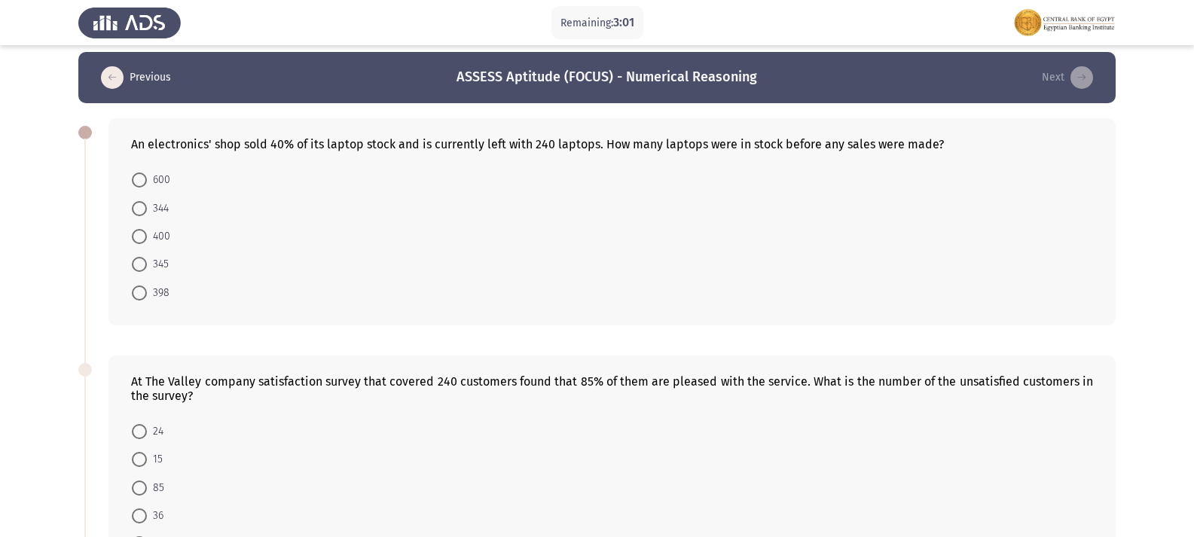
click at [145, 216] on span at bounding box center [139, 208] width 15 height 15
click at [145, 216] on input "344" at bounding box center [139, 208] width 15 height 15
radio input "true"
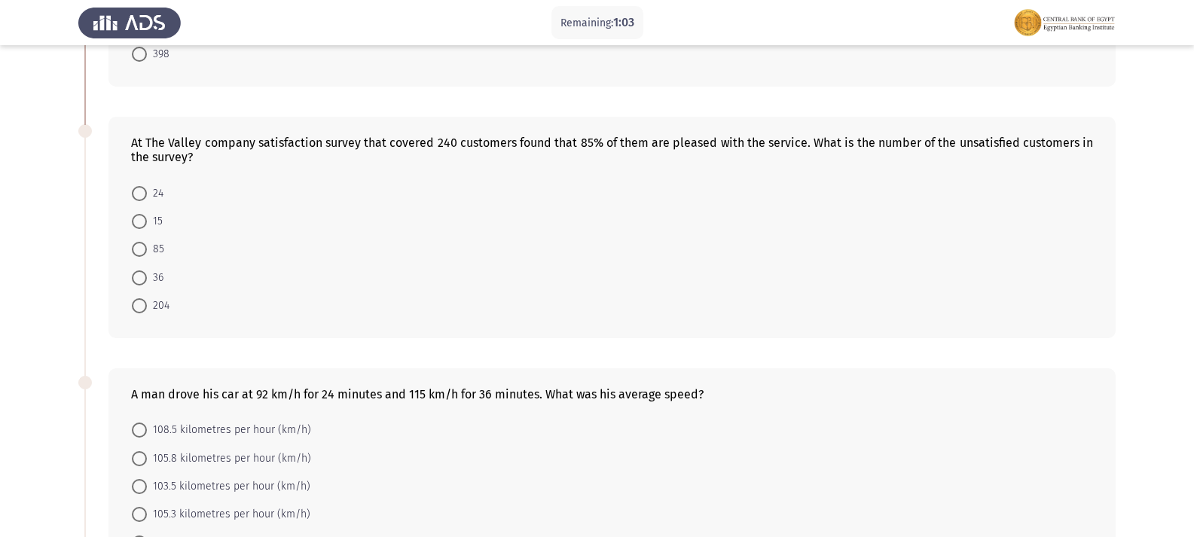
scroll to position [233, 0]
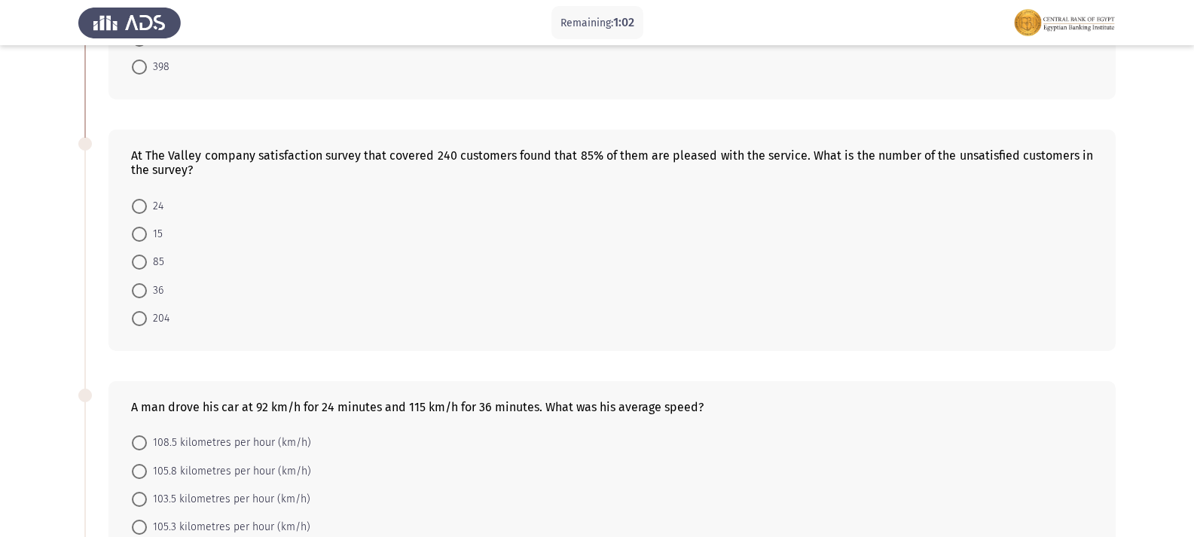
click at [142, 237] on span at bounding box center [139, 234] width 15 height 15
click at [142, 237] on input "15" at bounding box center [139, 234] width 15 height 15
radio input "true"
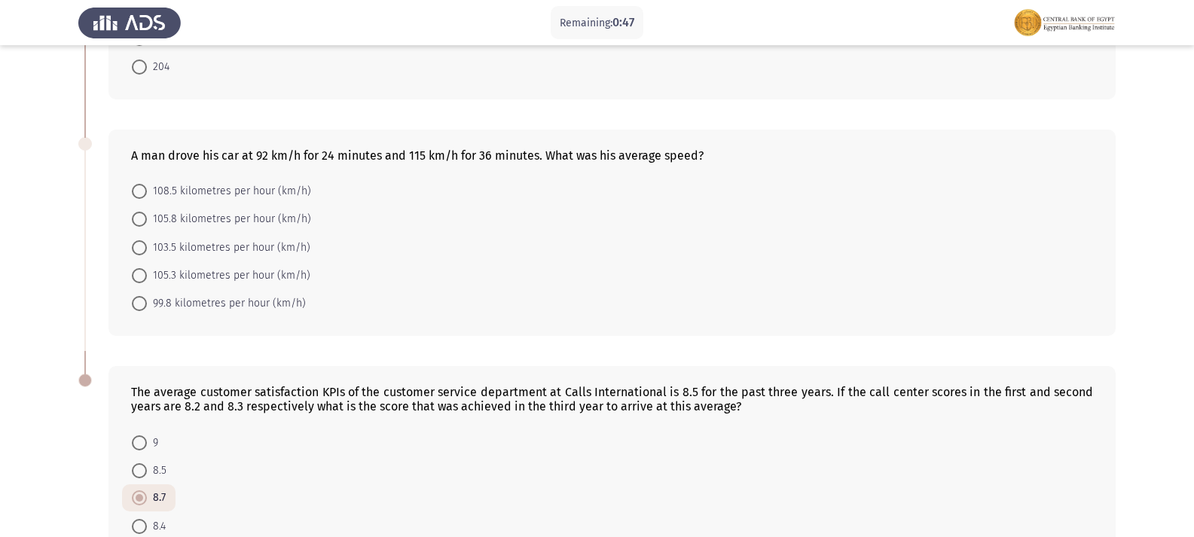
scroll to position [458, 0]
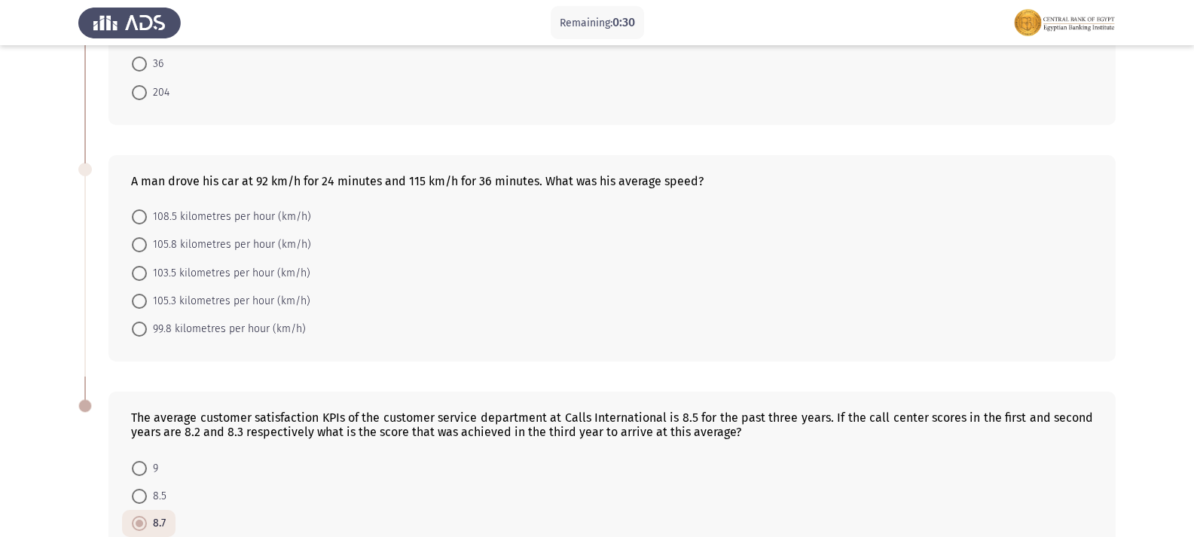
click at [140, 272] on span at bounding box center [139, 273] width 15 height 15
click at [140, 272] on input "103.5 kilometres per hour (km/h)" at bounding box center [139, 273] width 15 height 15
radio input "true"
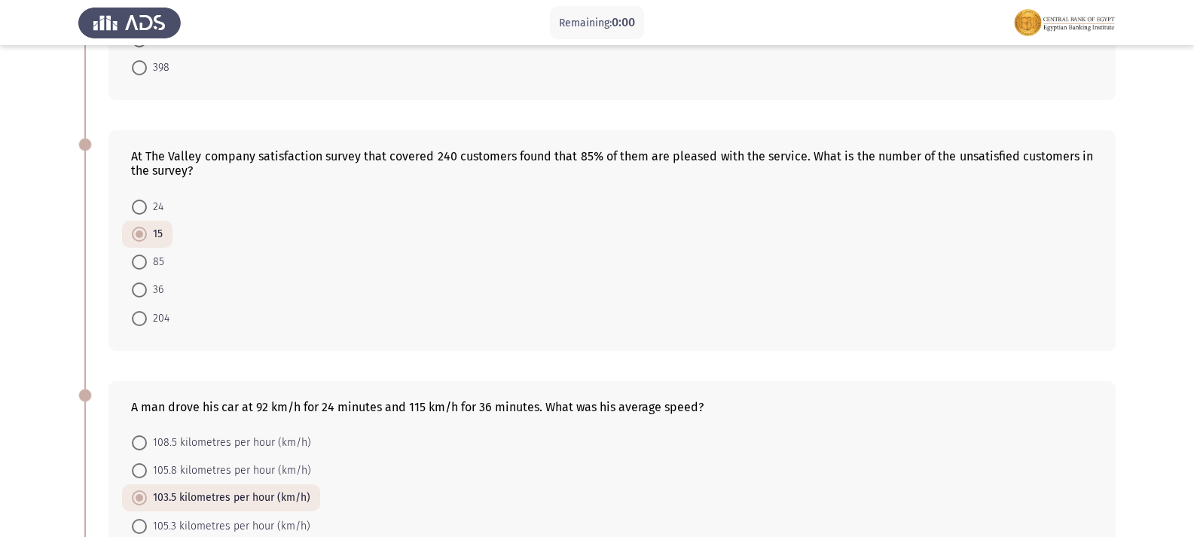
scroll to position [0, 0]
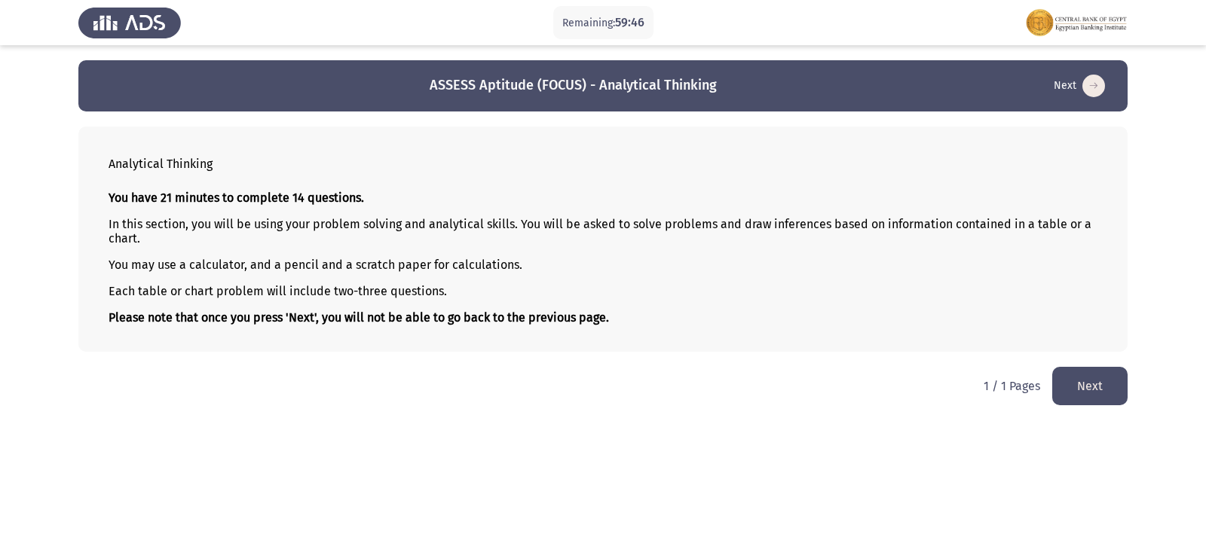
click at [1087, 399] on button "Next" at bounding box center [1089, 386] width 75 height 38
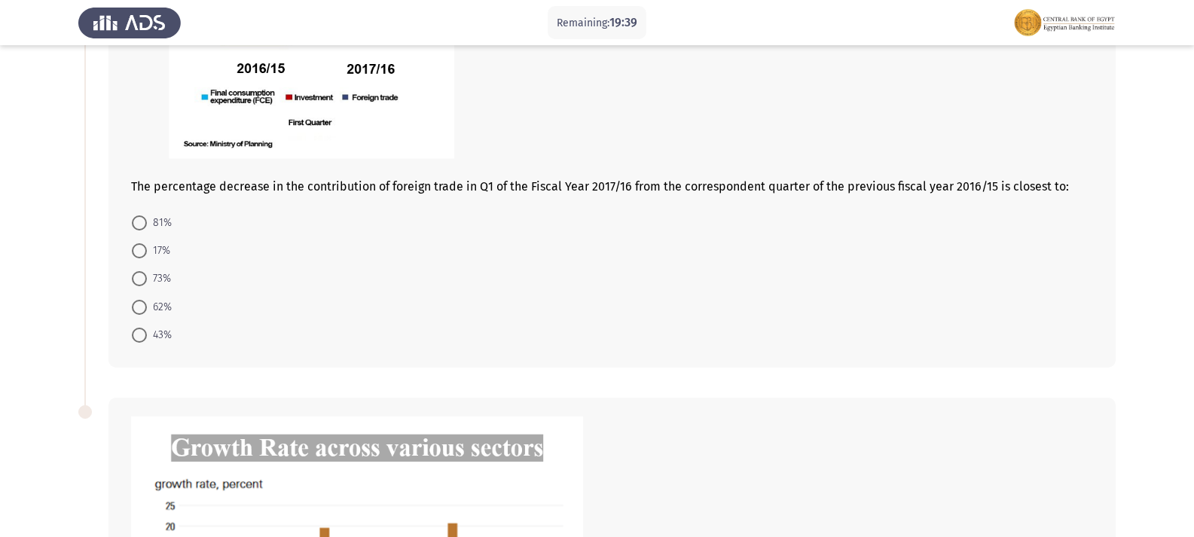
scroll to position [151, 0]
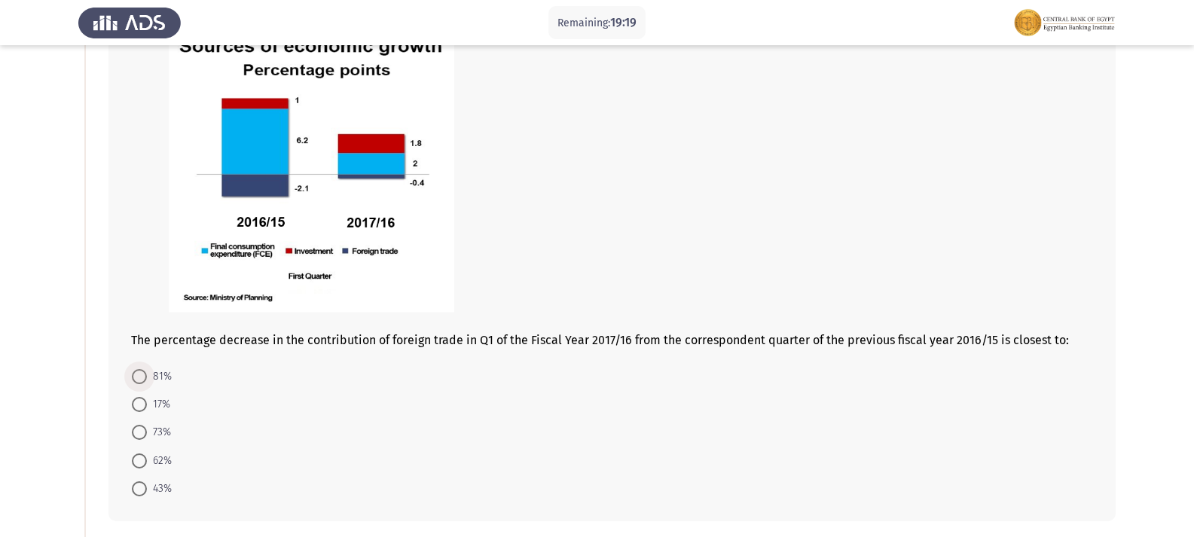
click at [142, 374] on span at bounding box center [139, 376] width 15 height 15
click at [142, 374] on input "81%" at bounding box center [139, 376] width 15 height 15
radio input "true"
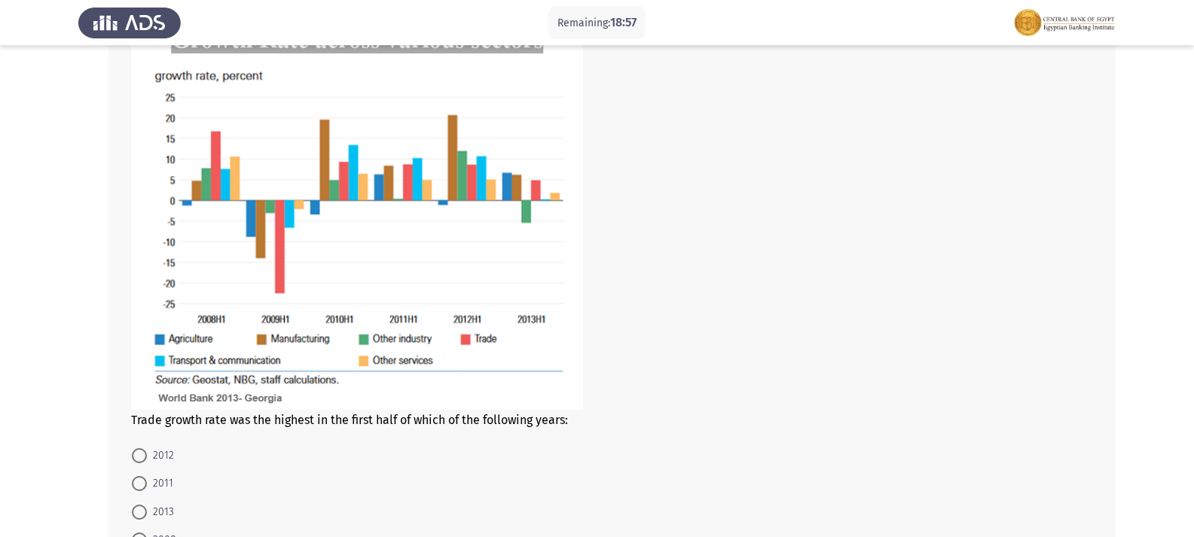
scroll to position [700, 0]
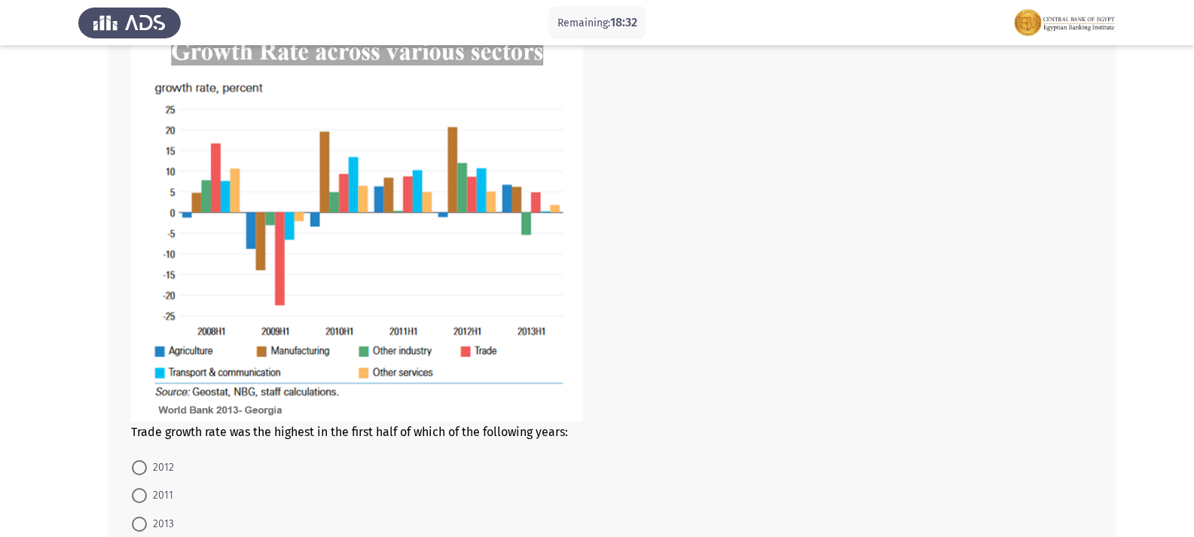
click at [218, 149] on img at bounding box center [357, 221] width 452 height 402
click at [217, 142] on img at bounding box center [357, 221] width 452 height 402
click at [215, 143] on img at bounding box center [357, 221] width 452 height 402
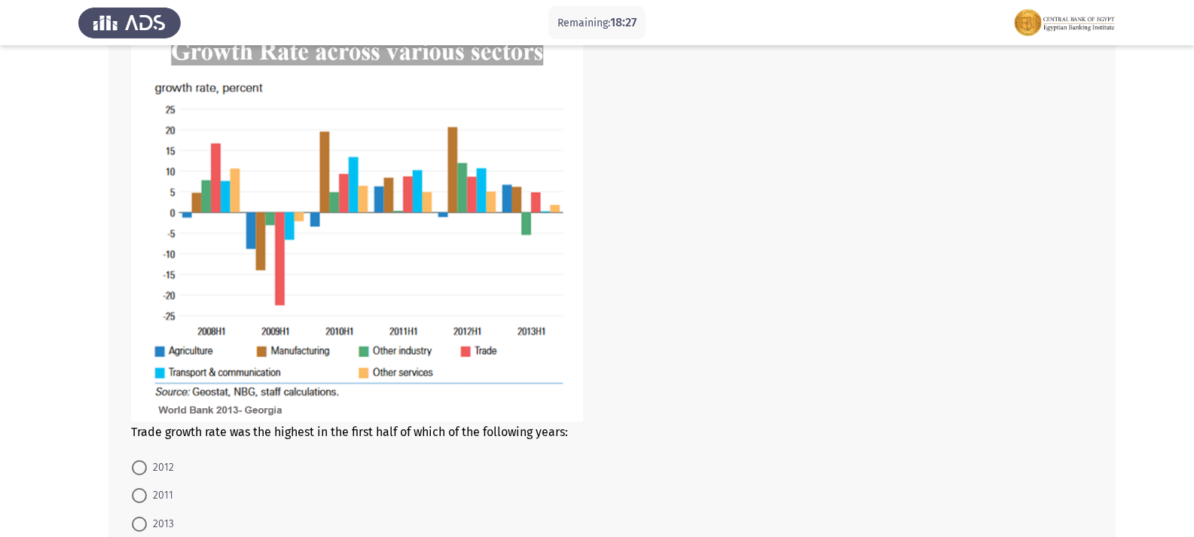
click at [215, 143] on img at bounding box center [357, 221] width 452 height 402
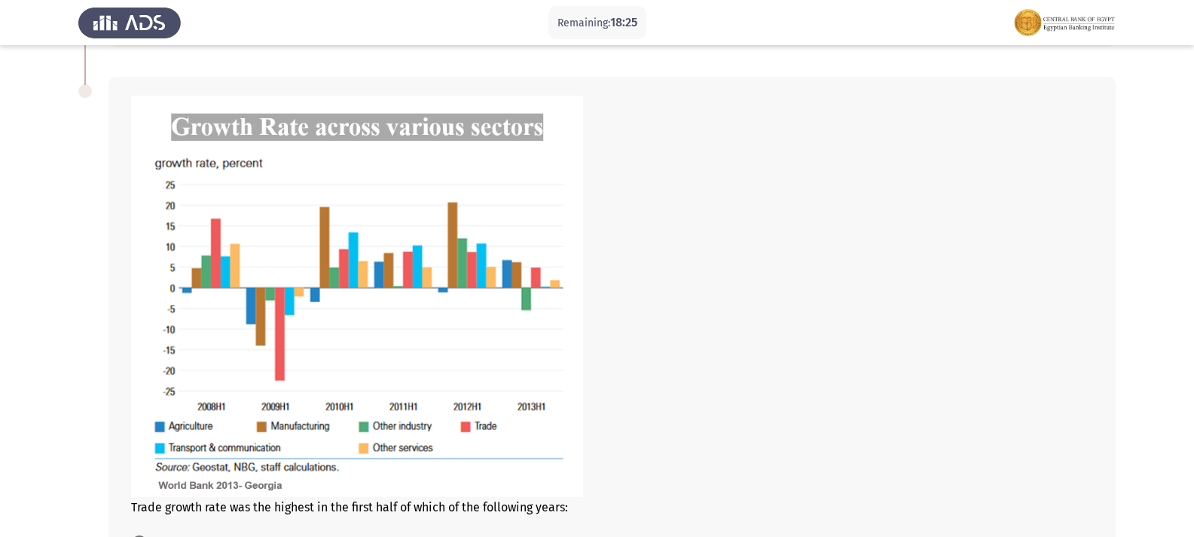
scroll to position [851, 0]
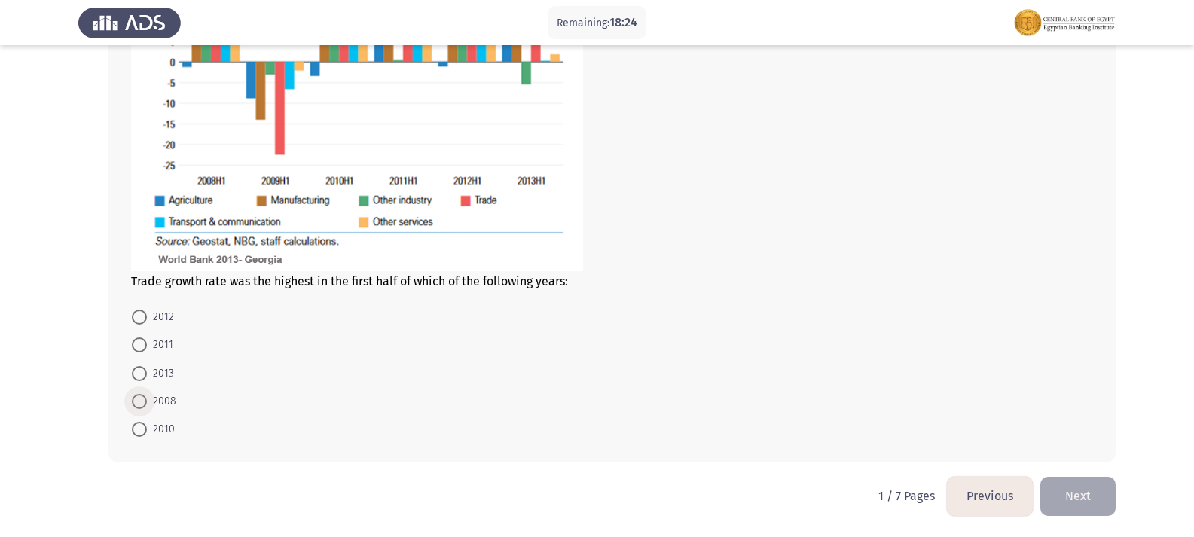
click at [140, 399] on span at bounding box center [139, 401] width 15 height 15
click at [140, 399] on input "2008" at bounding box center [139, 401] width 15 height 15
radio input "true"
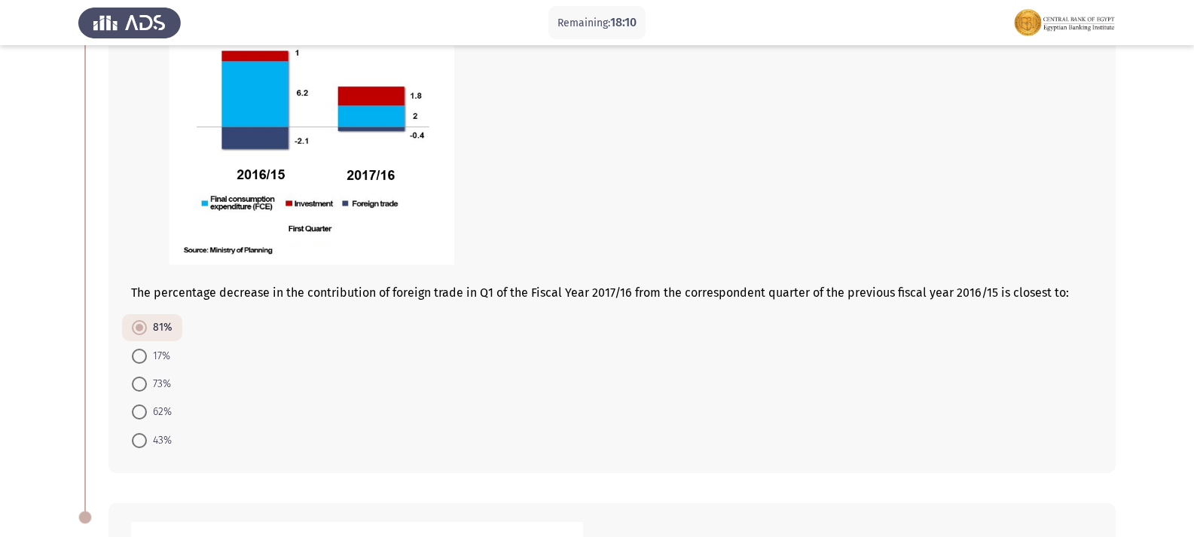
scroll to position [172, 0]
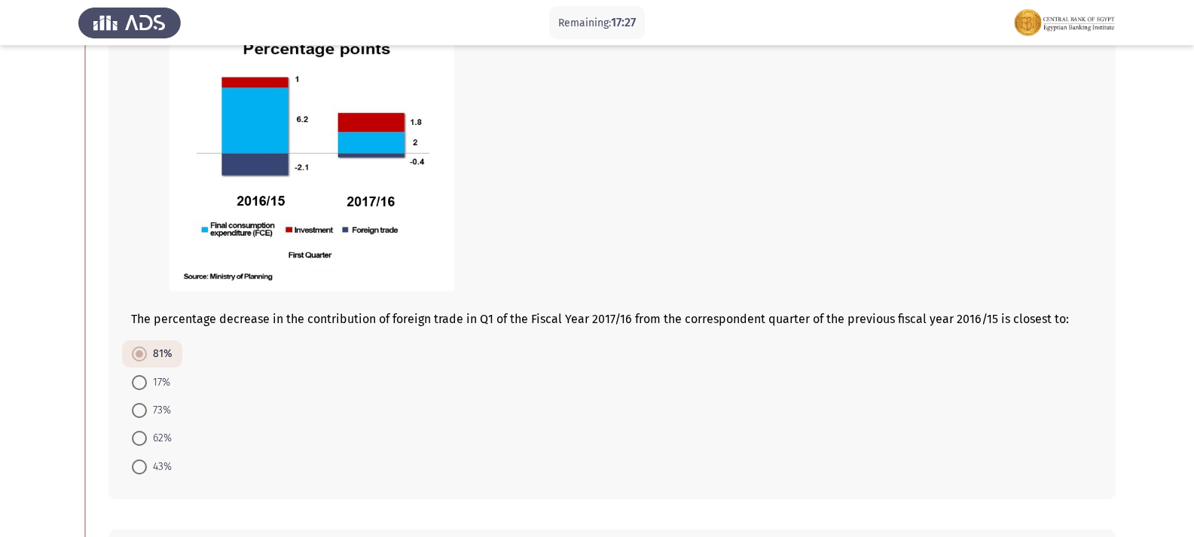
click at [141, 384] on span at bounding box center [139, 382] width 15 height 15
click at [141, 384] on input "17%" at bounding box center [139, 382] width 15 height 15
radio input "true"
click at [145, 353] on span at bounding box center [139, 355] width 15 height 15
click at [145, 353] on input "81%" at bounding box center [139, 355] width 15 height 15
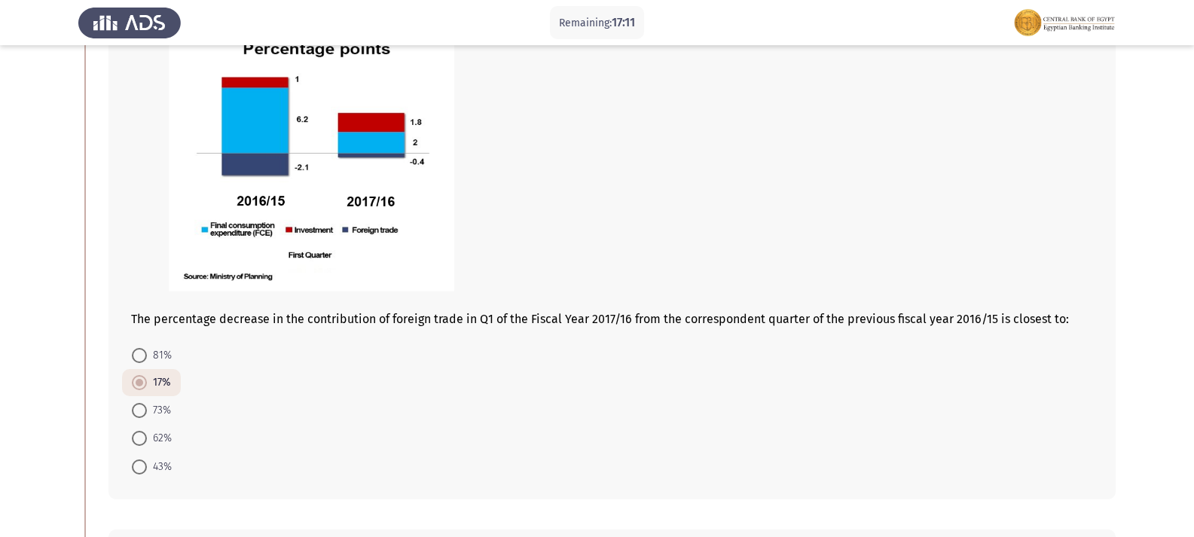
radio input "true"
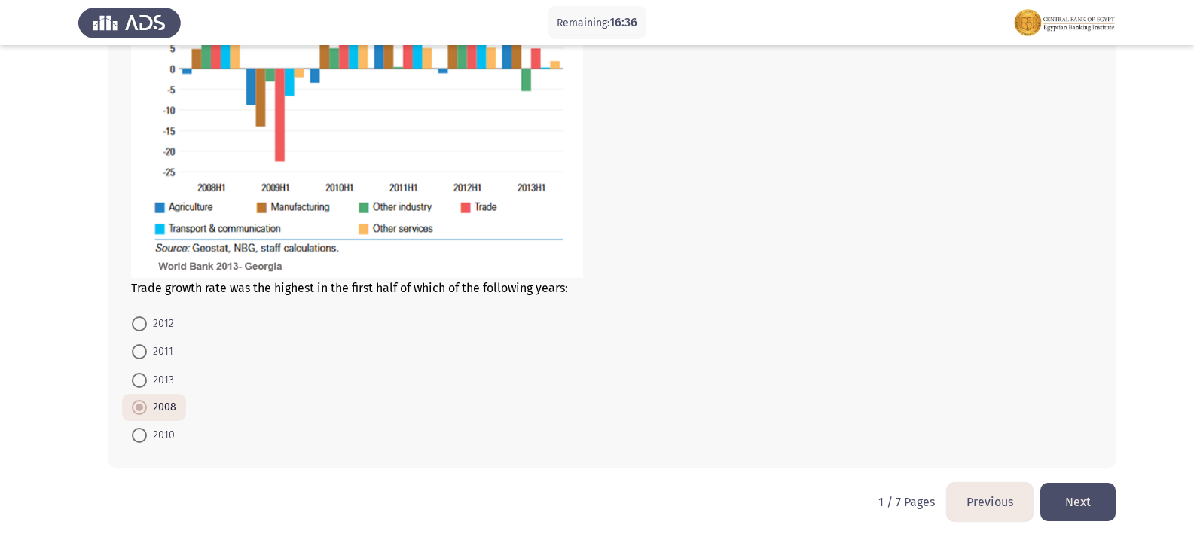
scroll to position [850, 0]
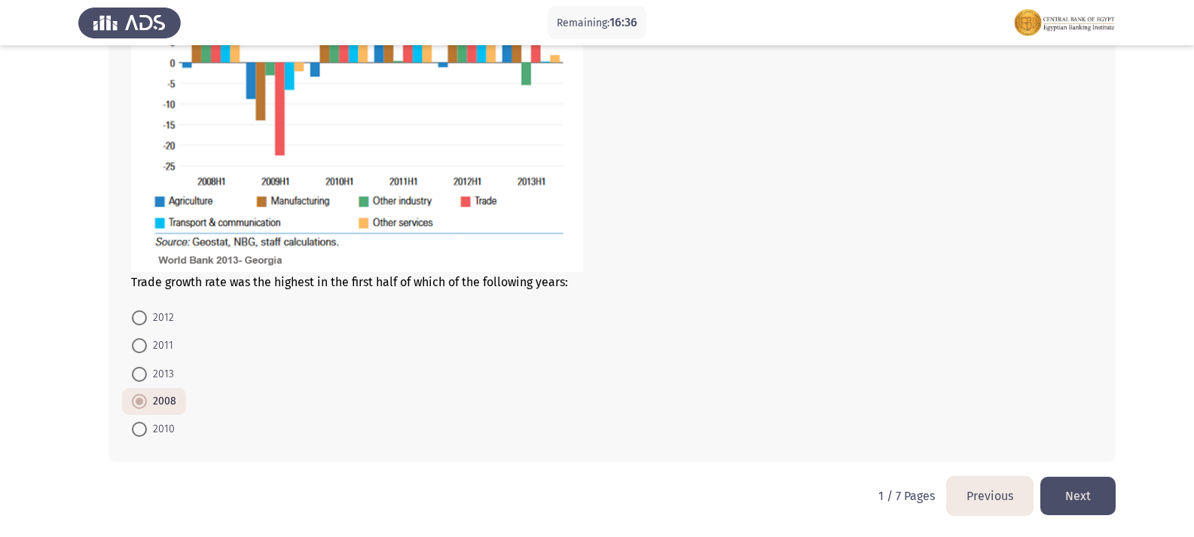
click at [1108, 485] on button "Next" at bounding box center [1078, 496] width 75 height 38
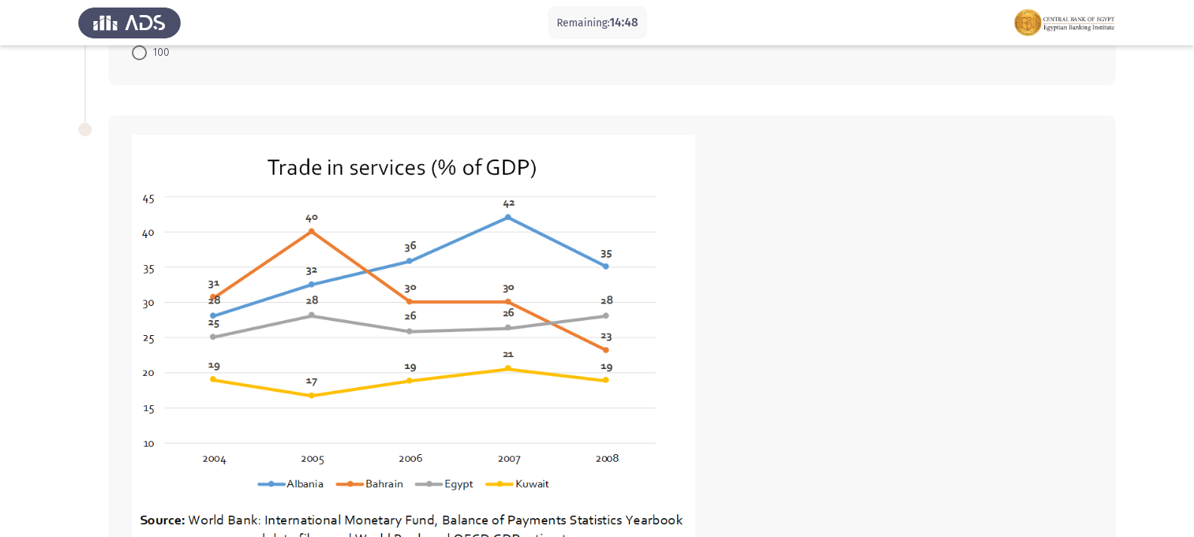
scroll to position [429, 0]
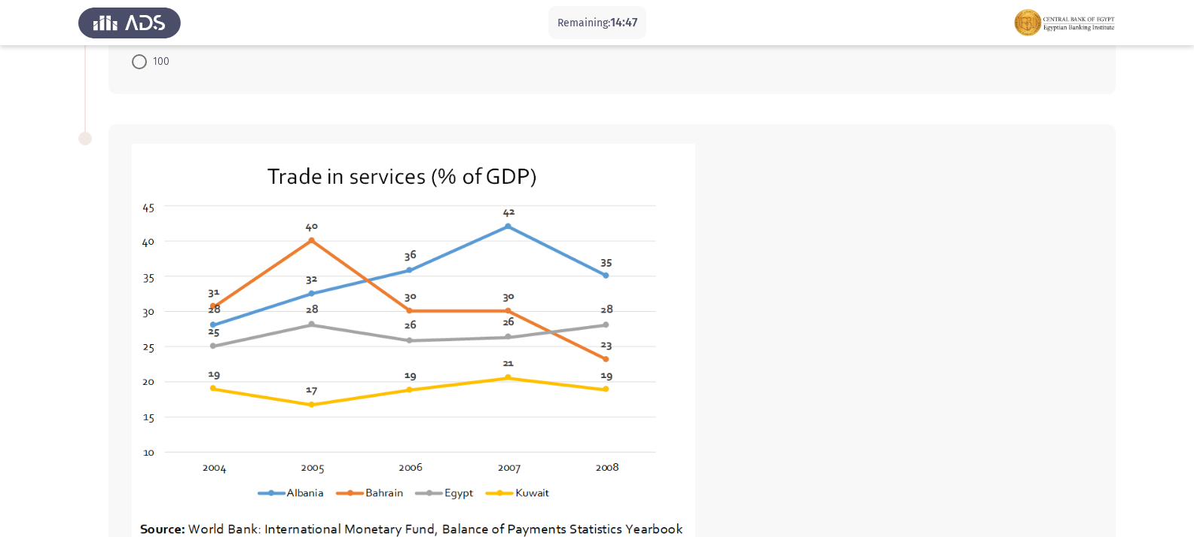
click at [511, 229] on img at bounding box center [413, 357] width 565 height 429
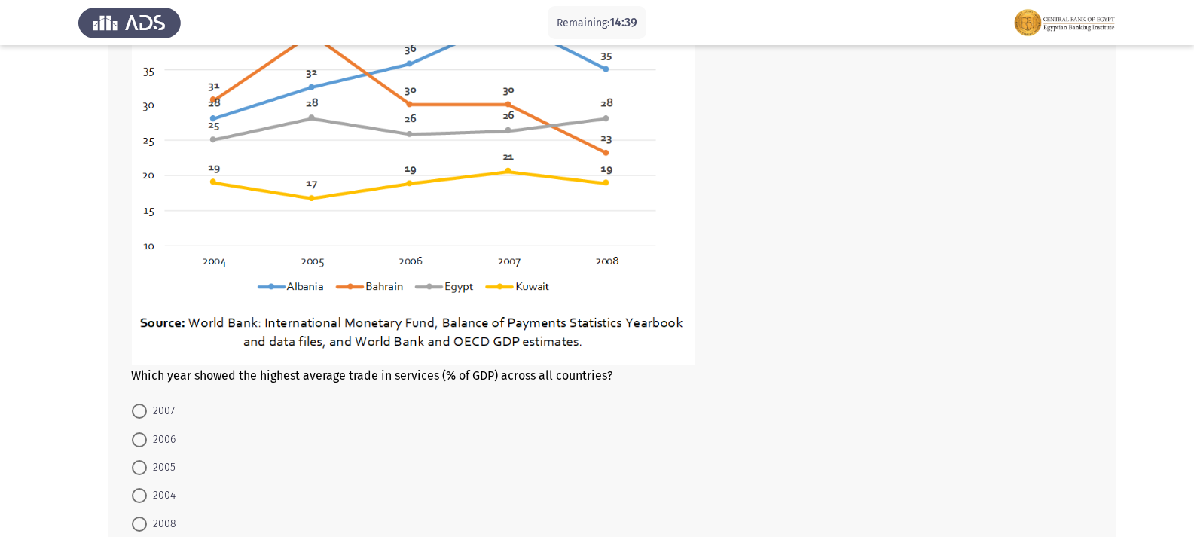
scroll to position [730, 0]
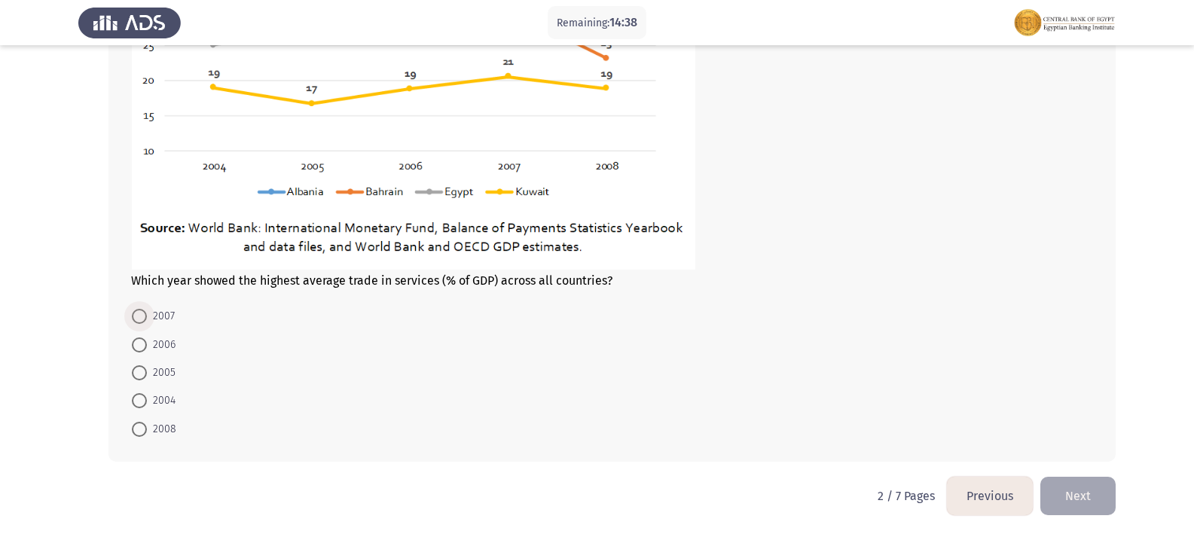
click at [144, 318] on span at bounding box center [139, 316] width 15 height 15
click at [144, 318] on input "2007" at bounding box center [139, 316] width 15 height 15
radio input "true"
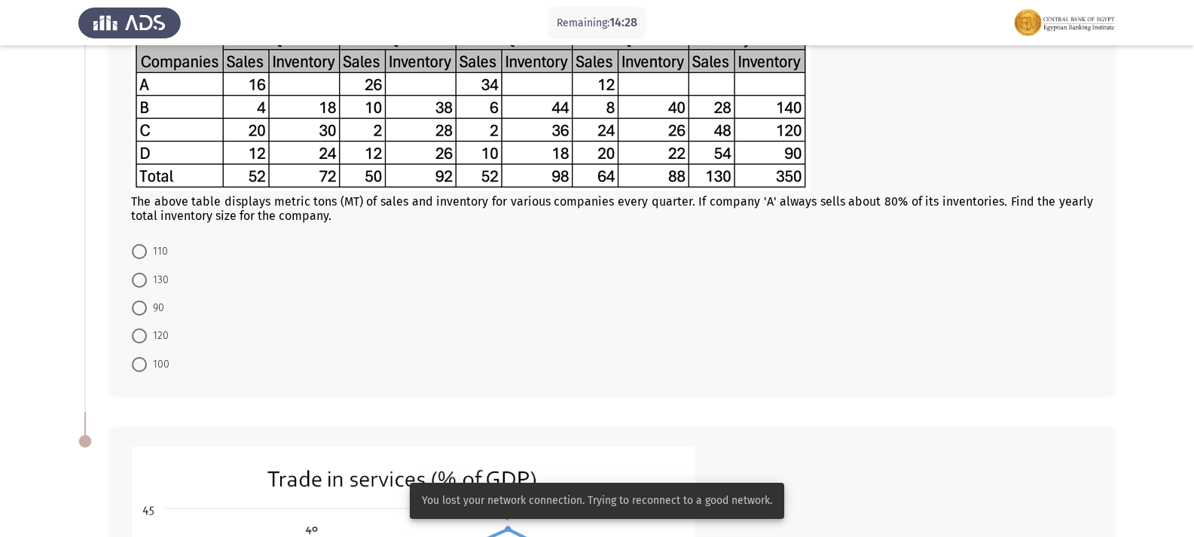
scroll to position [50, 0]
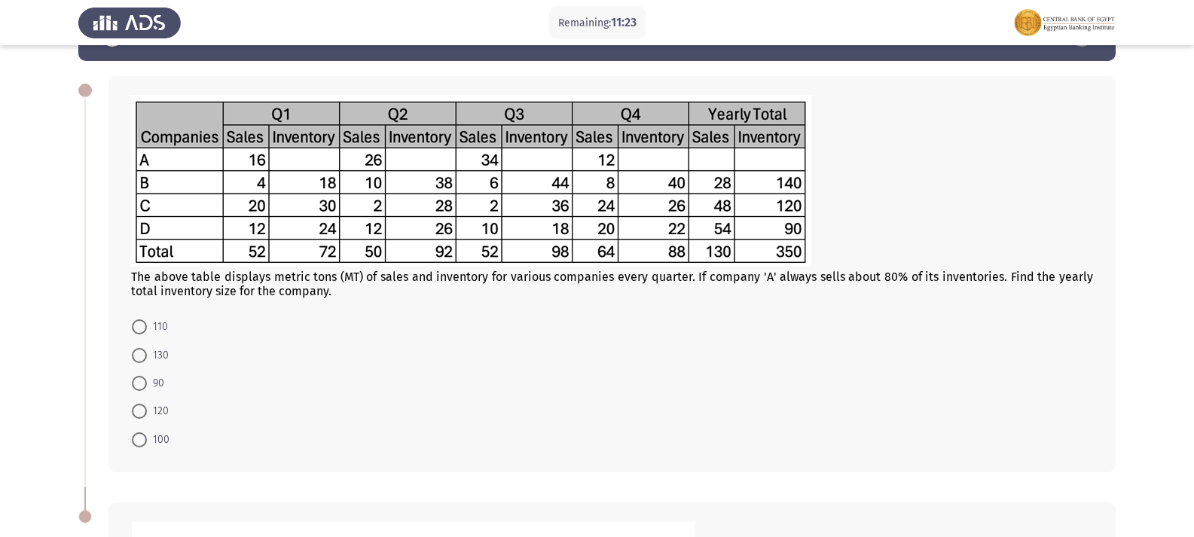
click at [144, 384] on span at bounding box center [139, 383] width 15 height 15
click at [144, 384] on input "90" at bounding box center [139, 383] width 15 height 15
radio input "true"
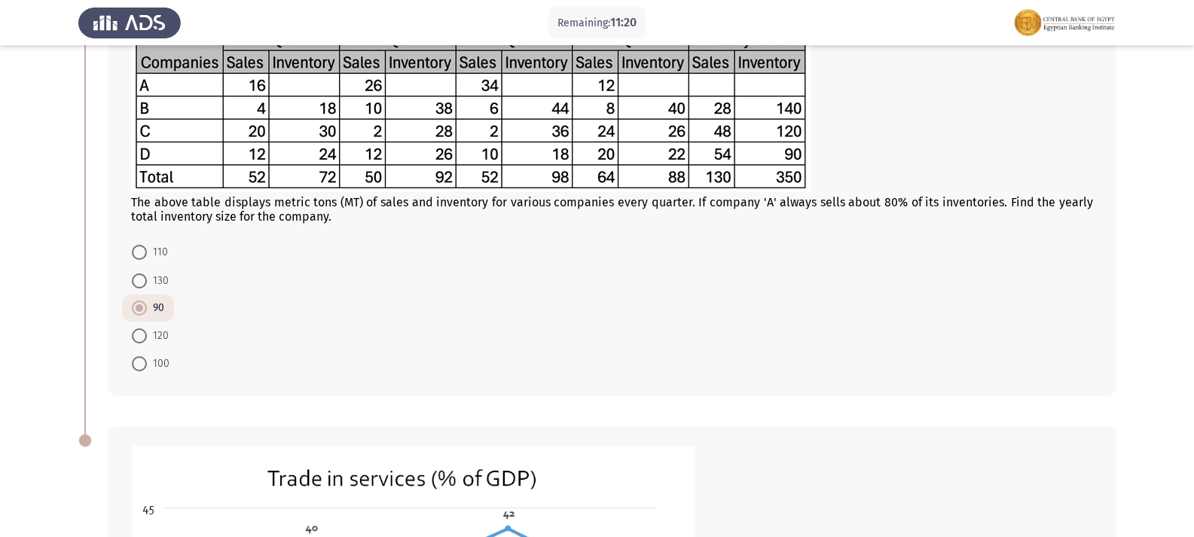
scroll to position [200, 0]
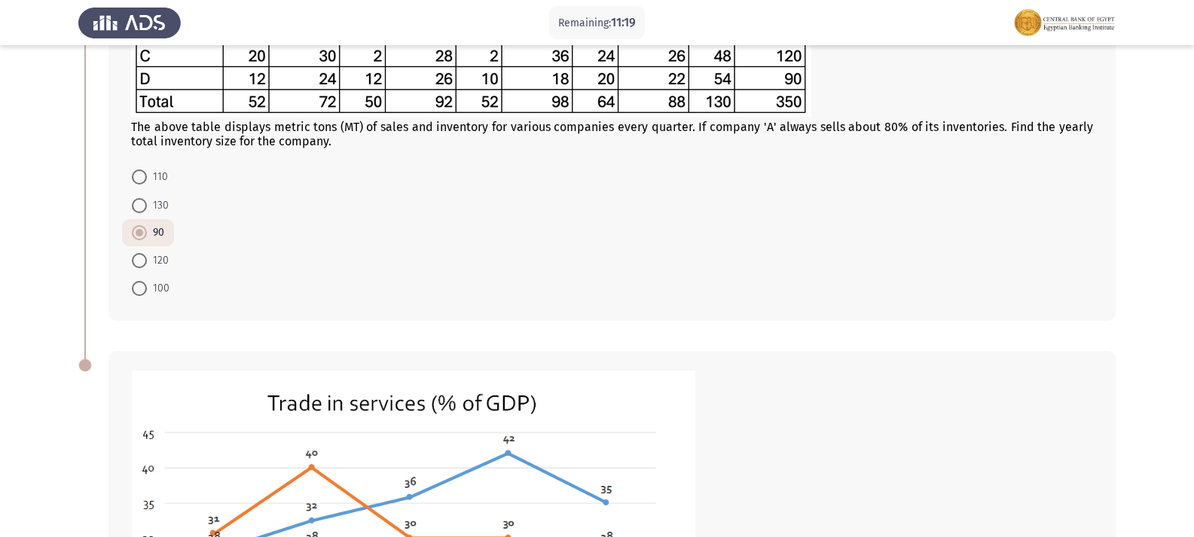
click at [133, 207] on span at bounding box center [139, 205] width 15 height 15
click at [133, 207] on input "130" at bounding box center [139, 205] width 15 height 15
radio input "true"
click at [133, 231] on span at bounding box center [139, 232] width 15 height 15
click at [133, 231] on input "90" at bounding box center [139, 232] width 15 height 15
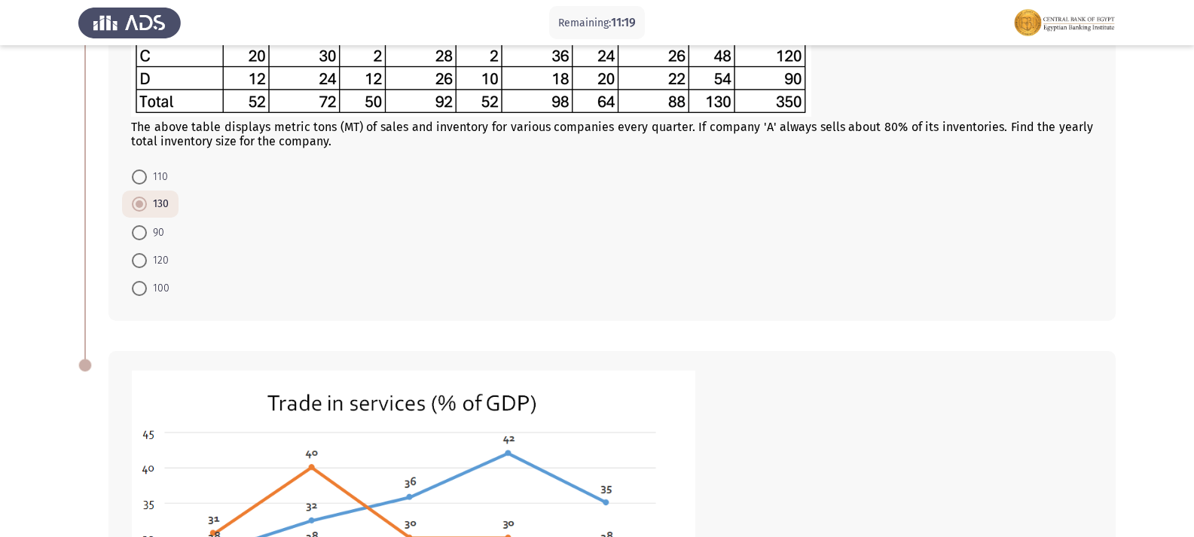
radio input "true"
click at [134, 211] on span at bounding box center [139, 205] width 15 height 15
click at [134, 211] on input "130" at bounding box center [139, 205] width 15 height 15
radio input "true"
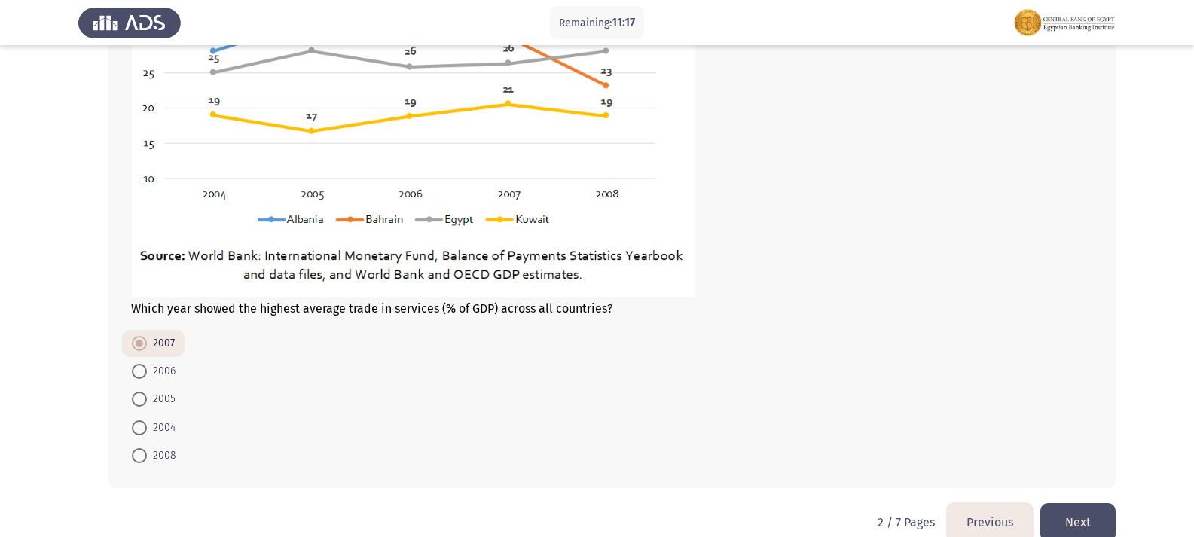
scroll to position [728, 0]
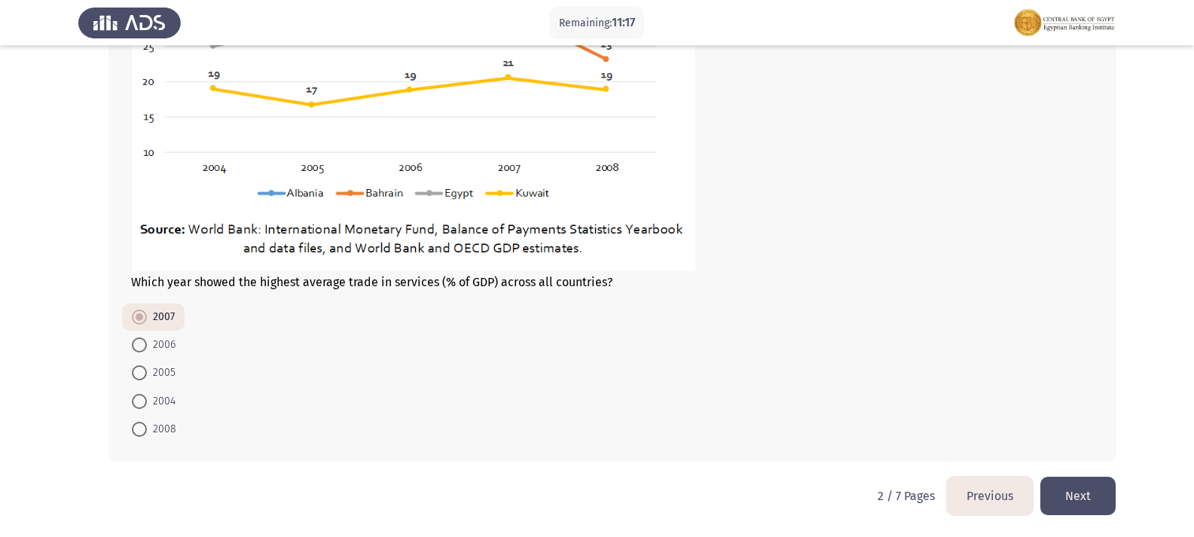
click at [1050, 487] on button "Next" at bounding box center [1078, 496] width 75 height 38
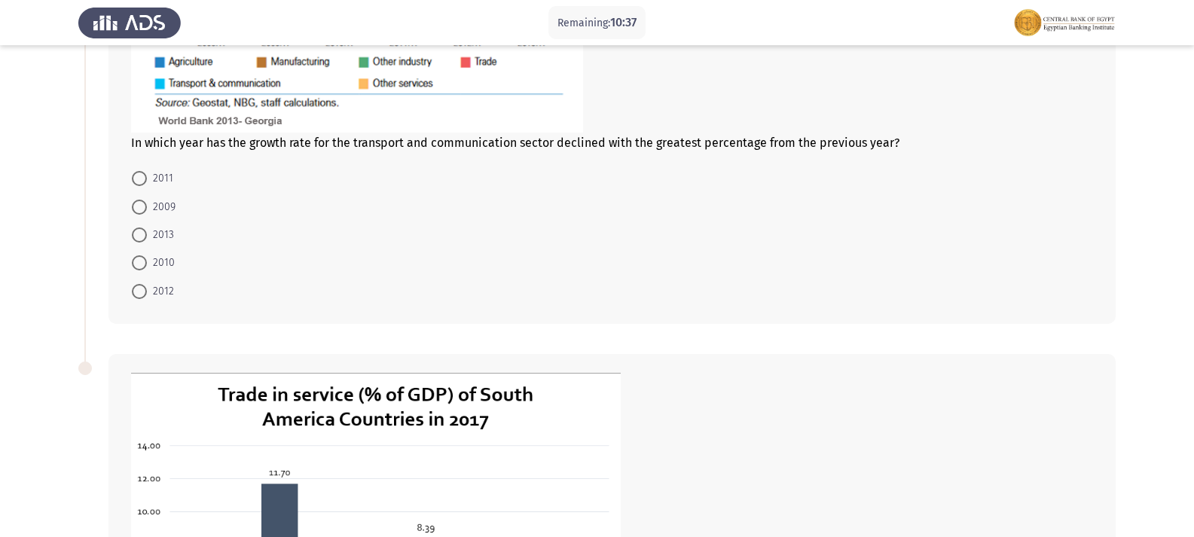
scroll to position [452, 0]
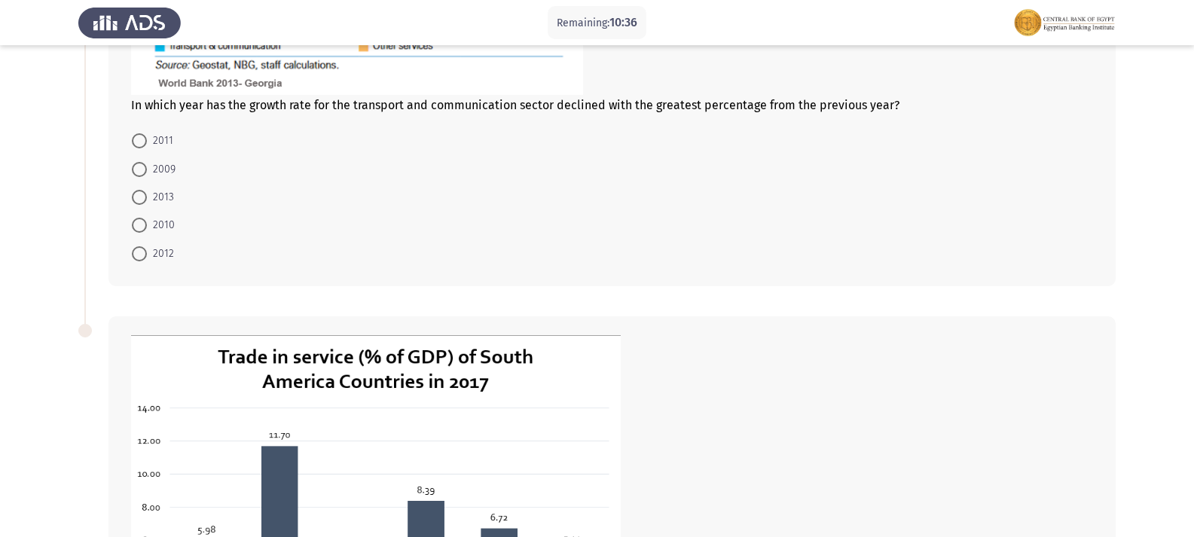
click at [143, 168] on span at bounding box center [139, 169] width 15 height 15
click at [143, 168] on input "2009" at bounding box center [139, 169] width 15 height 15
radio input "true"
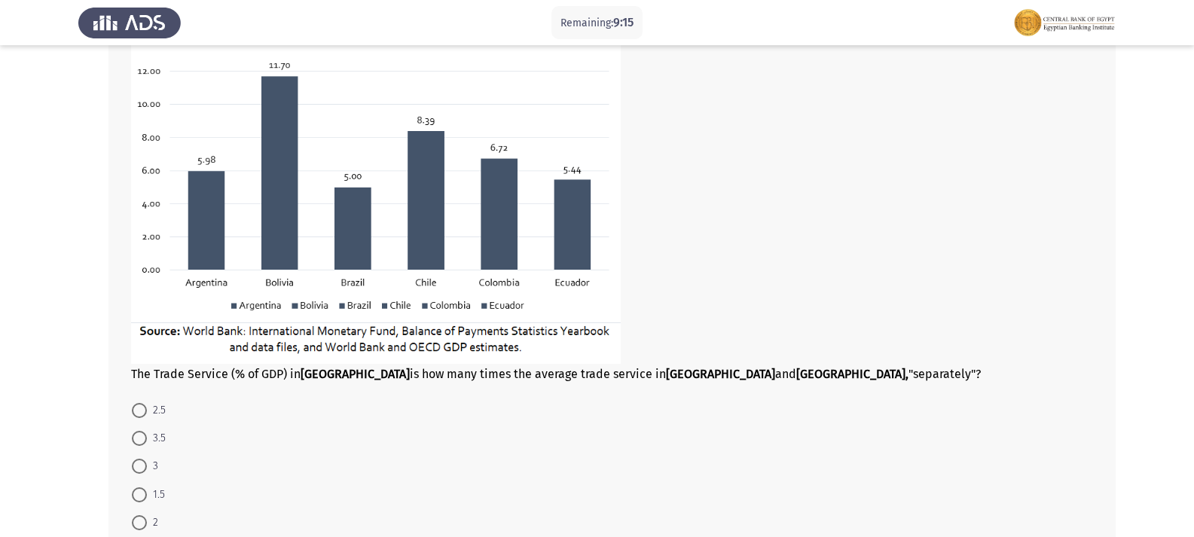
scroll to position [914, 0]
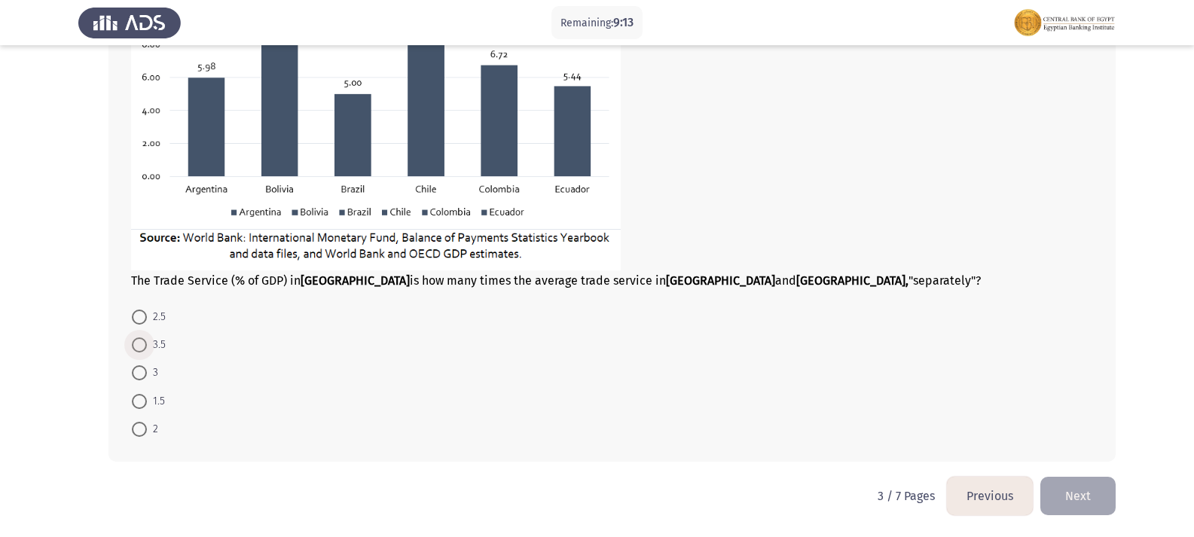
click at [146, 342] on span at bounding box center [139, 345] width 15 height 15
click at [146, 342] on input "3.5" at bounding box center [139, 345] width 15 height 15
radio input "true"
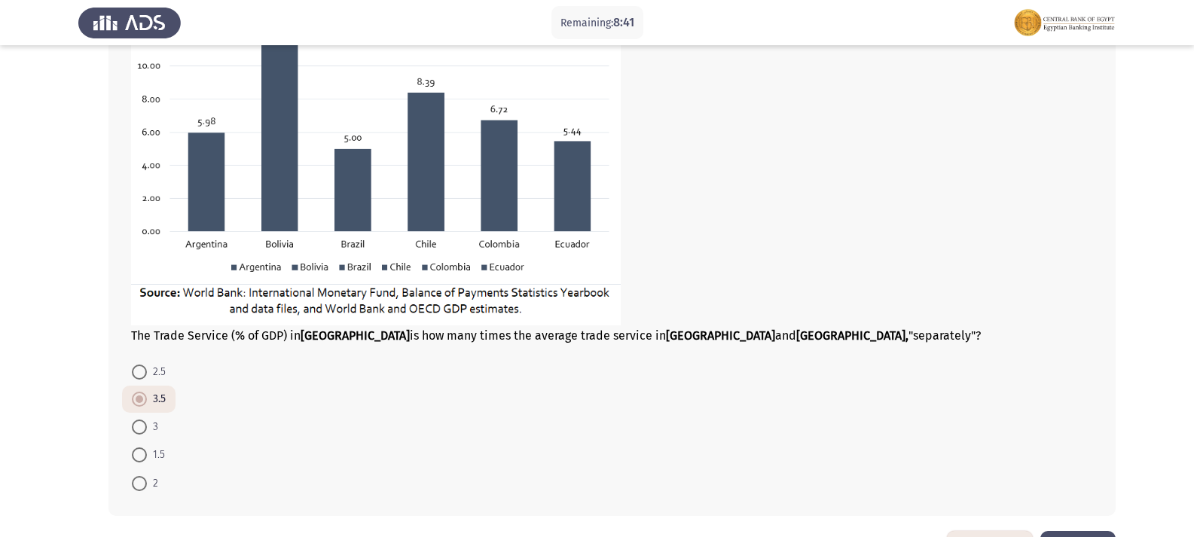
scroll to position [913, 0]
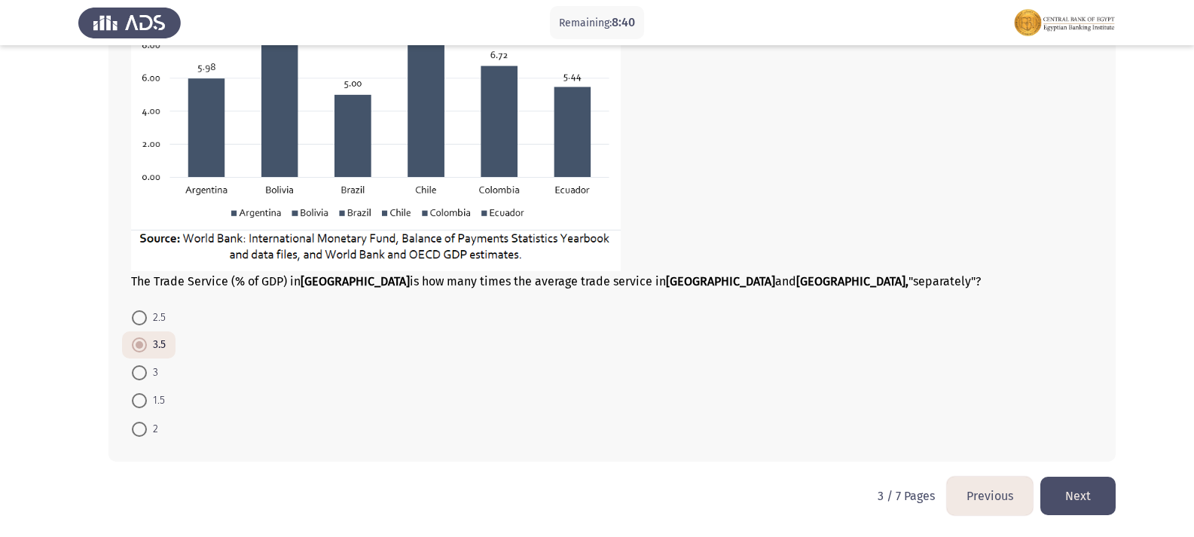
click at [1090, 485] on button "Next" at bounding box center [1078, 496] width 75 height 38
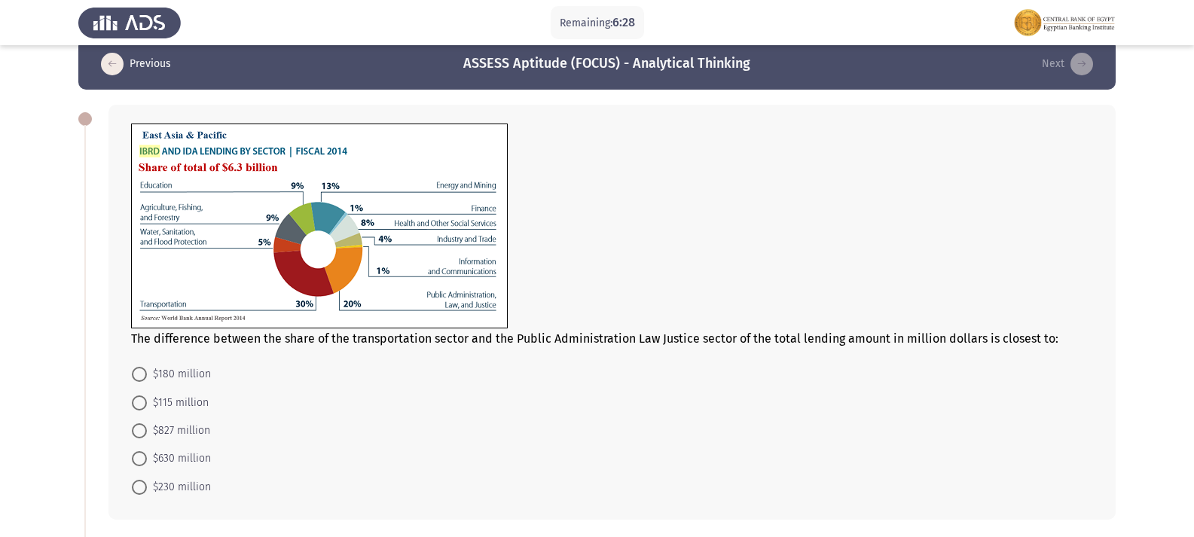
scroll to position [0, 0]
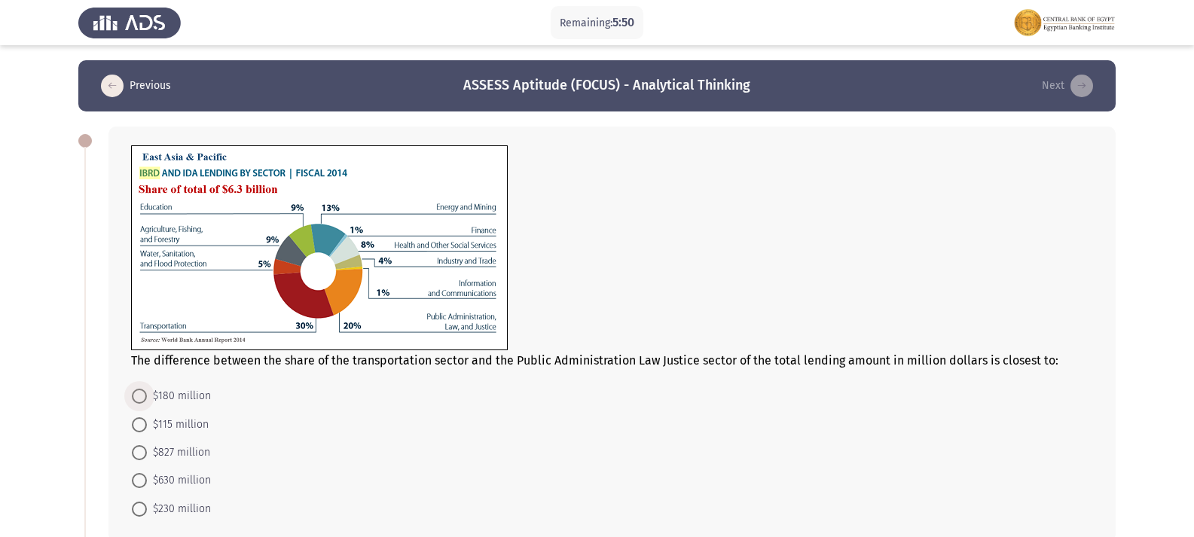
click at [139, 393] on span at bounding box center [139, 396] width 15 height 15
click at [139, 393] on input "$180 million" at bounding box center [139, 396] width 15 height 15
radio input "true"
click at [139, 393] on span at bounding box center [140, 396] width 8 height 8
click at [139, 393] on input "$180 million" at bounding box center [139, 395] width 15 height 15
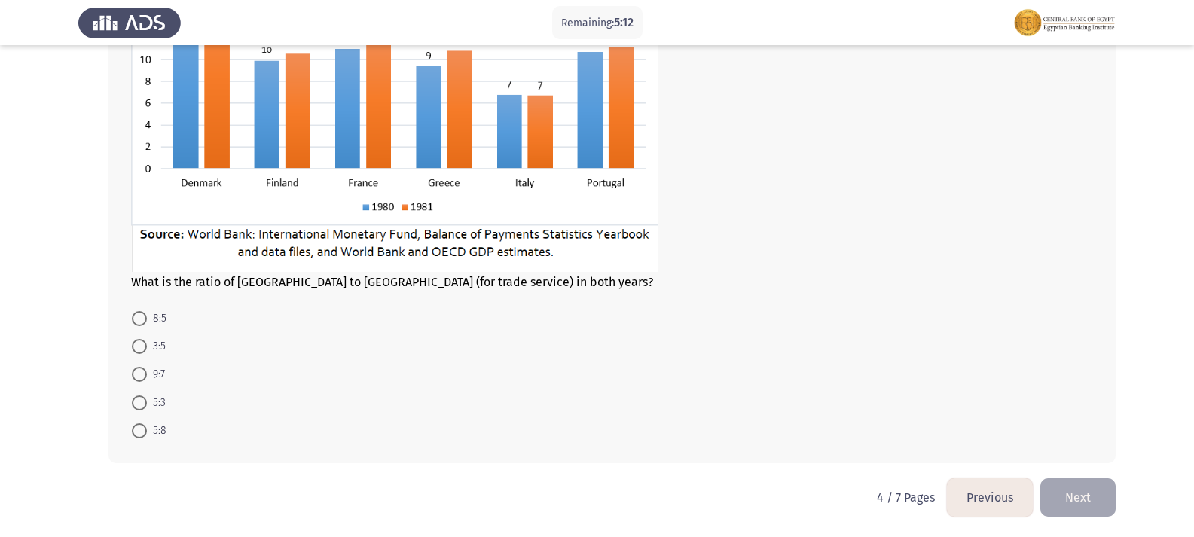
scroll to position [666, 0]
click at [139, 342] on span at bounding box center [139, 345] width 15 height 15
click at [139, 342] on input "3:5" at bounding box center [139, 345] width 15 height 15
radio input "true"
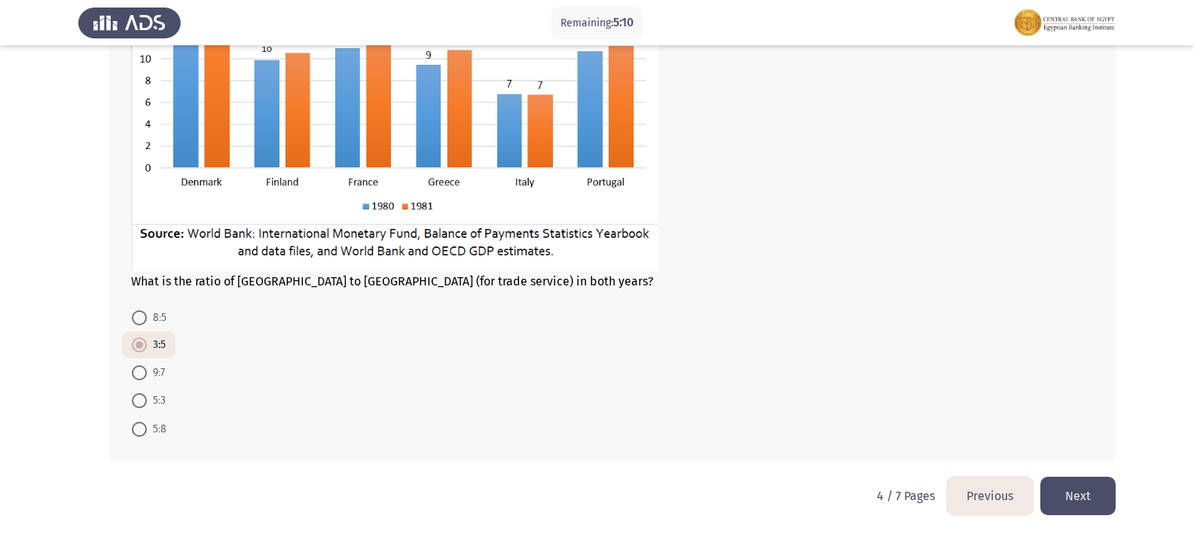
click at [1073, 486] on button "Next" at bounding box center [1078, 496] width 75 height 38
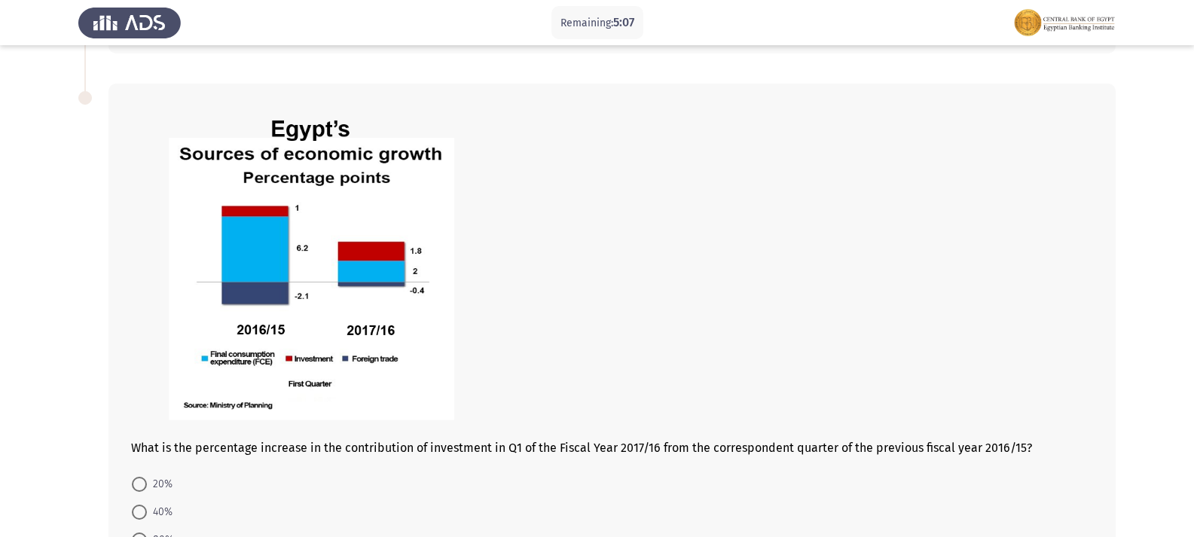
scroll to position [793, 0]
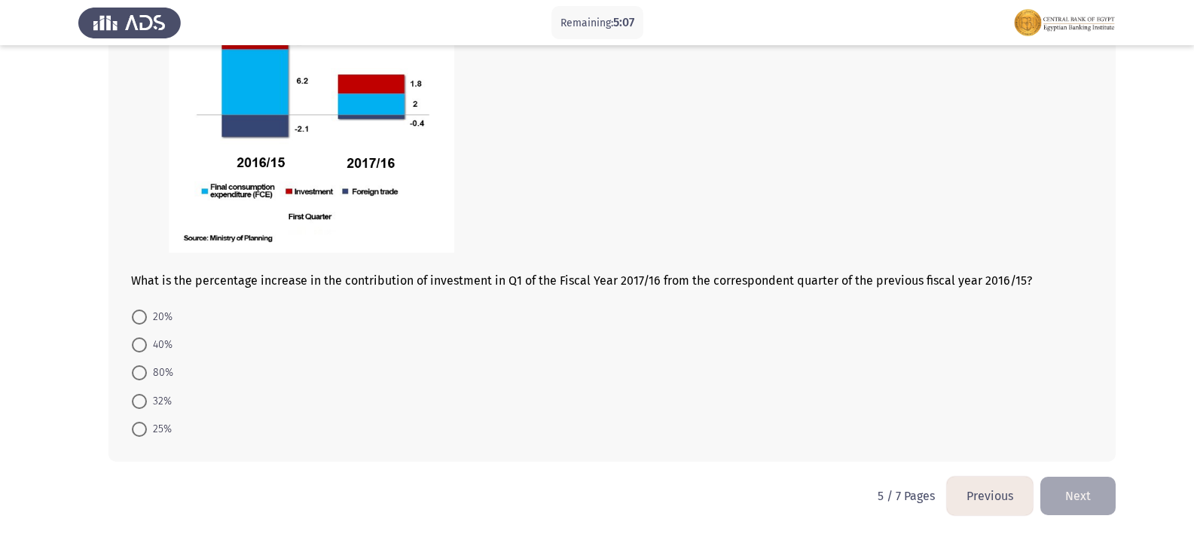
click at [982, 491] on button "Previous" at bounding box center [990, 496] width 86 height 38
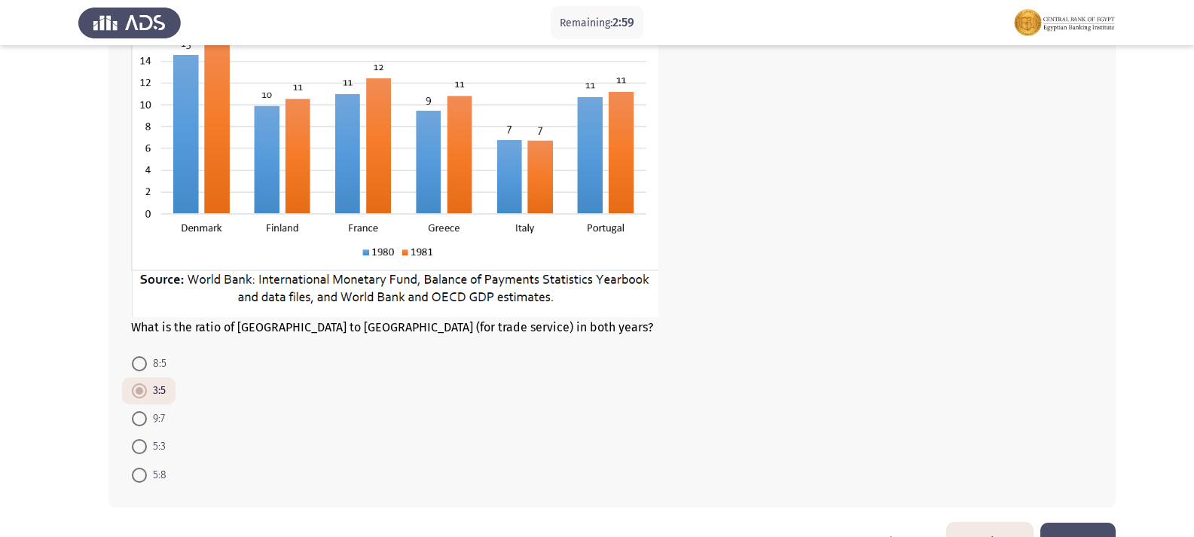
scroll to position [665, 0]
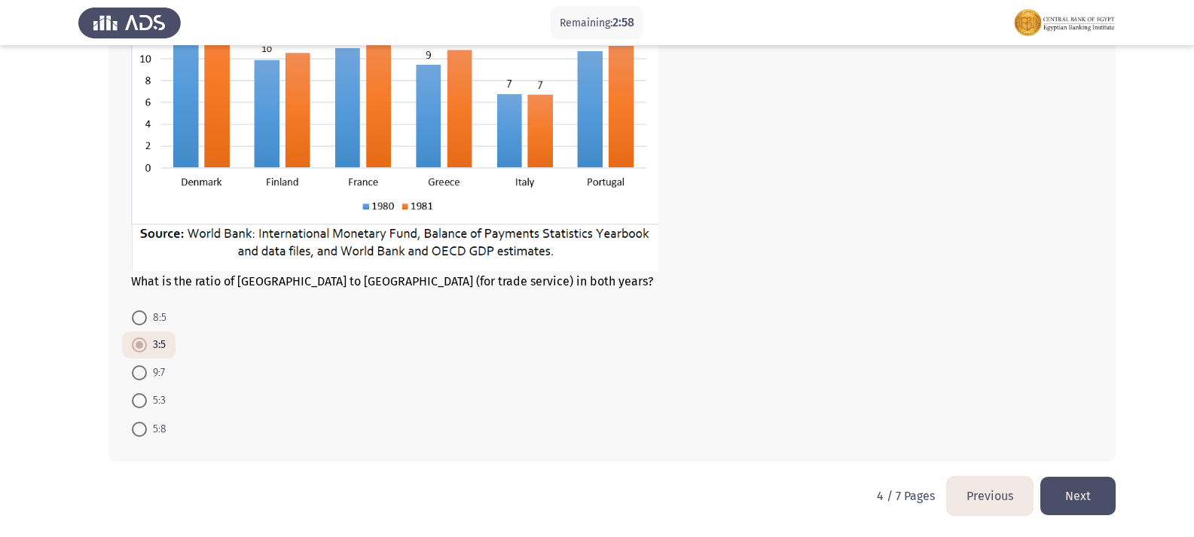
click at [1074, 492] on button "Next" at bounding box center [1078, 496] width 75 height 38
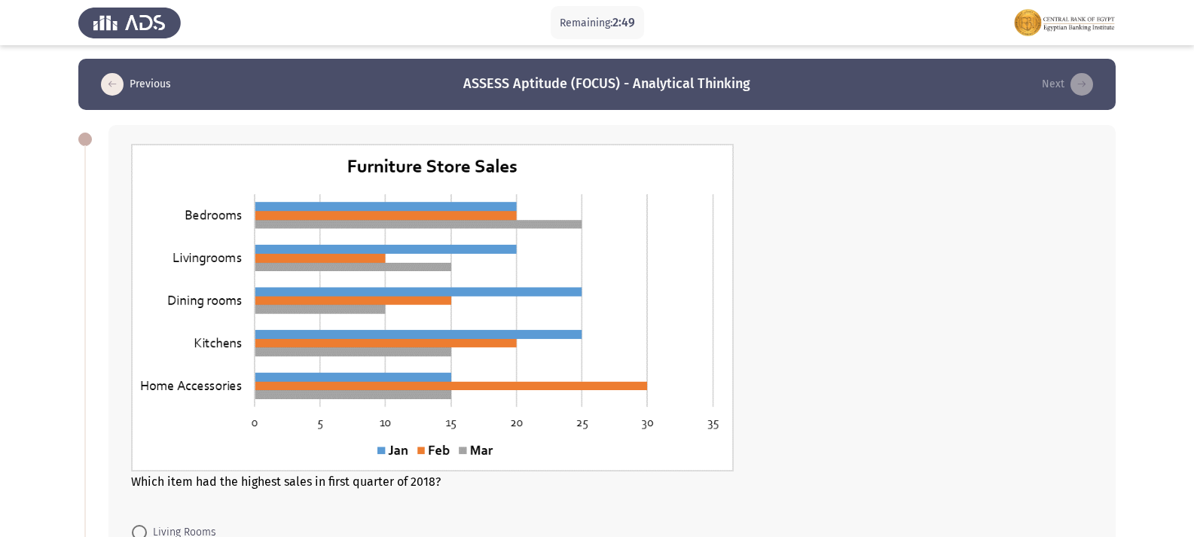
scroll to position [0, 0]
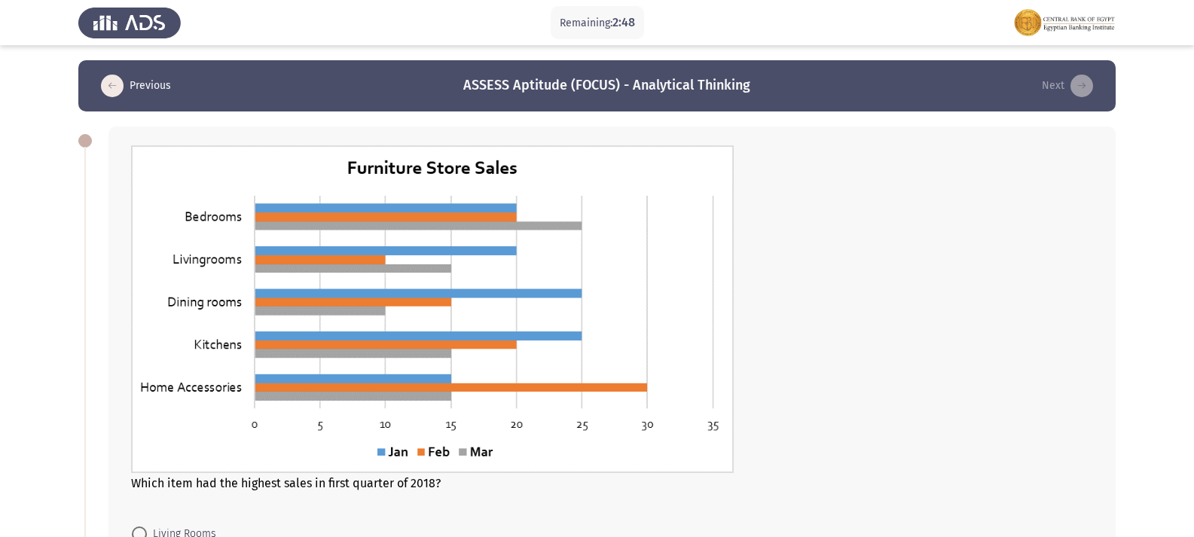
click at [265, 400] on img at bounding box center [432, 309] width 603 height 328
click at [349, 390] on img at bounding box center [432, 309] width 603 height 328
click at [424, 390] on img at bounding box center [432, 309] width 603 height 328
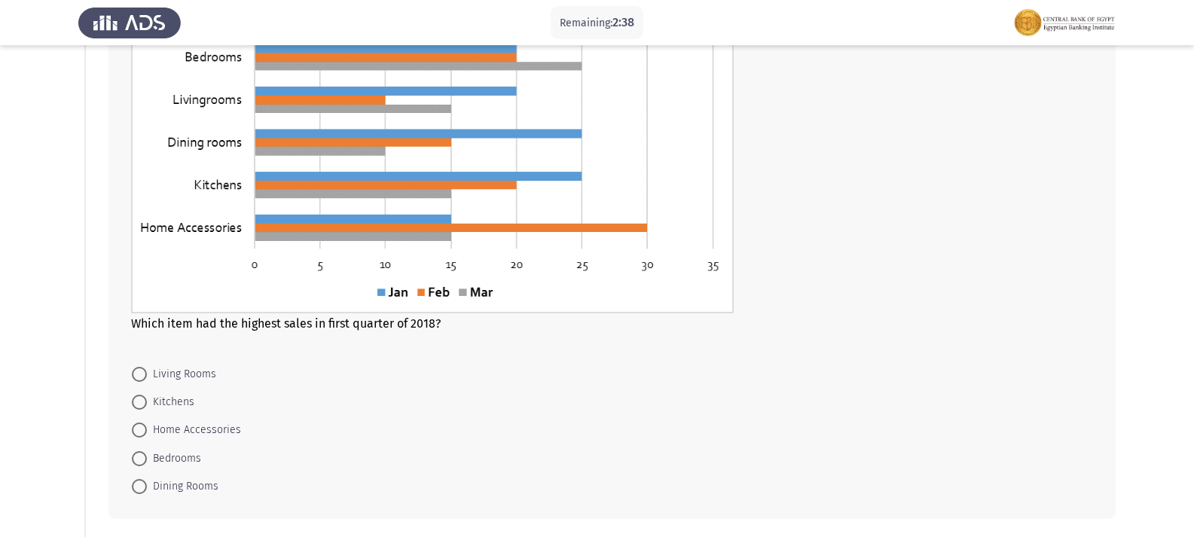
scroll to position [226, 0]
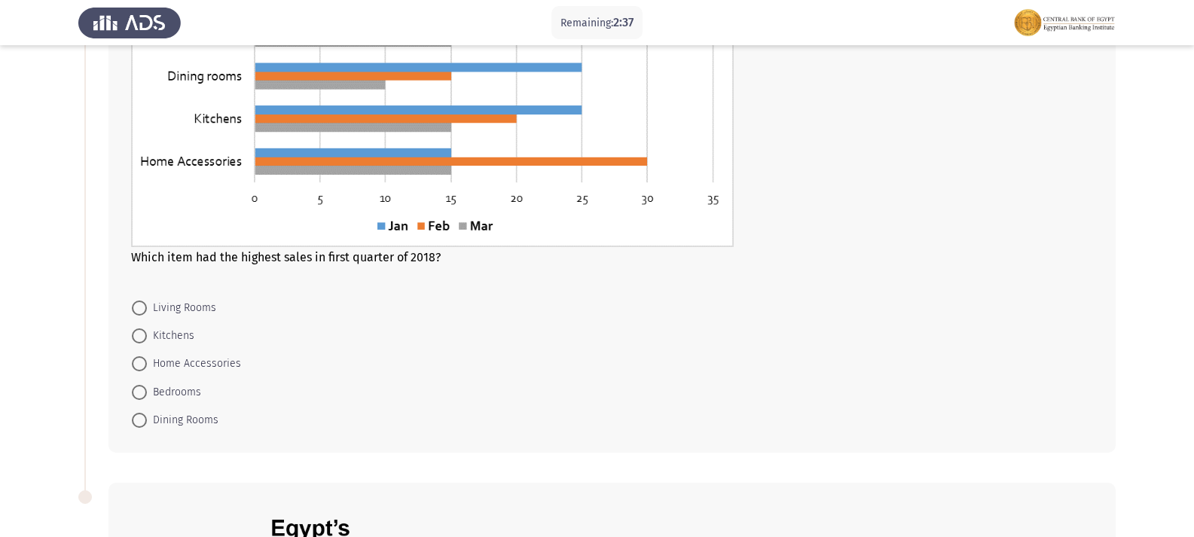
click at [137, 363] on span at bounding box center [139, 363] width 15 height 15
click at [137, 363] on input "Home Accessories" at bounding box center [139, 363] width 15 height 15
radio input "true"
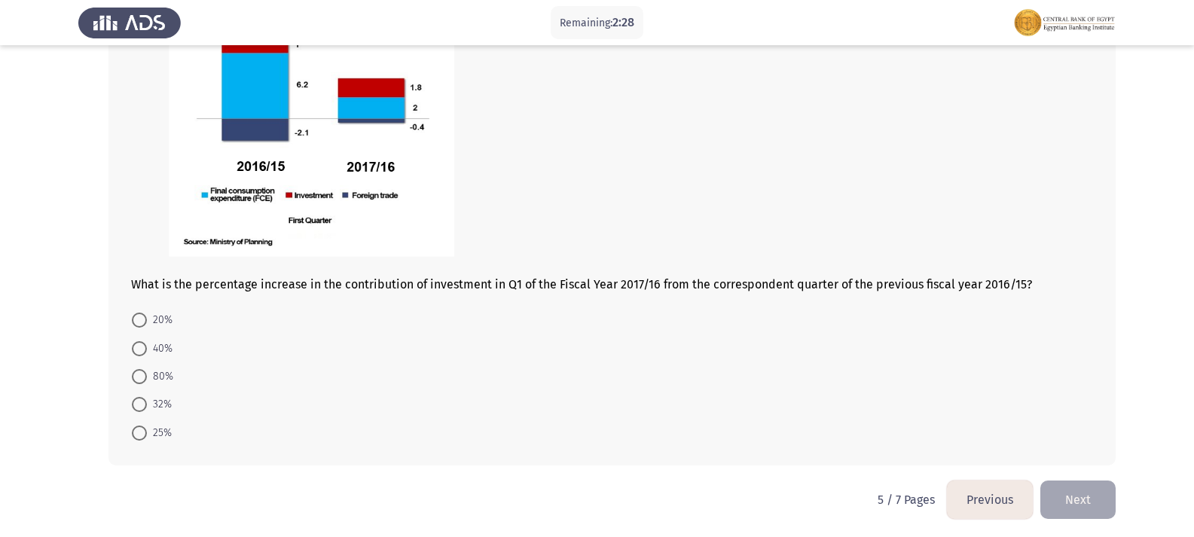
scroll to position [792, 0]
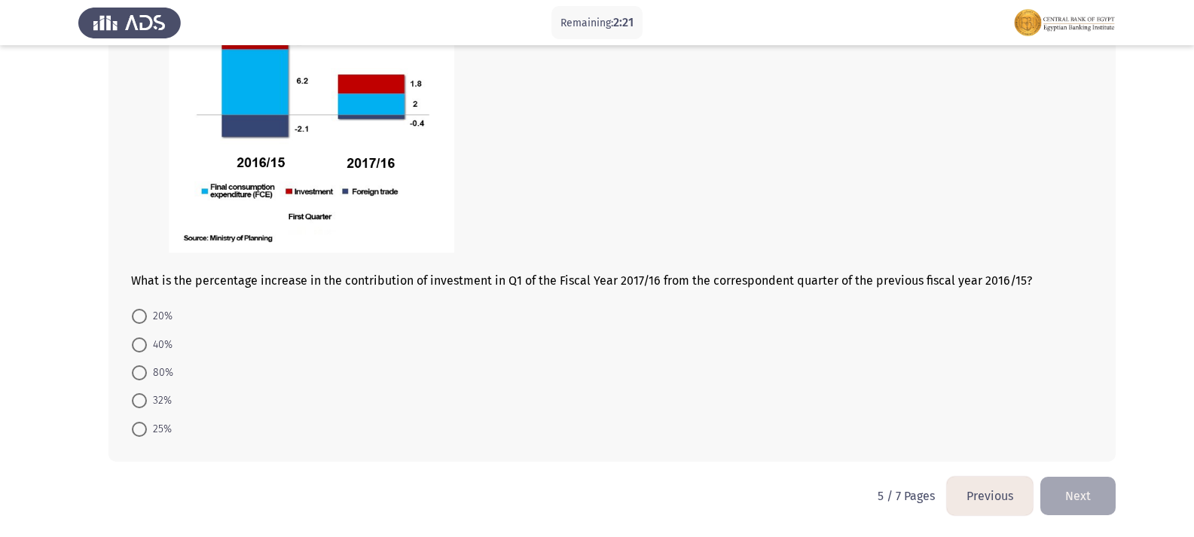
click at [139, 297] on div "What is the percentage increase in the contribution of investment in Q1 of the …" at bounding box center [613, 189] width 1008 height 546
click at [126, 308] on mat-radio-button "20%" at bounding box center [152, 316] width 60 height 28
click at [139, 313] on span at bounding box center [139, 316] width 15 height 15
click at [139, 313] on input "20%" at bounding box center [139, 316] width 15 height 15
radio input "true"
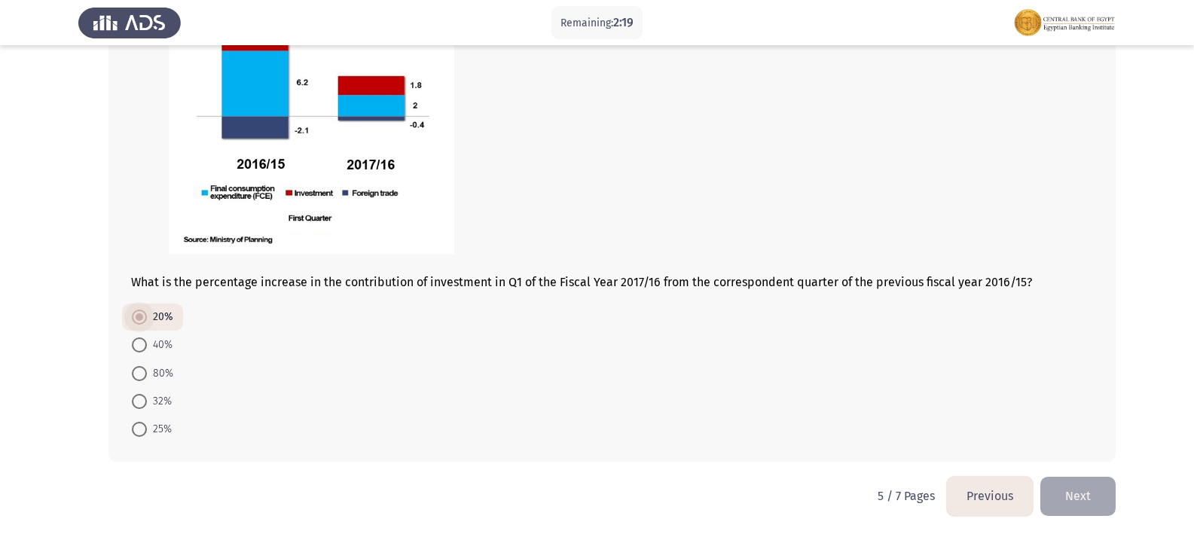
scroll to position [790, 0]
click at [1082, 490] on button "Next" at bounding box center [1078, 496] width 75 height 38
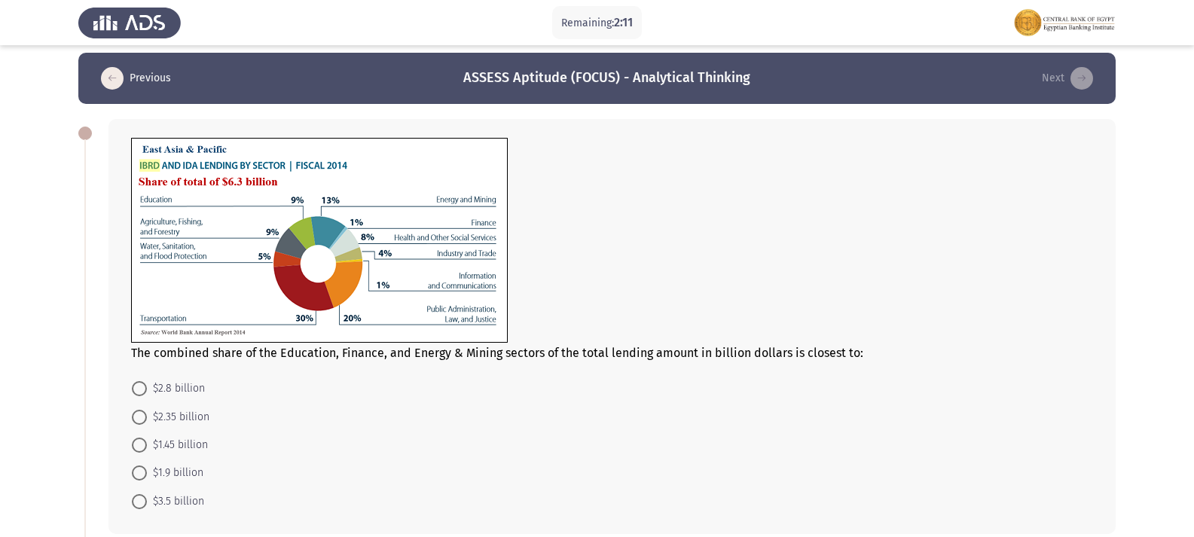
scroll to position [0, 0]
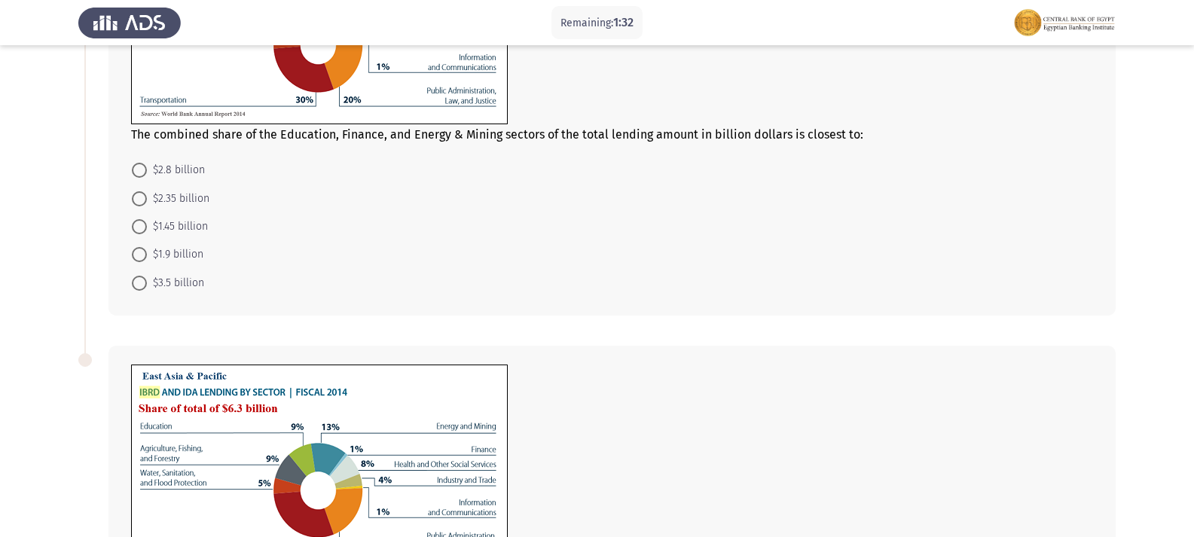
click at [142, 197] on span at bounding box center [139, 198] width 15 height 15
click at [142, 197] on input "$2.35 billion" at bounding box center [139, 198] width 15 height 15
radio input "true"
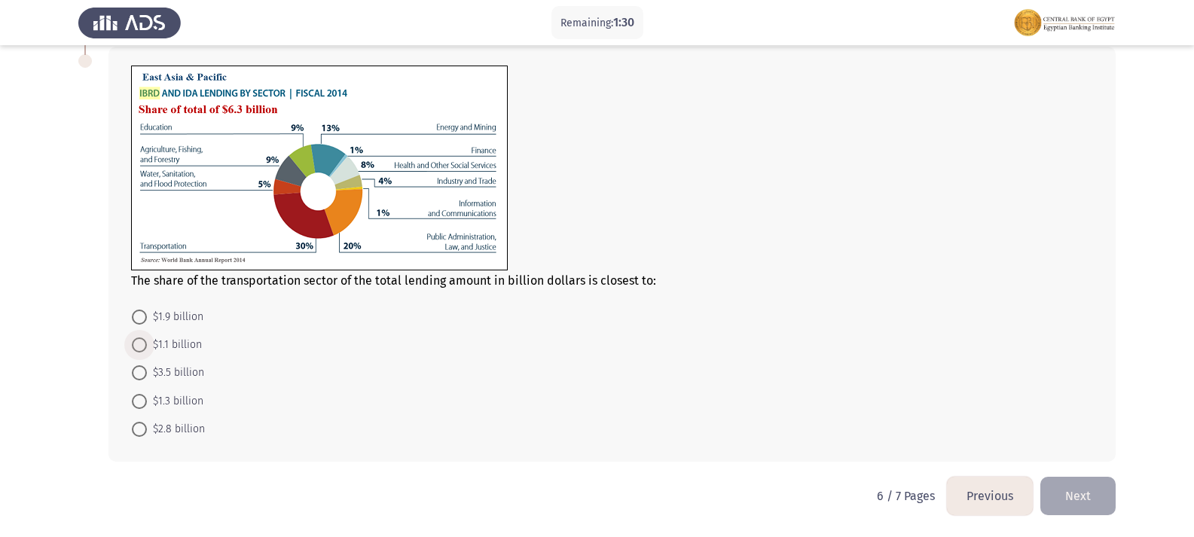
click at [144, 350] on span at bounding box center [139, 345] width 15 height 15
click at [144, 350] on input "$1.1 billion" at bounding box center [139, 345] width 15 height 15
radio input "true"
click at [1072, 509] on button "Next" at bounding box center [1078, 496] width 75 height 38
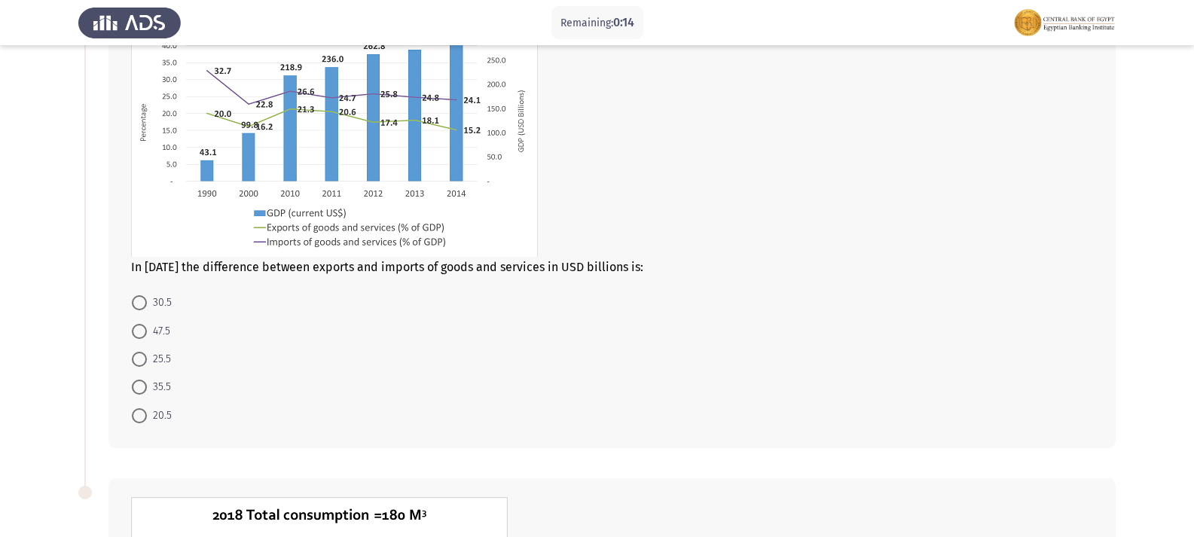
scroll to position [151, 0]
click at [145, 332] on span at bounding box center [139, 333] width 15 height 15
click at [145, 332] on input "47.5" at bounding box center [139, 333] width 15 height 15
radio input "true"
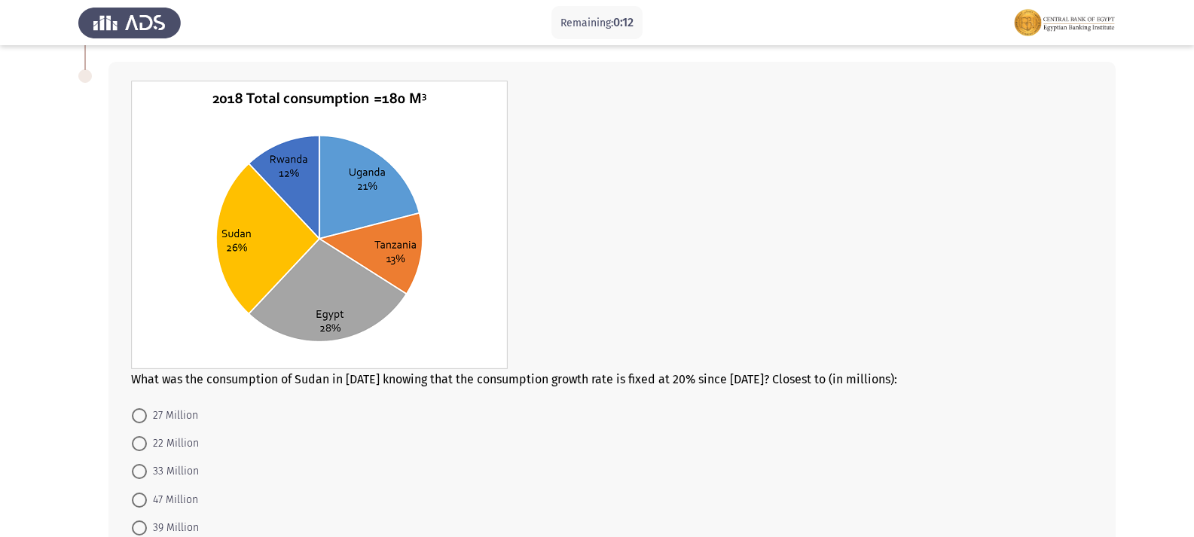
scroll to position [666, 0]
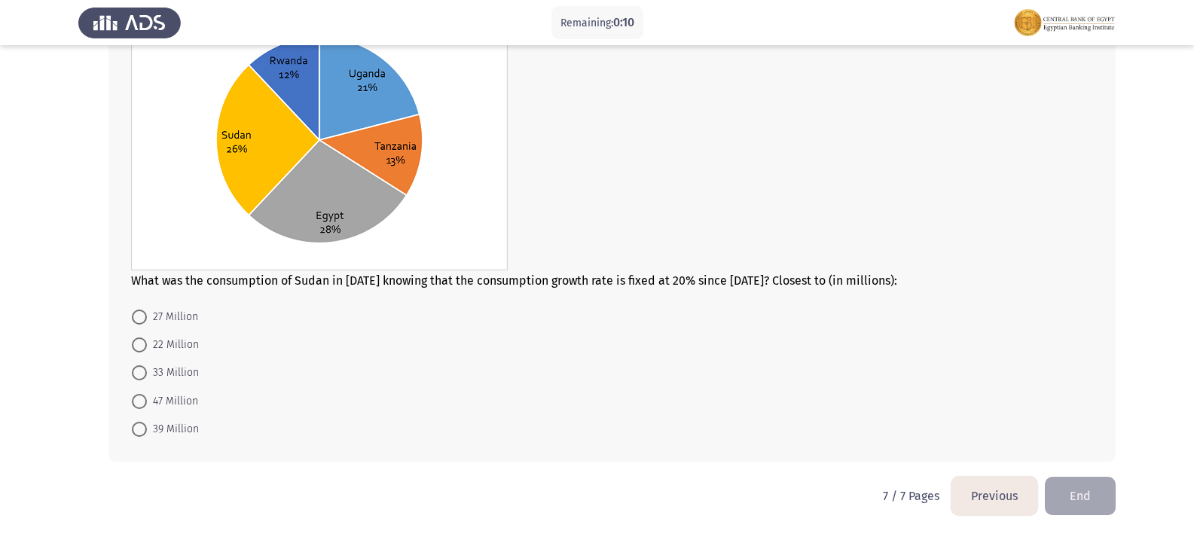
click at [142, 350] on span at bounding box center [139, 345] width 15 height 15
click at [142, 350] on input "22 Million" at bounding box center [139, 345] width 15 height 15
radio input "true"
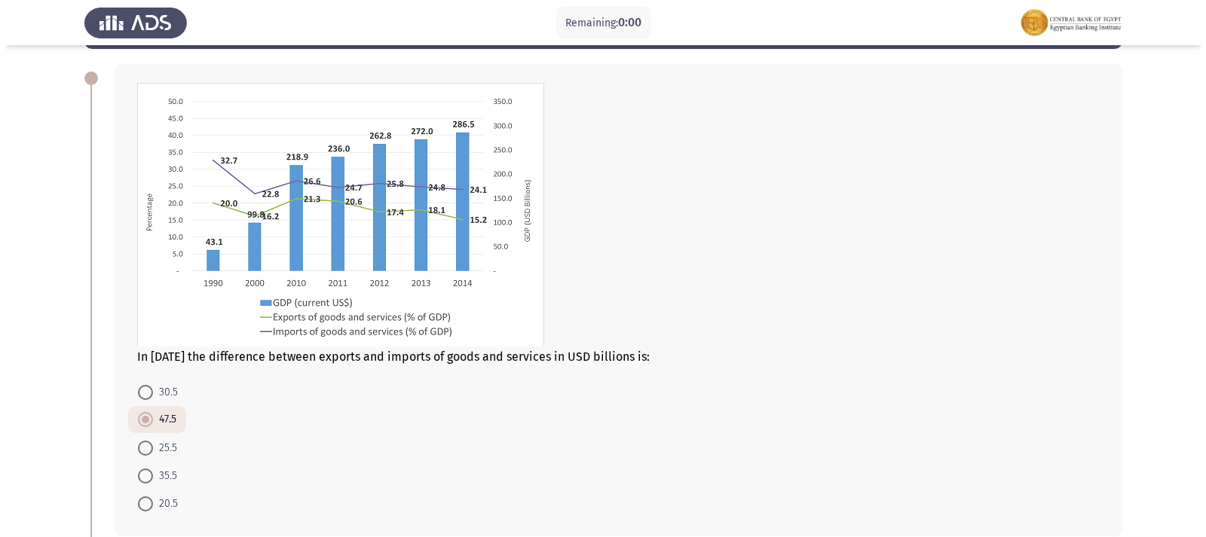
scroll to position [0, 0]
